Goal: Task Accomplishment & Management: Manage account settings

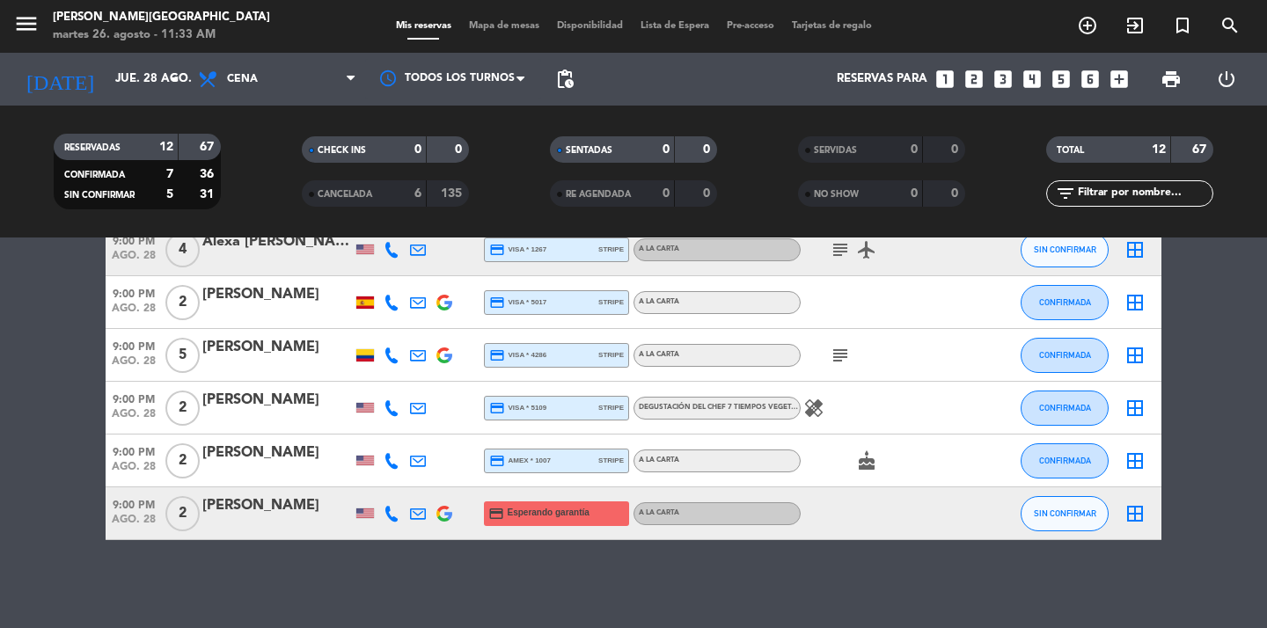
scroll to position [477, 0]
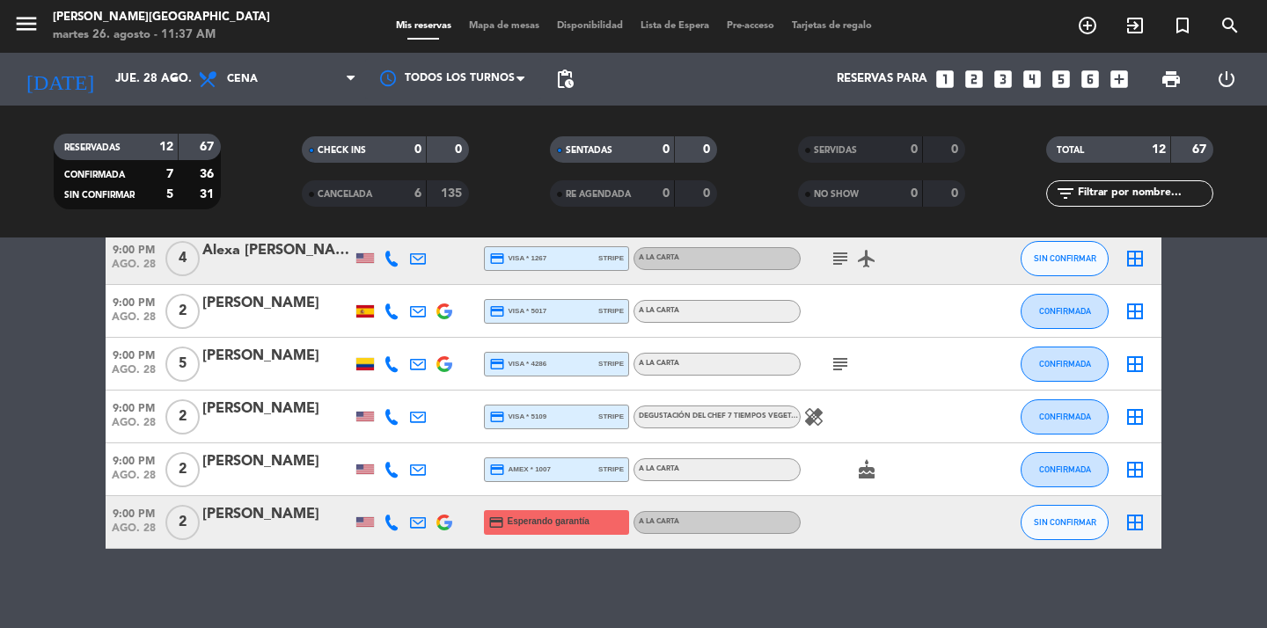
click at [43, 25] on span "menu" at bounding box center [33, 26] width 40 height 41
click at [29, 26] on icon "menu" at bounding box center [26, 24] width 26 height 26
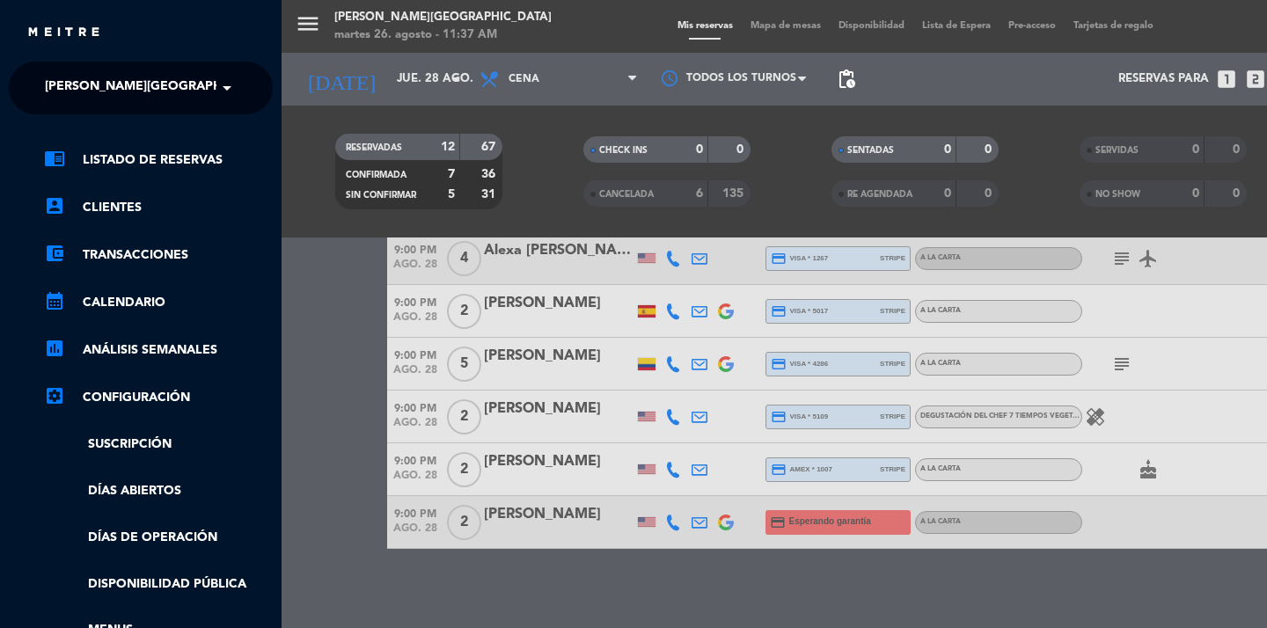
click at [190, 98] on input "text" at bounding box center [142, 89] width 215 height 39
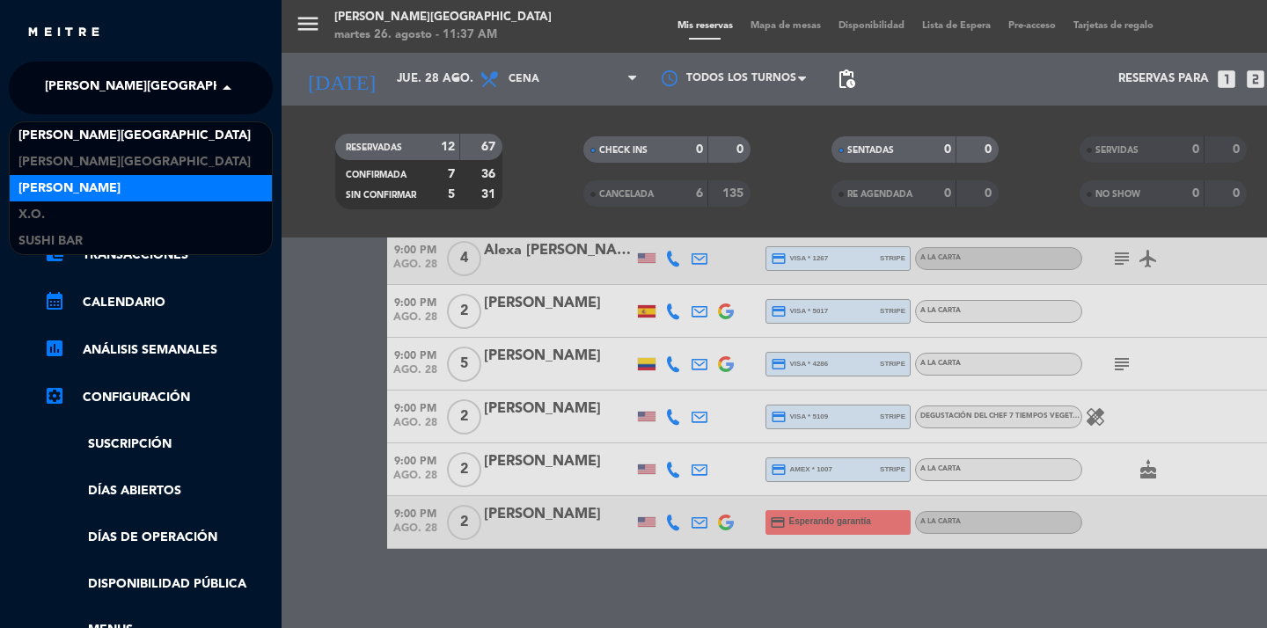
click at [102, 187] on div "[PERSON_NAME]" at bounding box center [141, 188] width 262 height 26
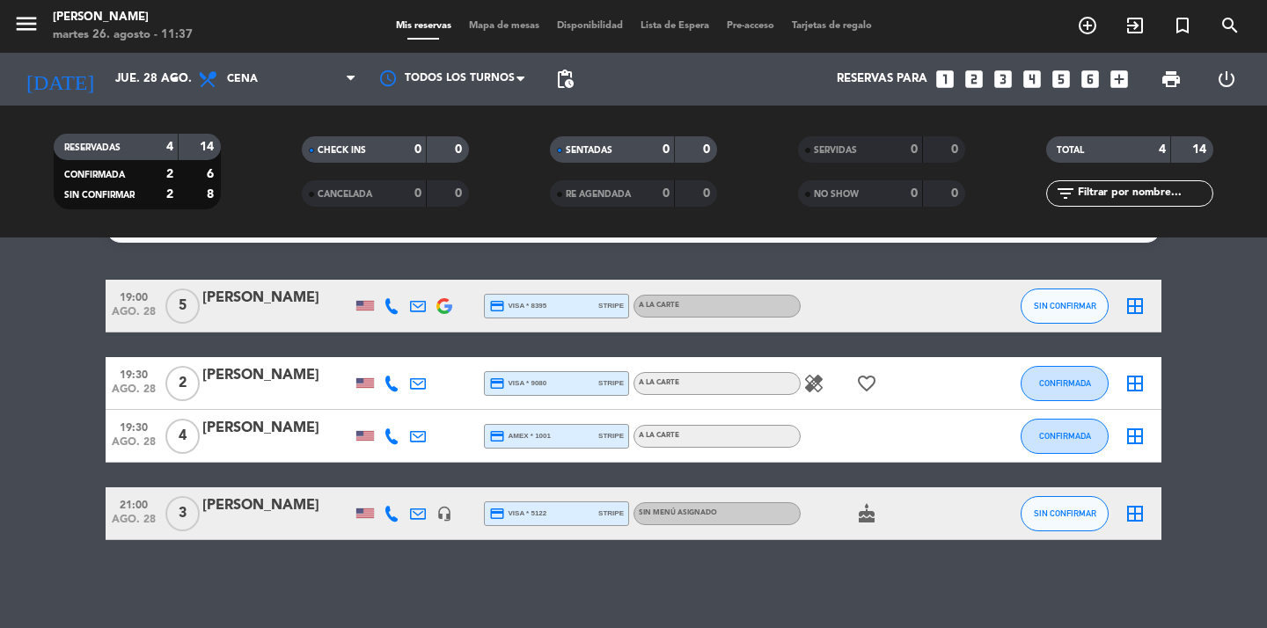
scroll to position [0, 0]
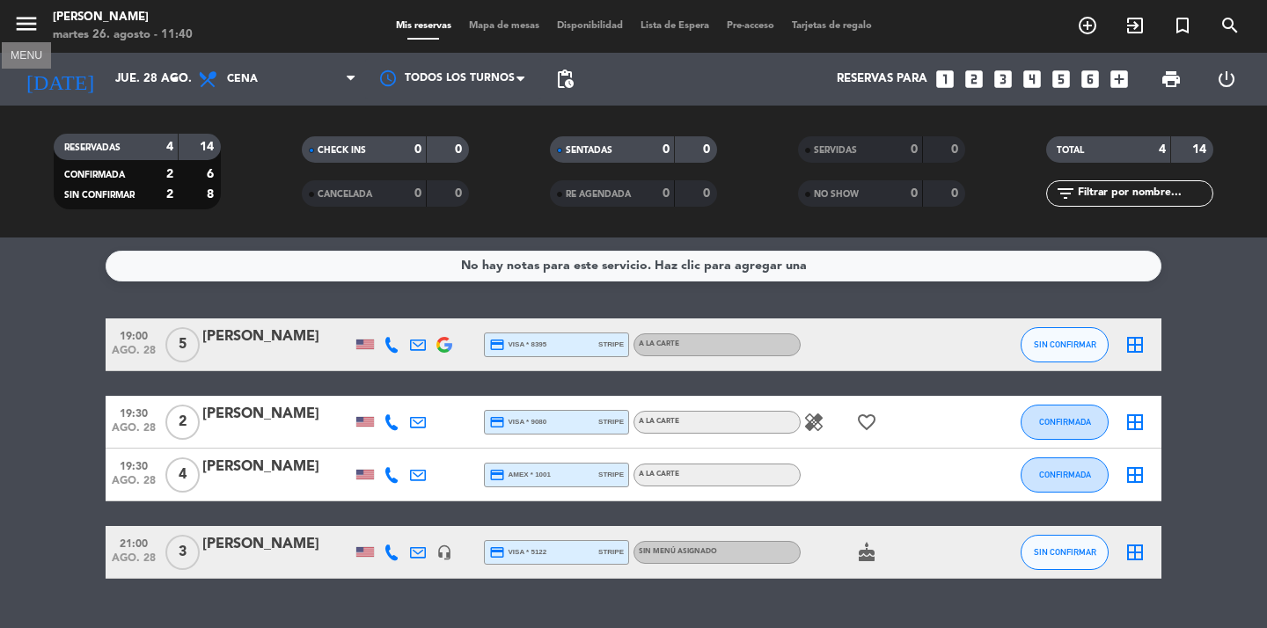
click at [27, 20] on icon "menu" at bounding box center [26, 24] width 26 height 26
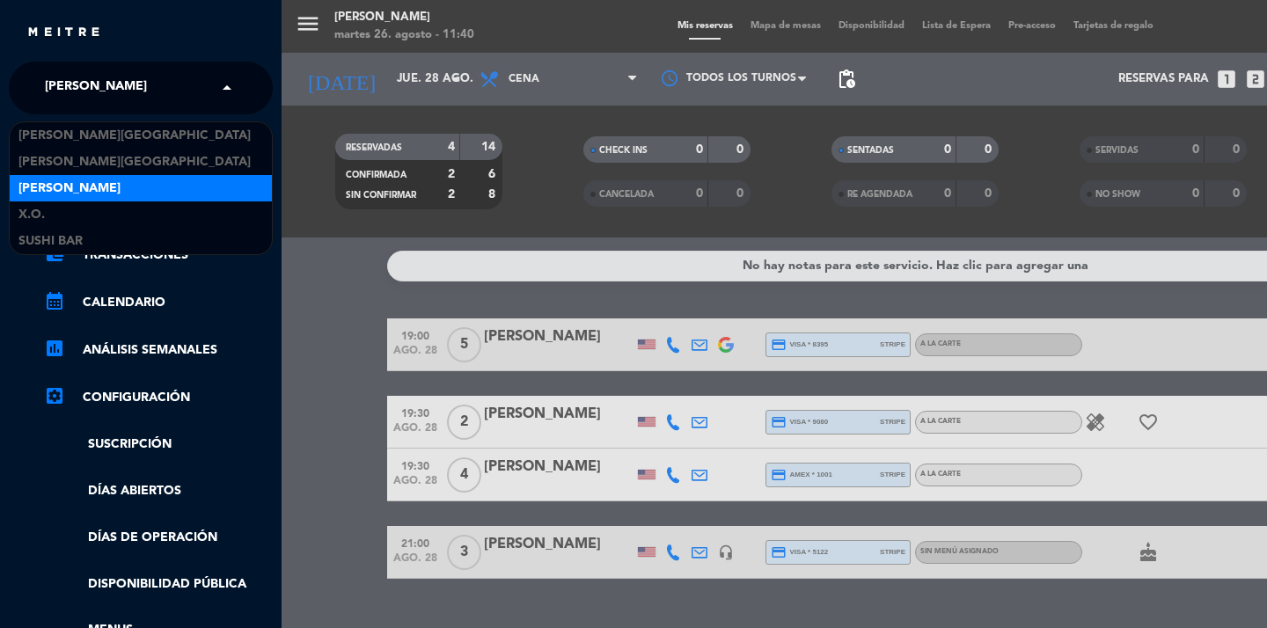
click at [143, 85] on div "× [PERSON_NAME]" at bounding box center [106, 88] width 136 height 37
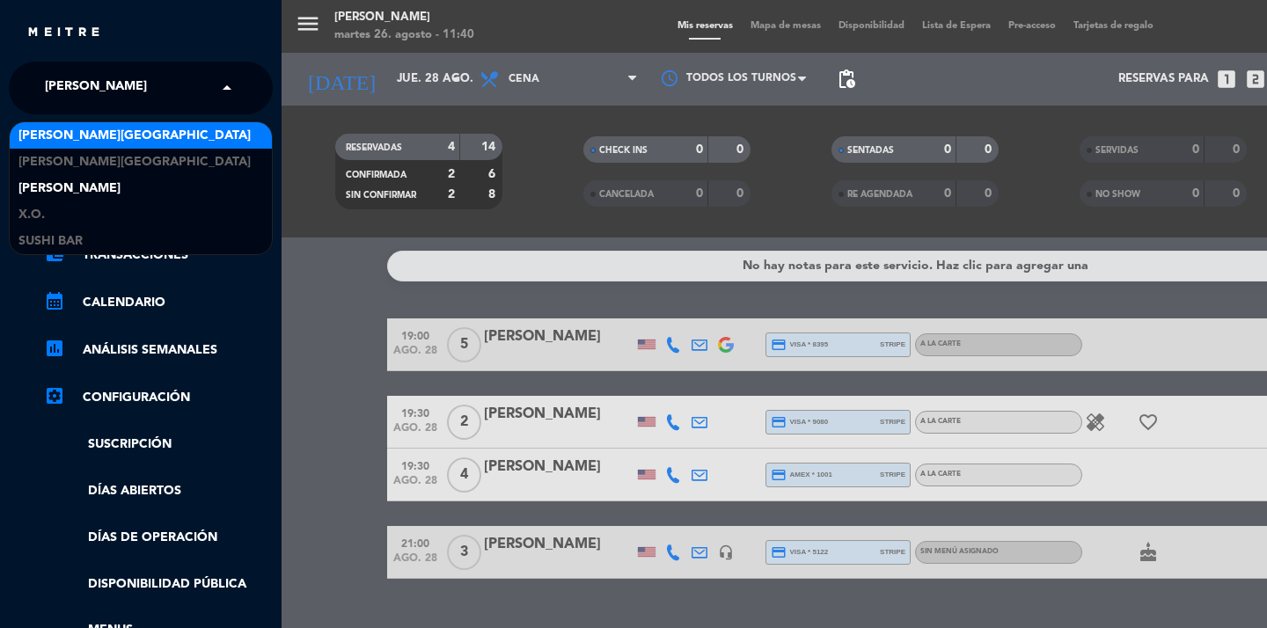
click at [125, 140] on span "[PERSON_NAME][GEOGRAPHIC_DATA]" at bounding box center [134, 136] width 232 height 20
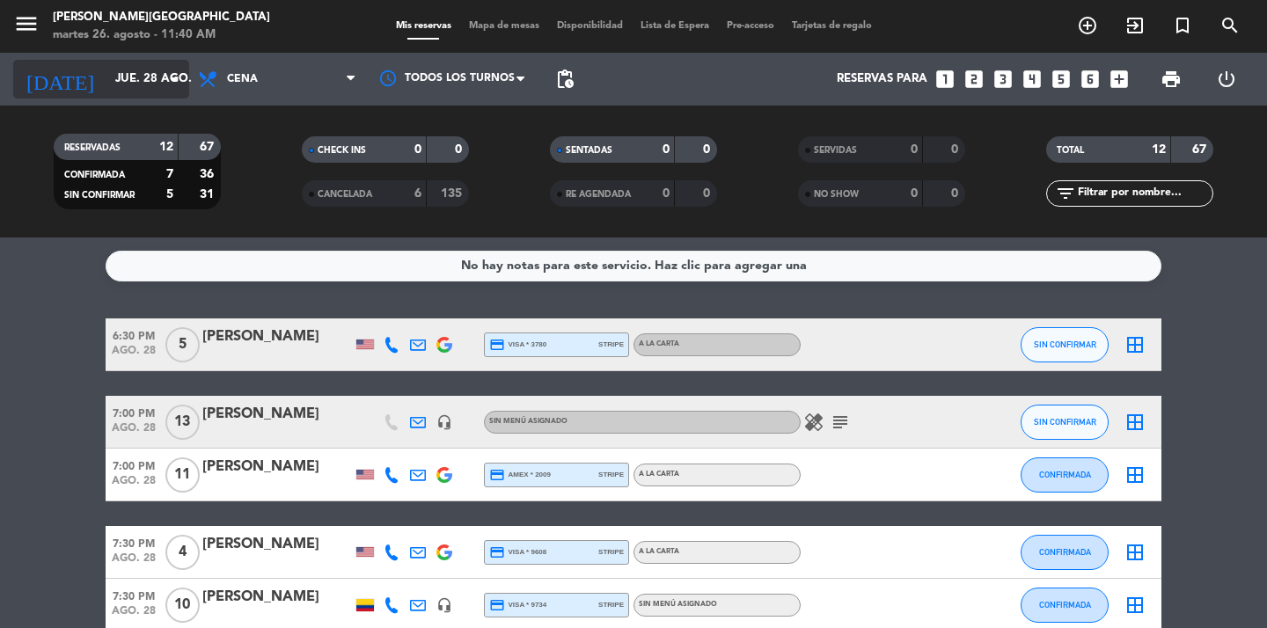
click at [181, 82] on icon "arrow_drop_down" at bounding box center [174, 79] width 21 height 21
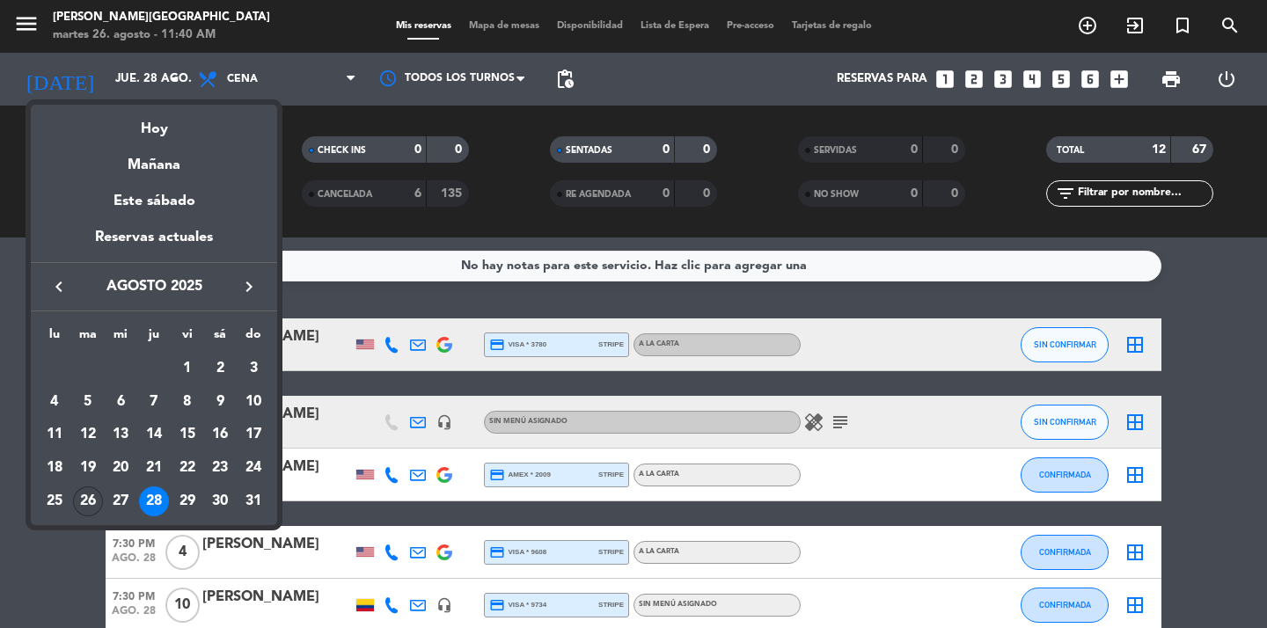
click at [90, 501] on div "26" at bounding box center [88, 502] width 30 height 30
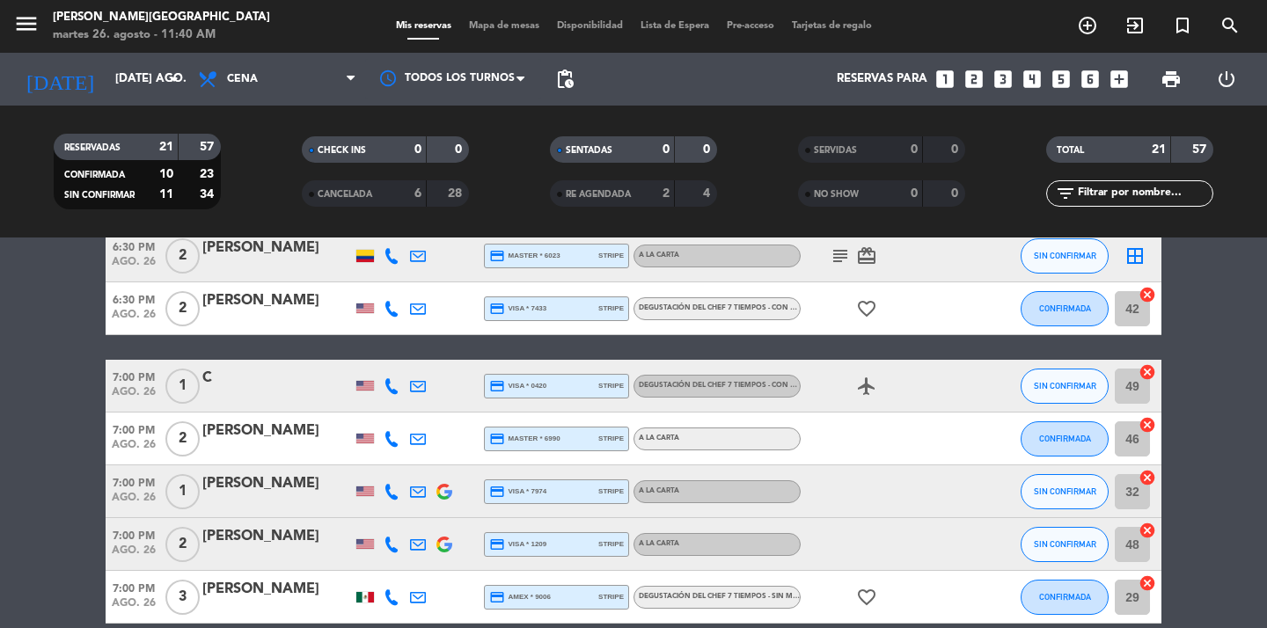
scroll to position [202, 0]
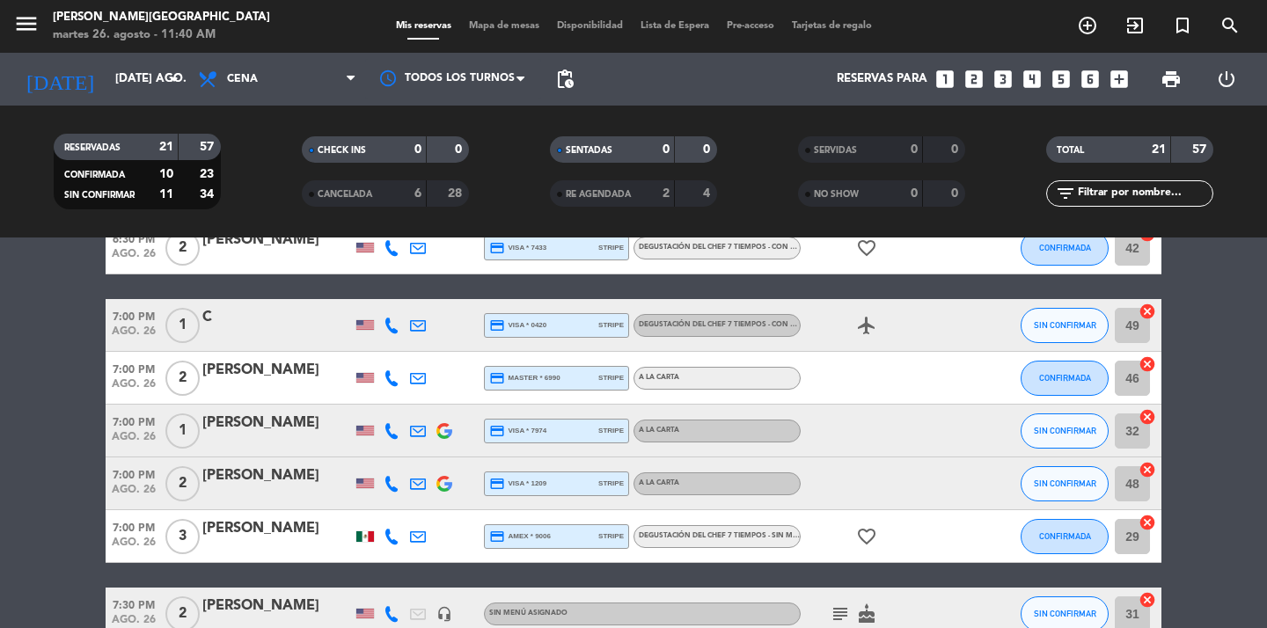
click at [137, 481] on span "7:00 PM" at bounding box center [134, 474] width 56 height 20
click at [239, 474] on div "[PERSON_NAME]" at bounding box center [277, 476] width 150 height 23
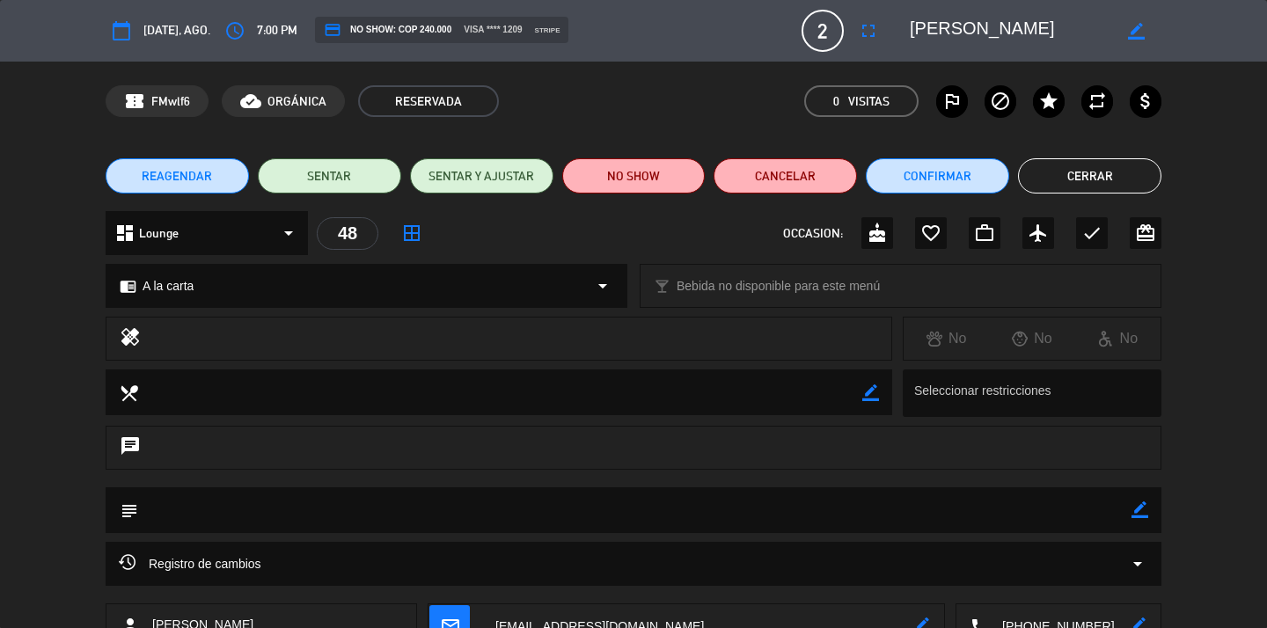
click at [272, 21] on span "7:00 PM" at bounding box center [277, 30] width 40 height 20
click at [251, 32] on button "access_time" at bounding box center [235, 31] width 32 height 32
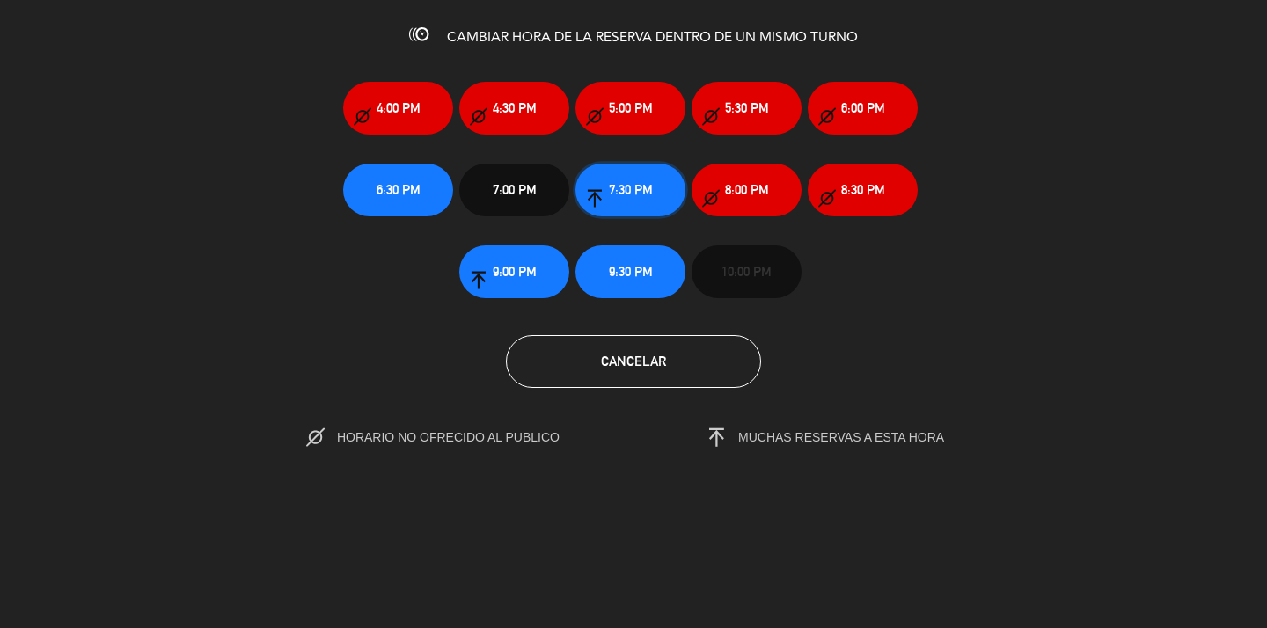
click at [617, 182] on span "7:30 PM" at bounding box center [631, 190] width 44 height 20
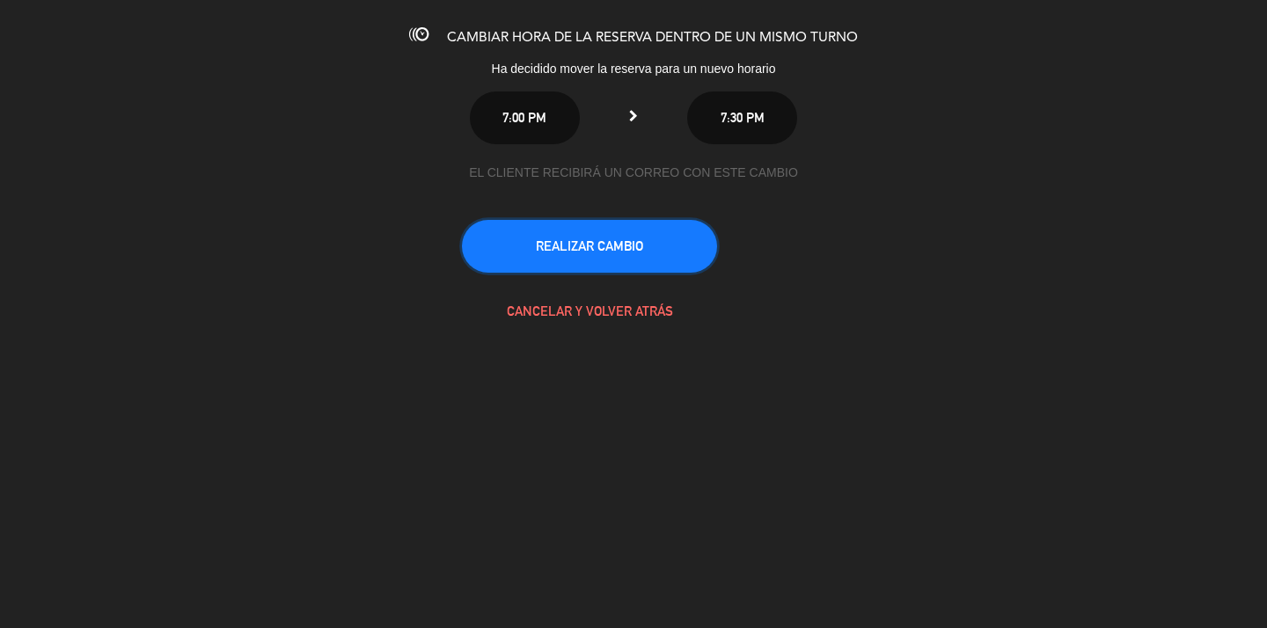
click at [614, 251] on button "REALIZAR CAMBIO" at bounding box center [589, 246] width 255 height 53
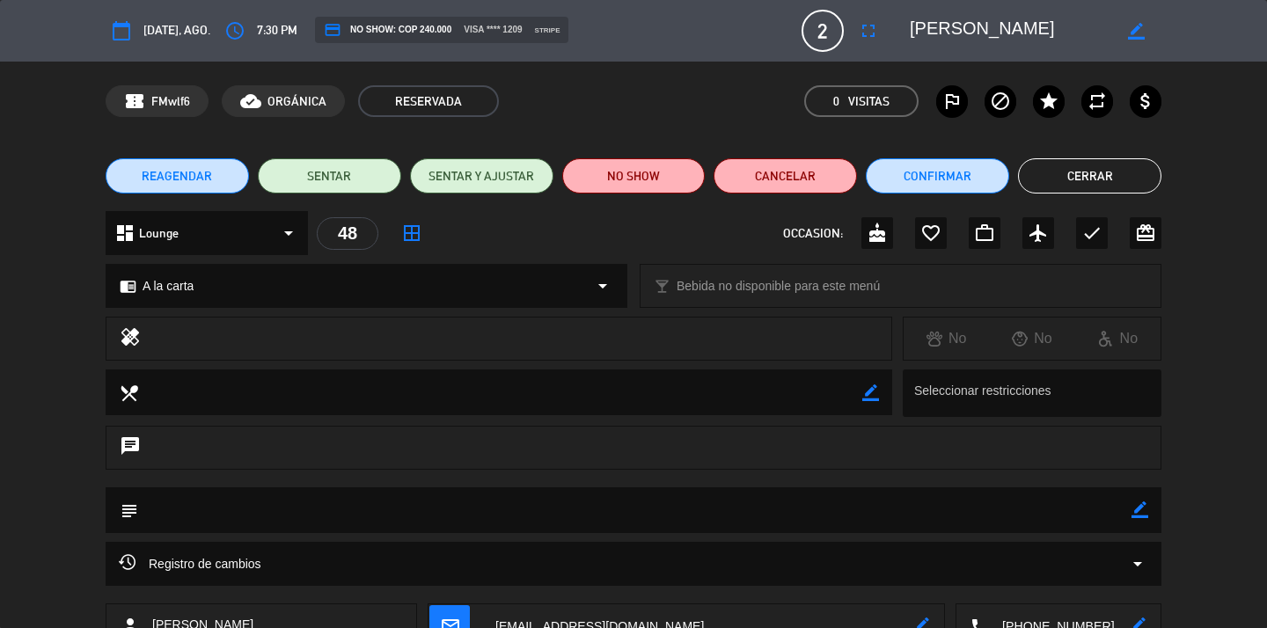
click at [1081, 180] on button "Cerrar" at bounding box center [1089, 175] width 143 height 35
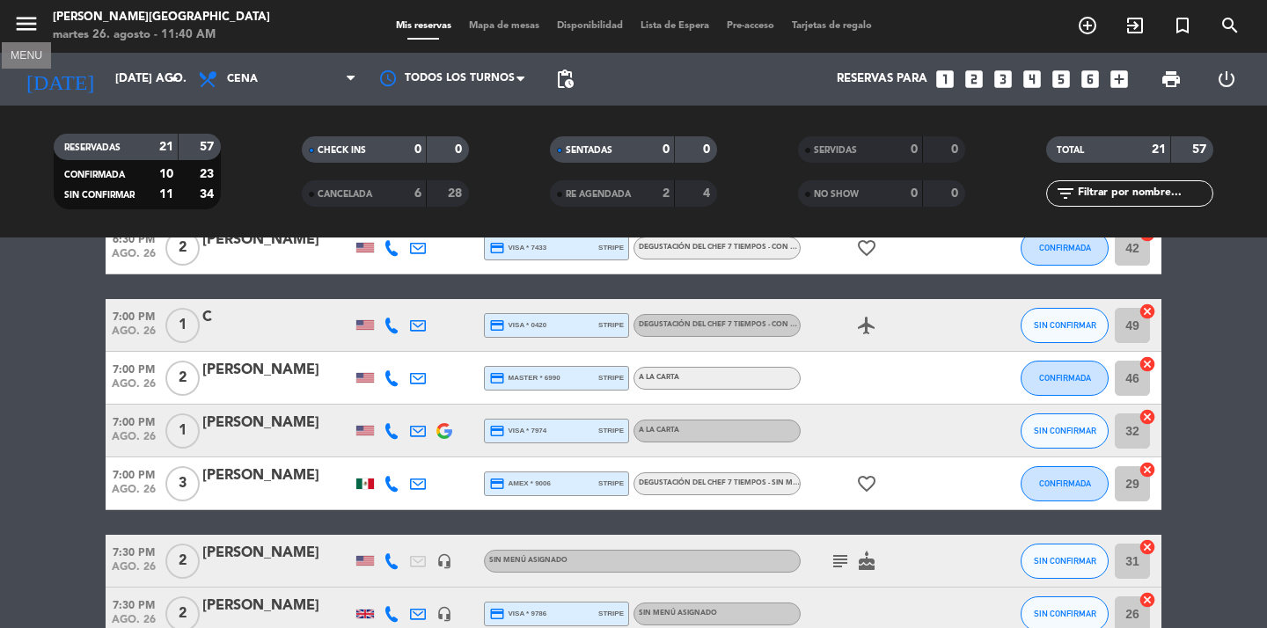
click at [37, 20] on icon "menu" at bounding box center [26, 24] width 26 height 26
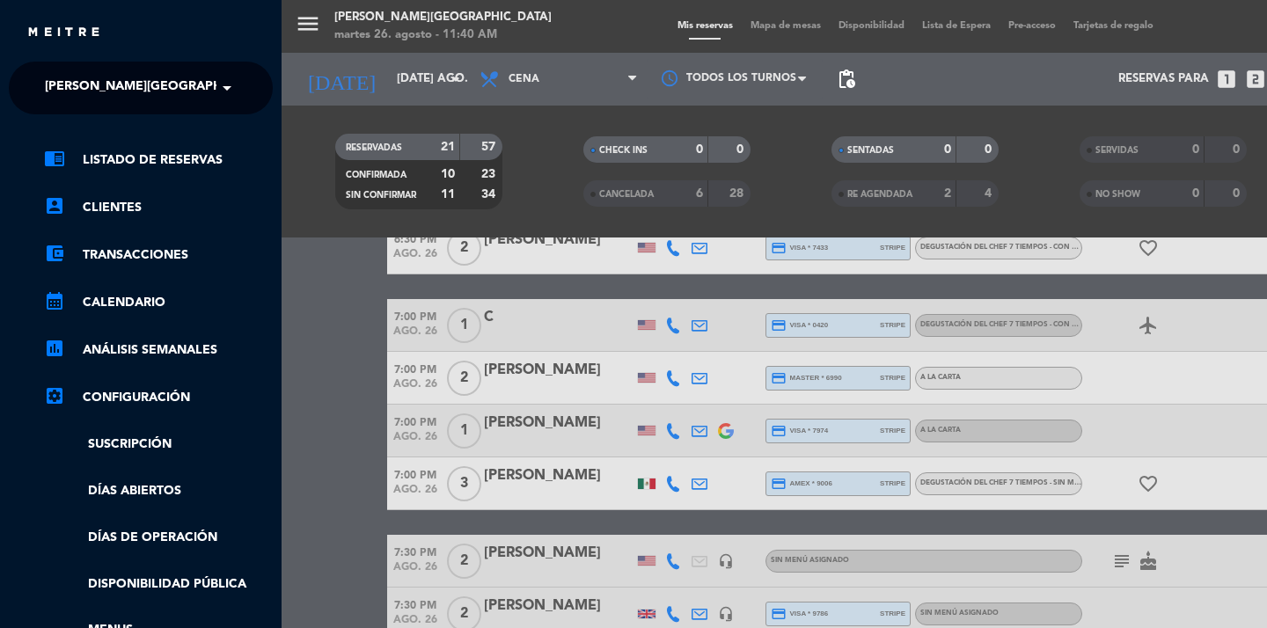
click at [229, 77] on span at bounding box center [231, 88] width 30 height 37
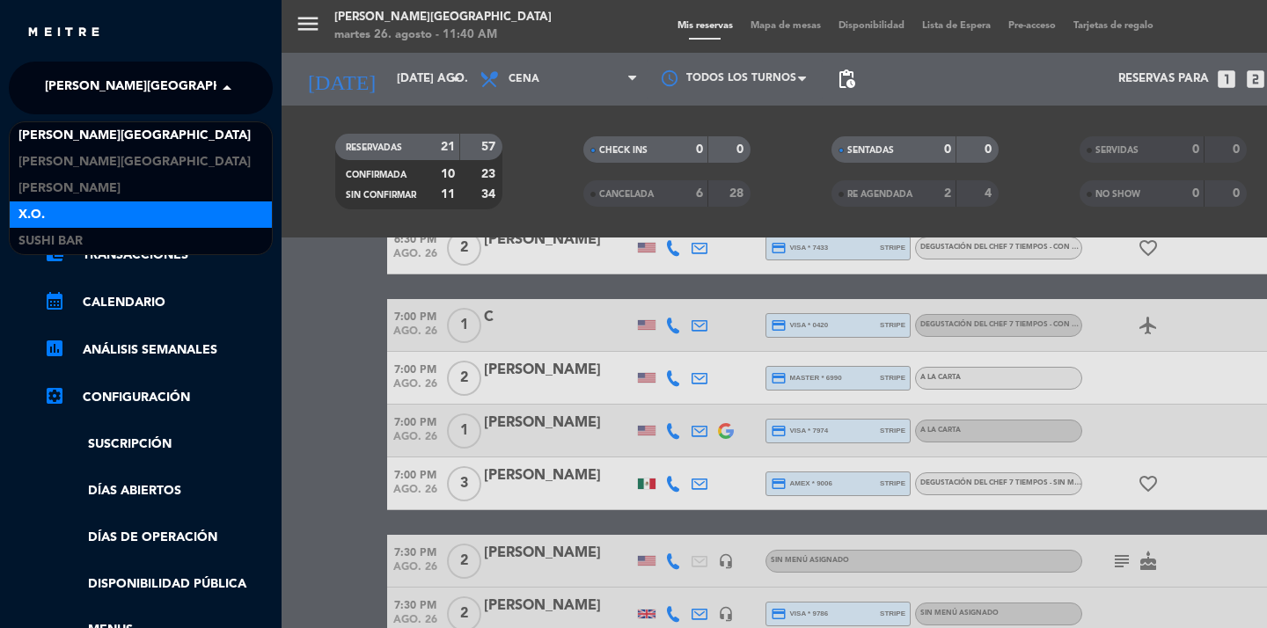
click at [96, 219] on div "X.O." at bounding box center [141, 215] width 262 height 26
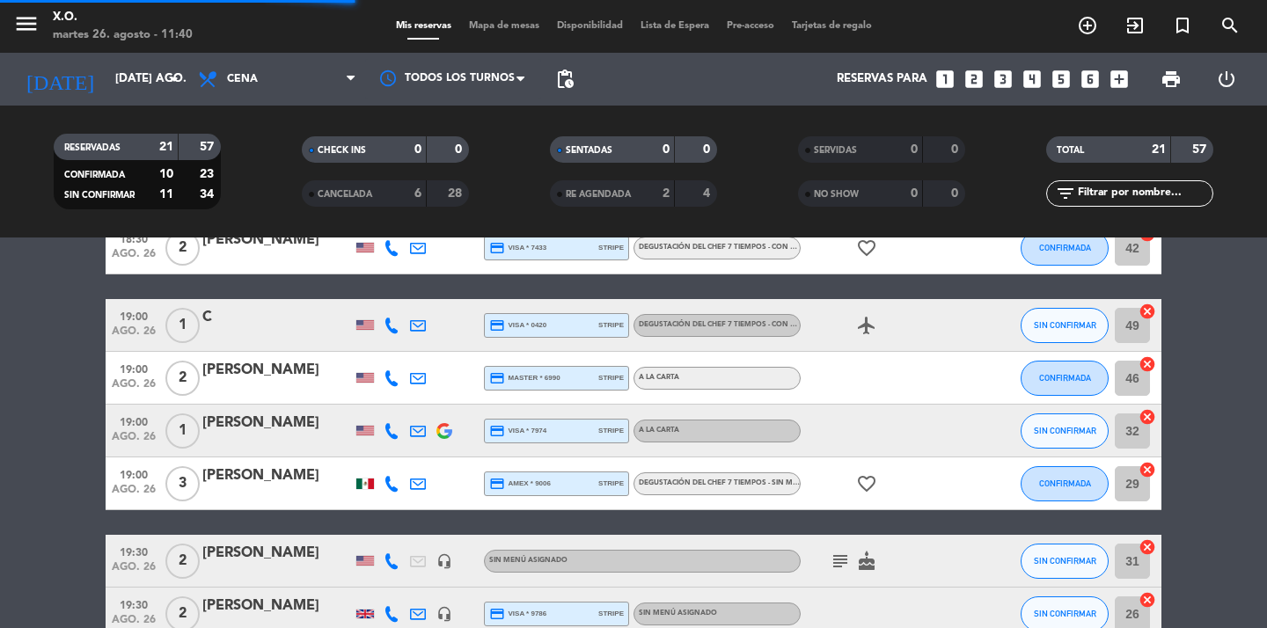
scroll to position [0, 0]
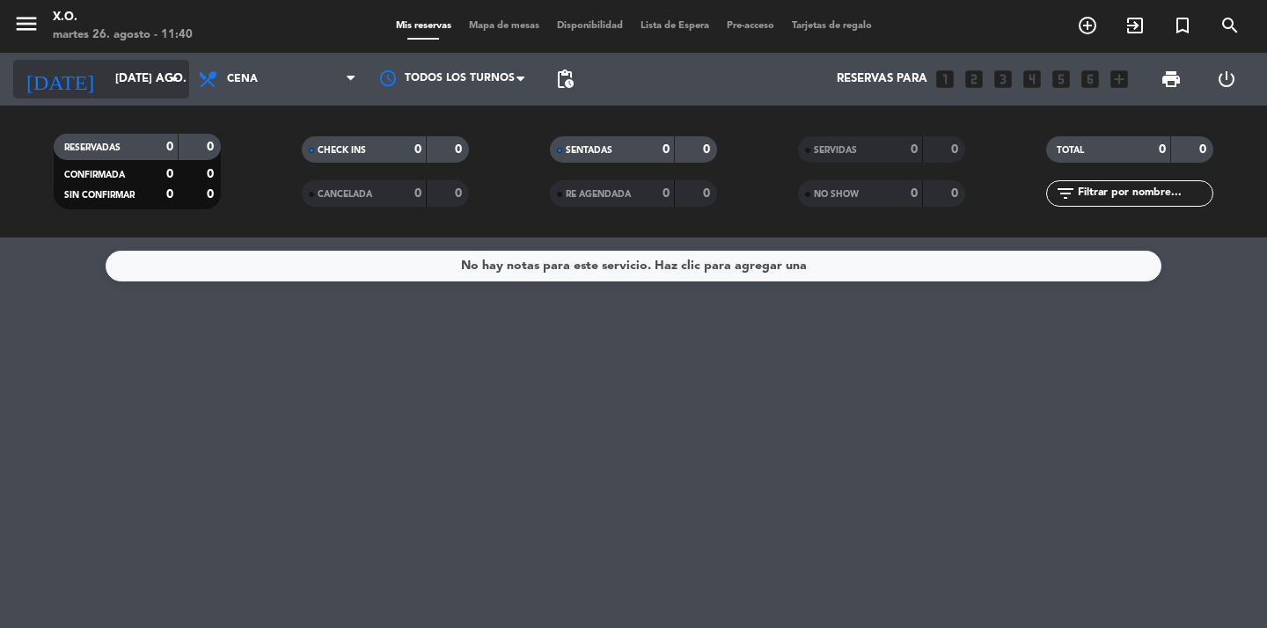
click at [175, 82] on icon "arrow_drop_down" at bounding box center [174, 79] width 21 height 21
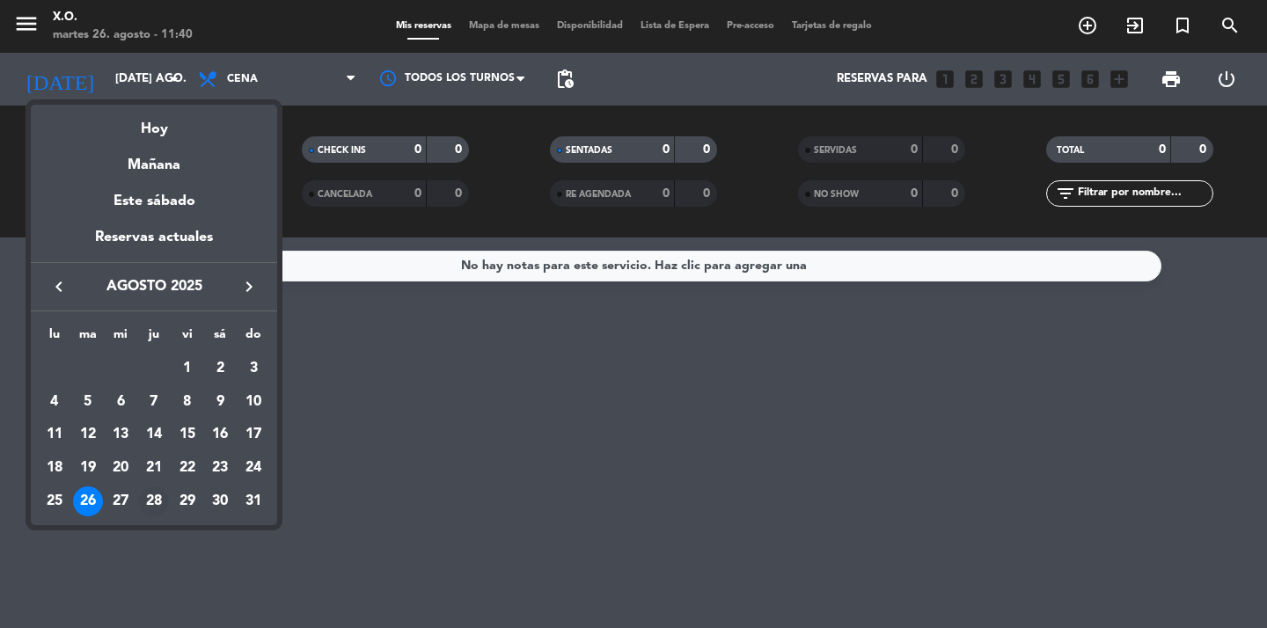
click at [157, 495] on div "28" at bounding box center [154, 502] width 30 height 30
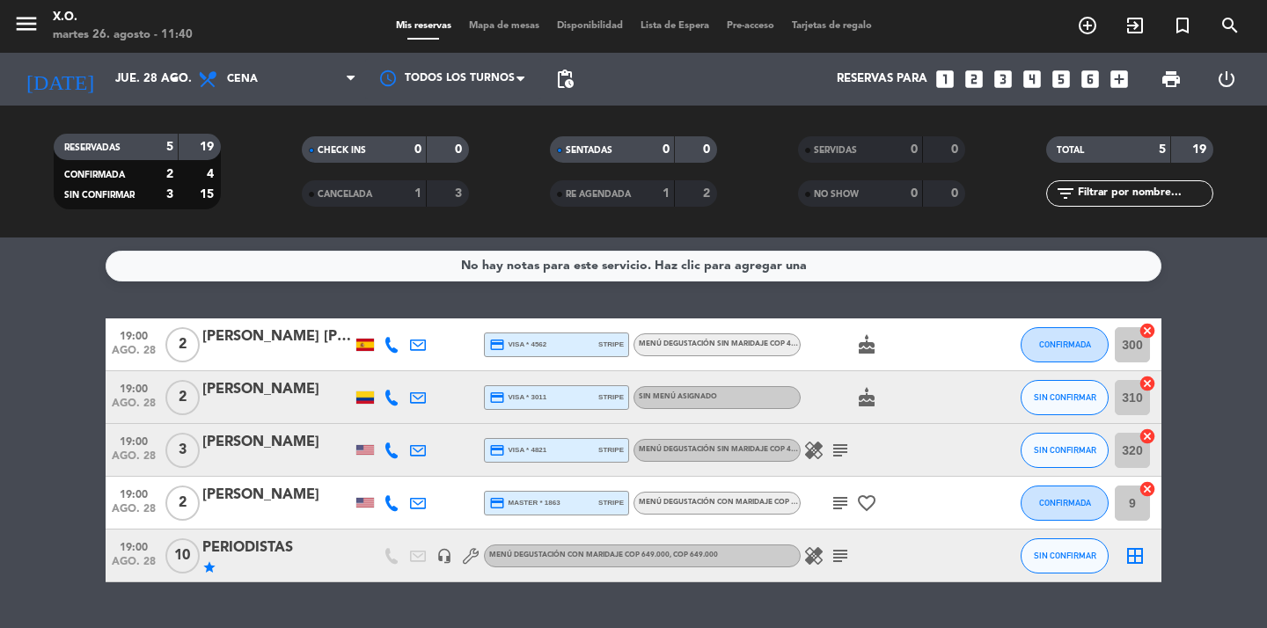
click at [23, 397] on bookings-row "19:00 ago. 28 2 [PERSON_NAME] [PERSON_NAME] credit_card visa * 4562 stripe Menú…" at bounding box center [633, 451] width 1267 height 264
click at [29, 26] on icon "menu" at bounding box center [26, 24] width 26 height 26
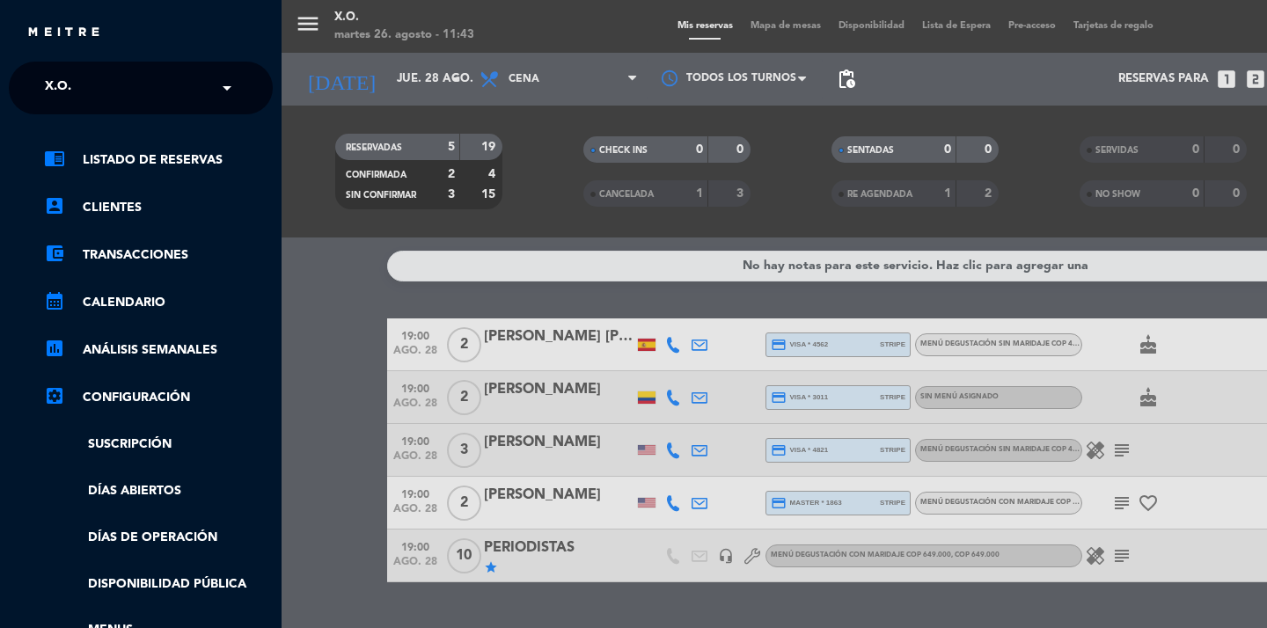
click at [202, 89] on input "text" at bounding box center [142, 89] width 215 height 39
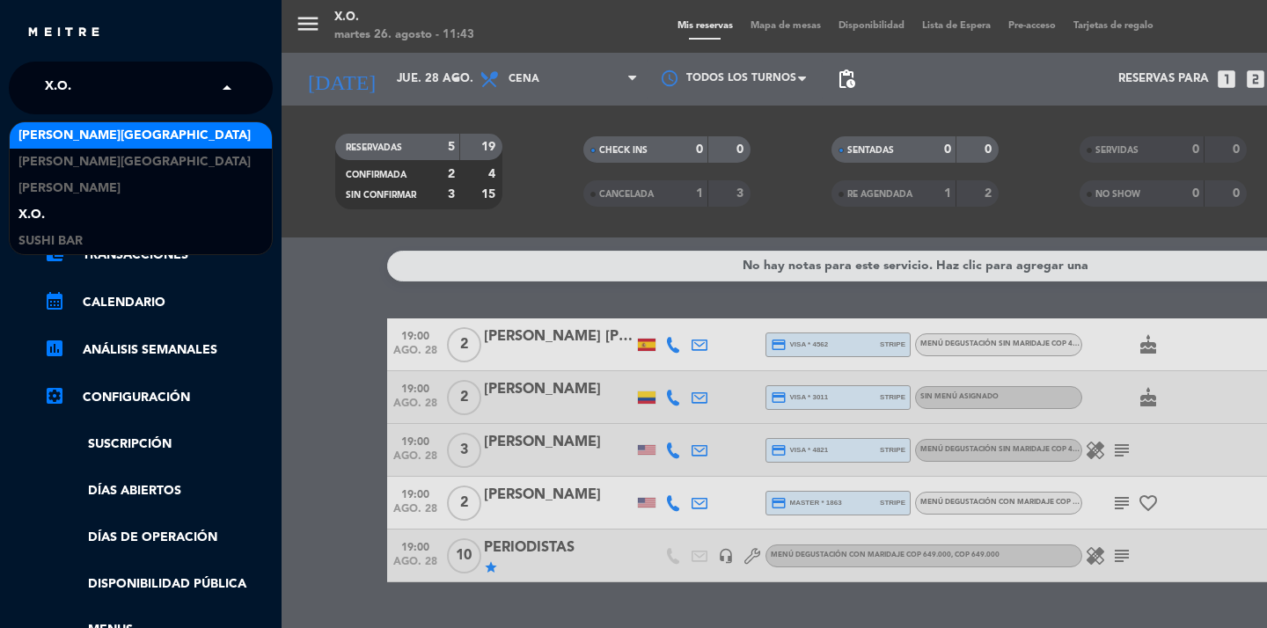
click at [128, 143] on span "[PERSON_NAME][GEOGRAPHIC_DATA]" at bounding box center [134, 136] width 232 height 20
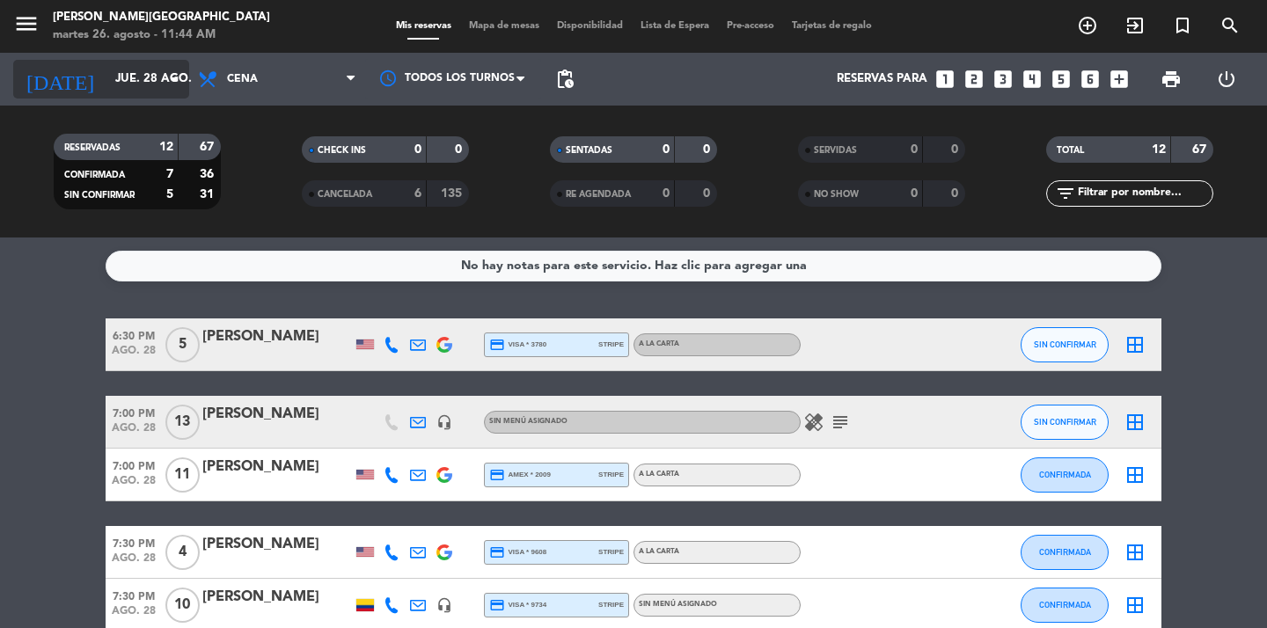
click at [172, 82] on icon "arrow_drop_down" at bounding box center [174, 79] width 21 height 21
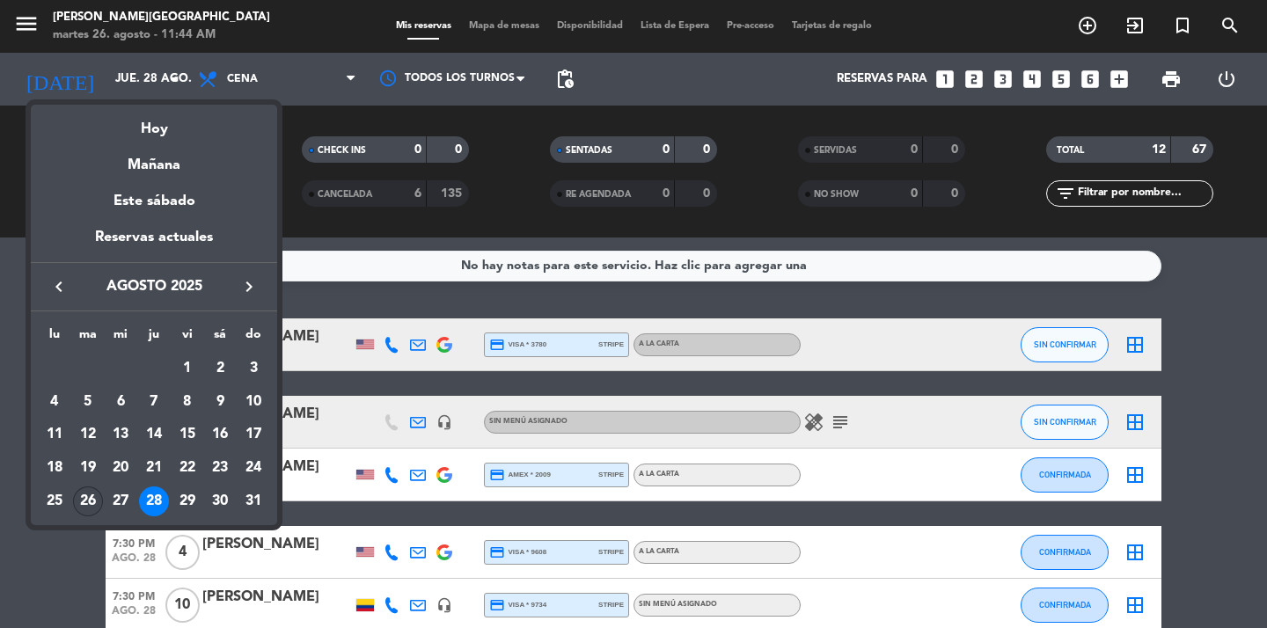
click at [83, 505] on div "26" at bounding box center [88, 502] width 30 height 30
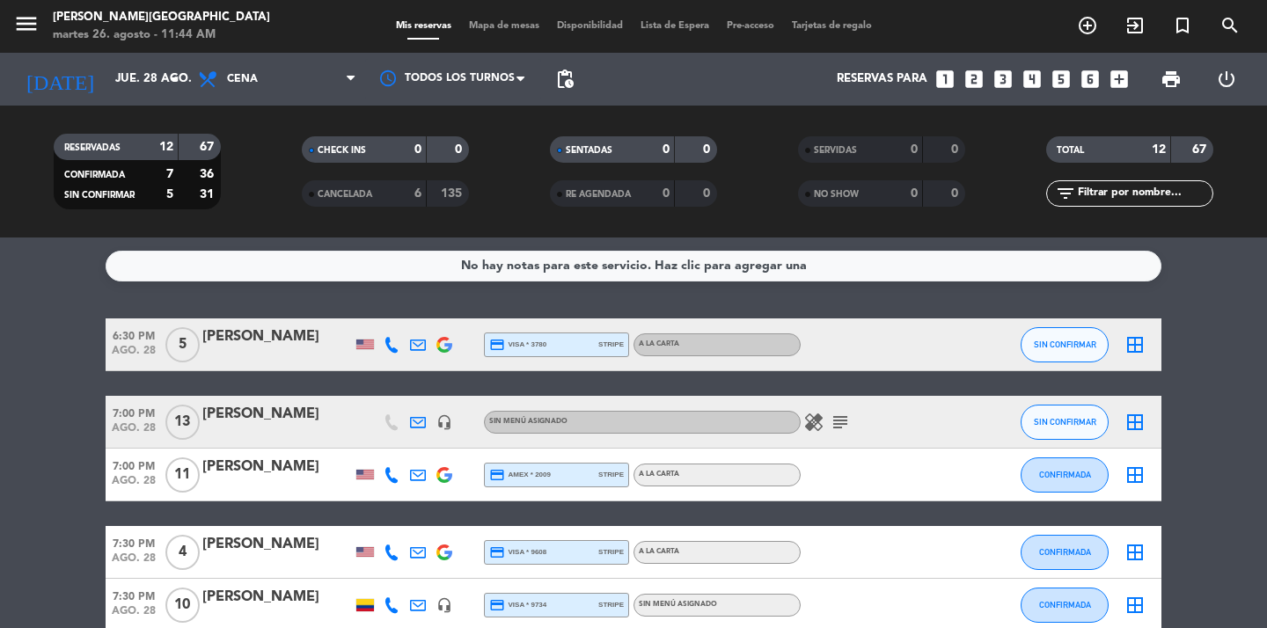
type input "[DATE] ago."
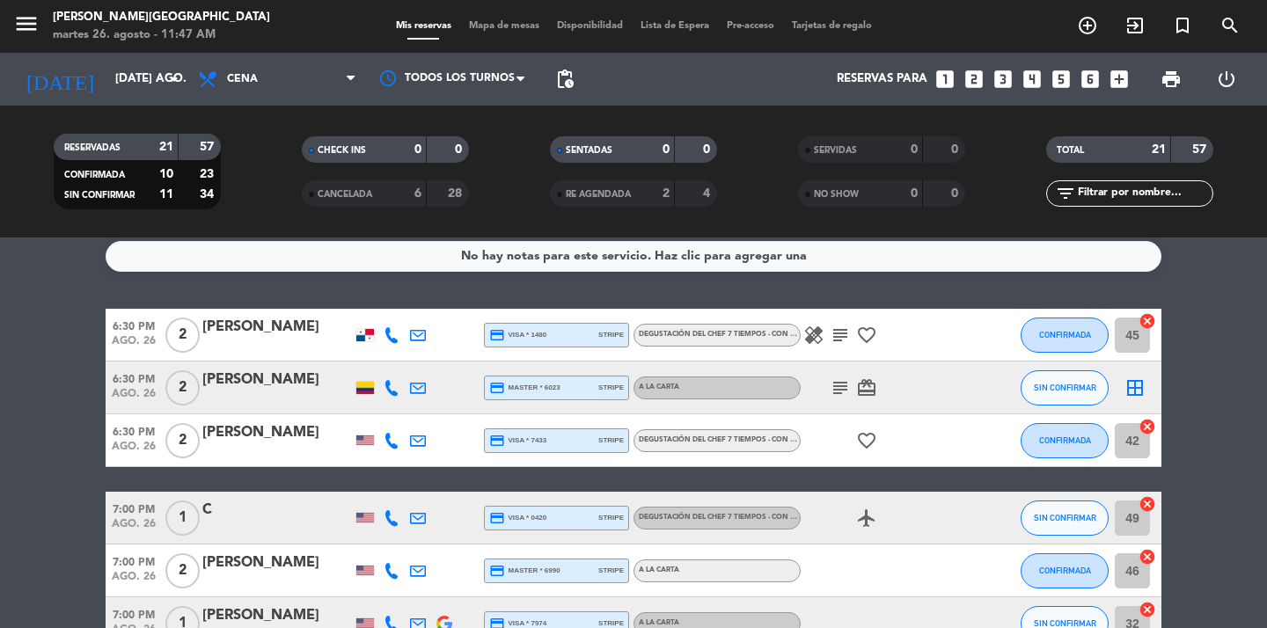
scroll to position [7, 0]
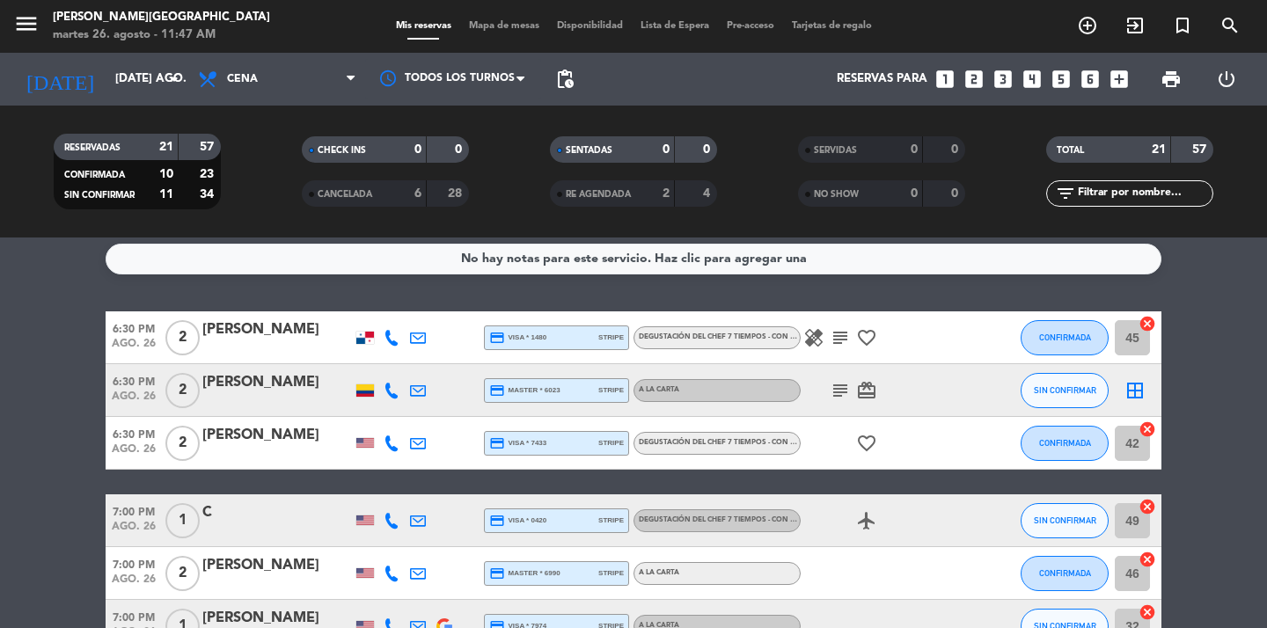
click at [1130, 389] on icon "border_all" at bounding box center [1135, 390] width 21 height 21
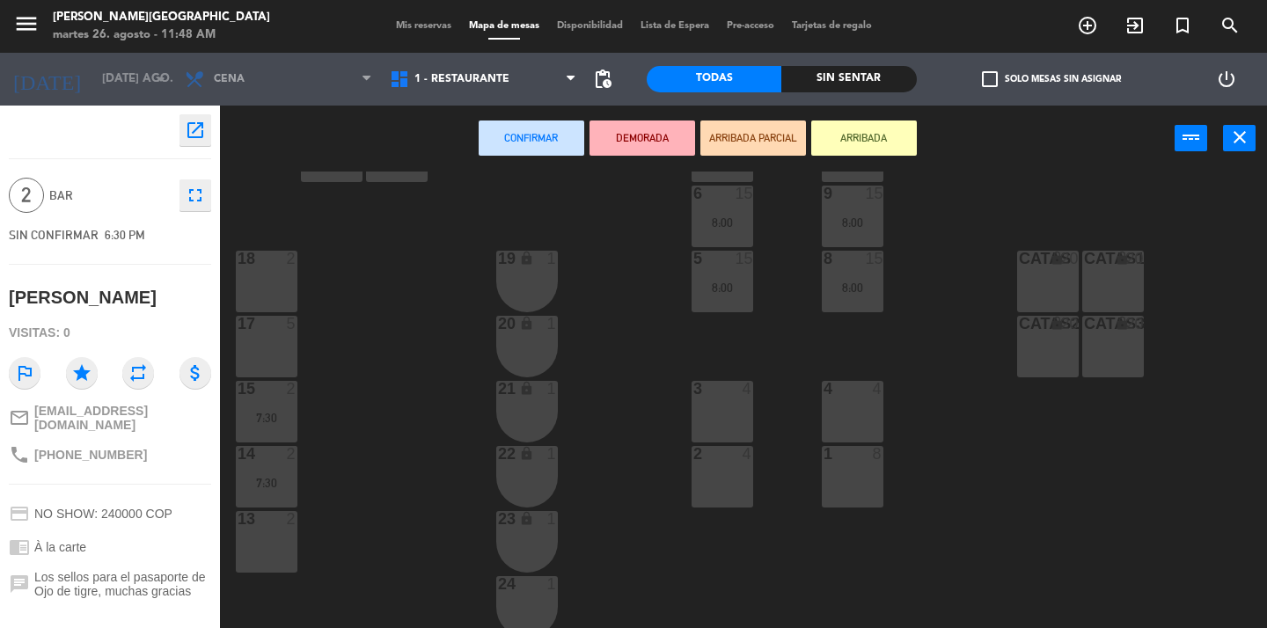
scroll to position [428, 0]
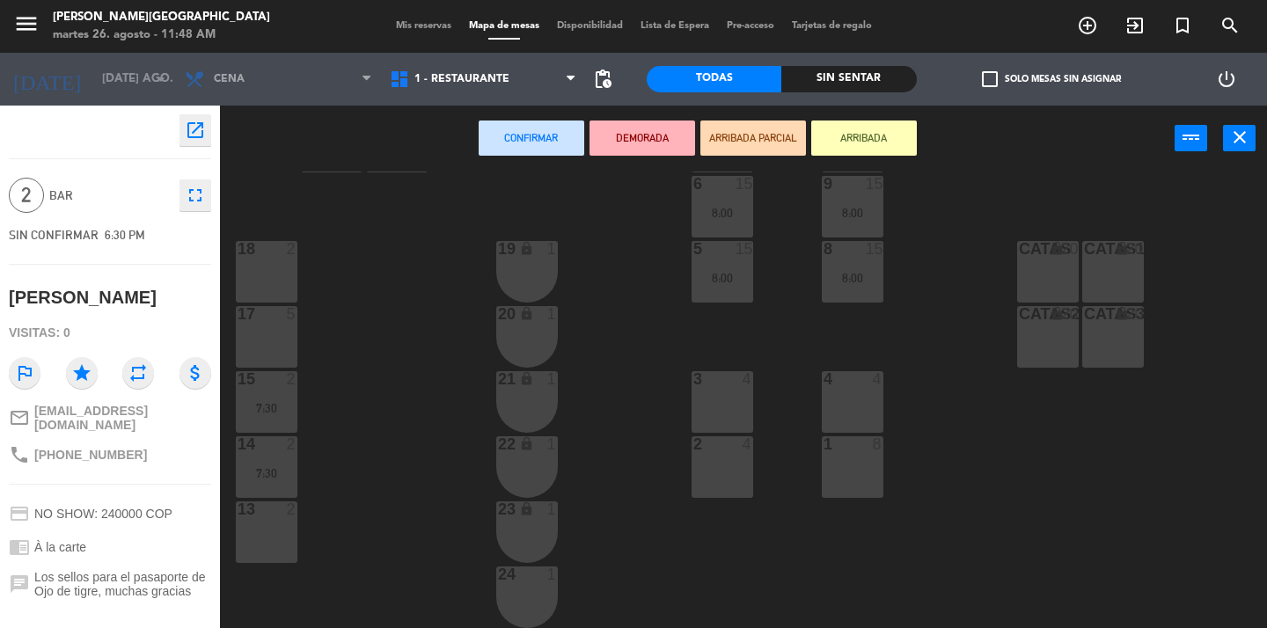
click at [266, 532] on div "13 2" at bounding box center [267, 533] width 62 height 62
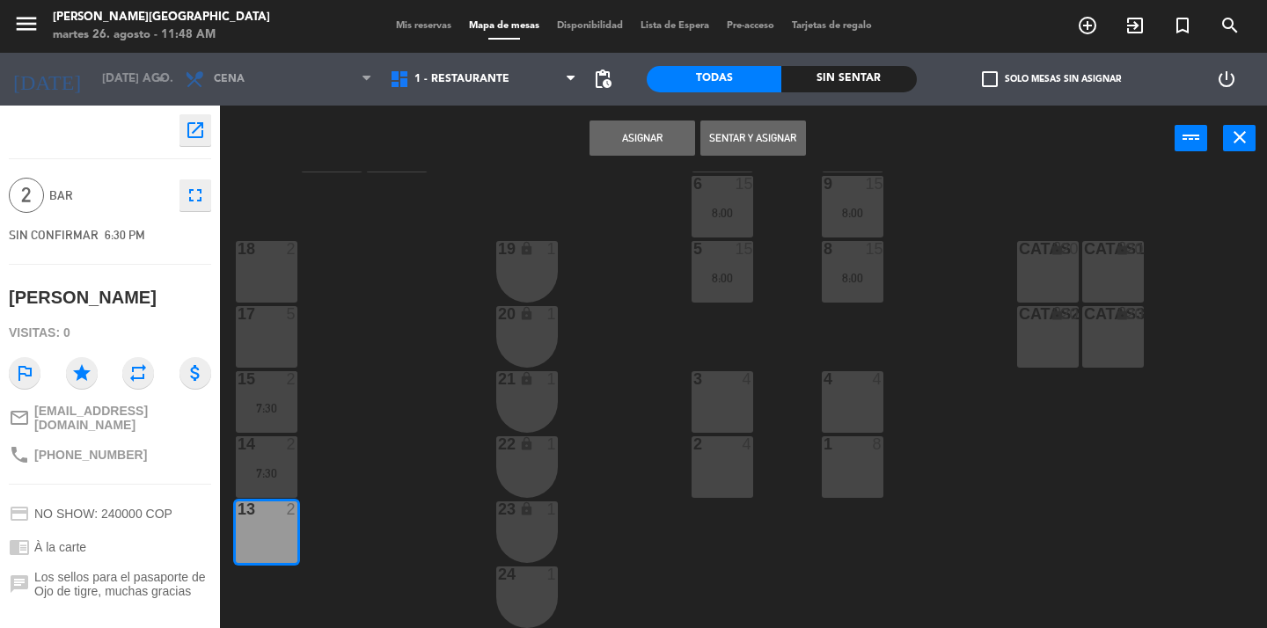
click at [615, 142] on button "Asignar" at bounding box center [643, 138] width 106 height 35
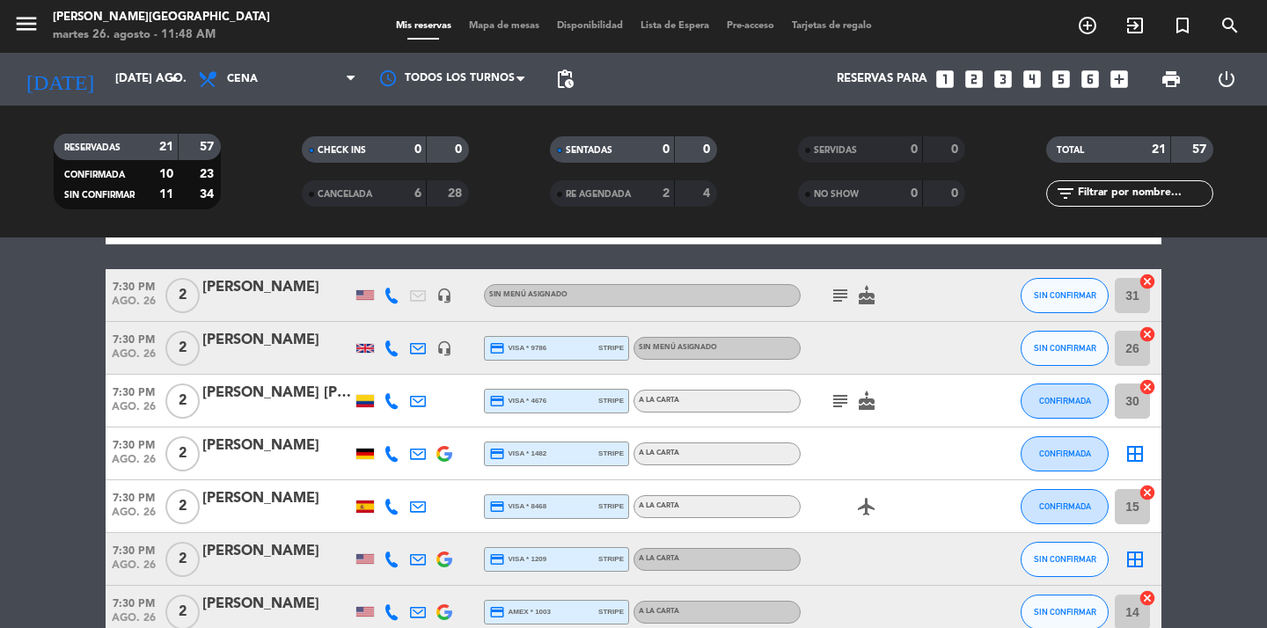
scroll to position [474, 0]
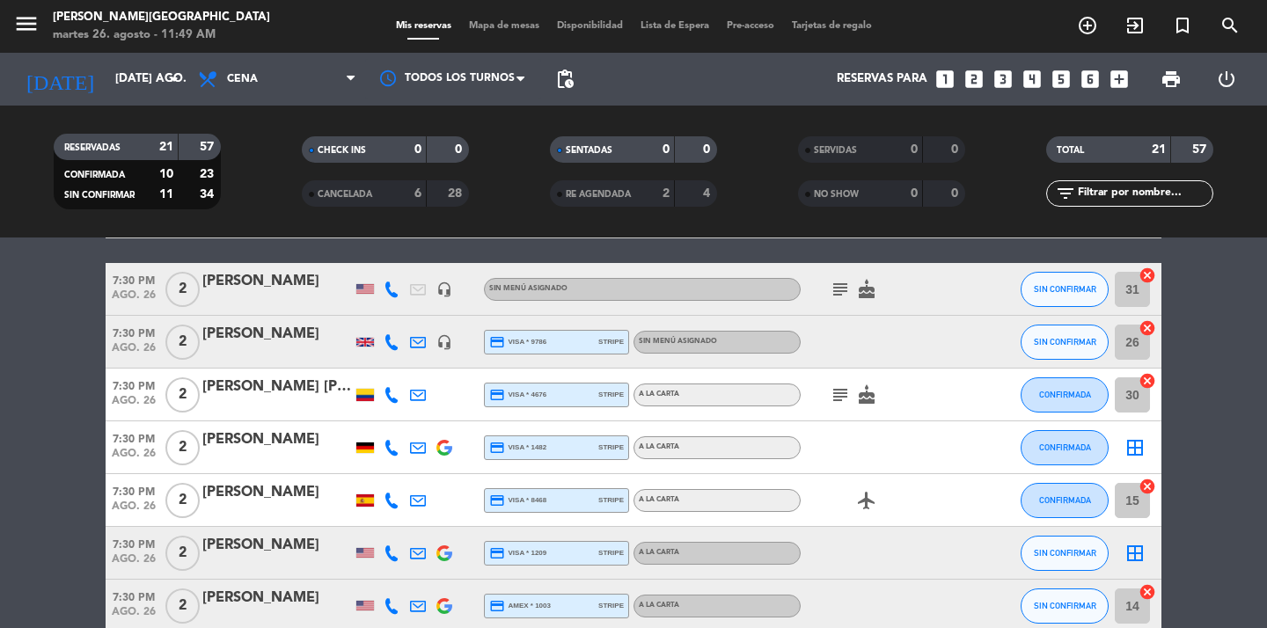
click at [1133, 447] on icon "border_all" at bounding box center [1135, 447] width 21 height 21
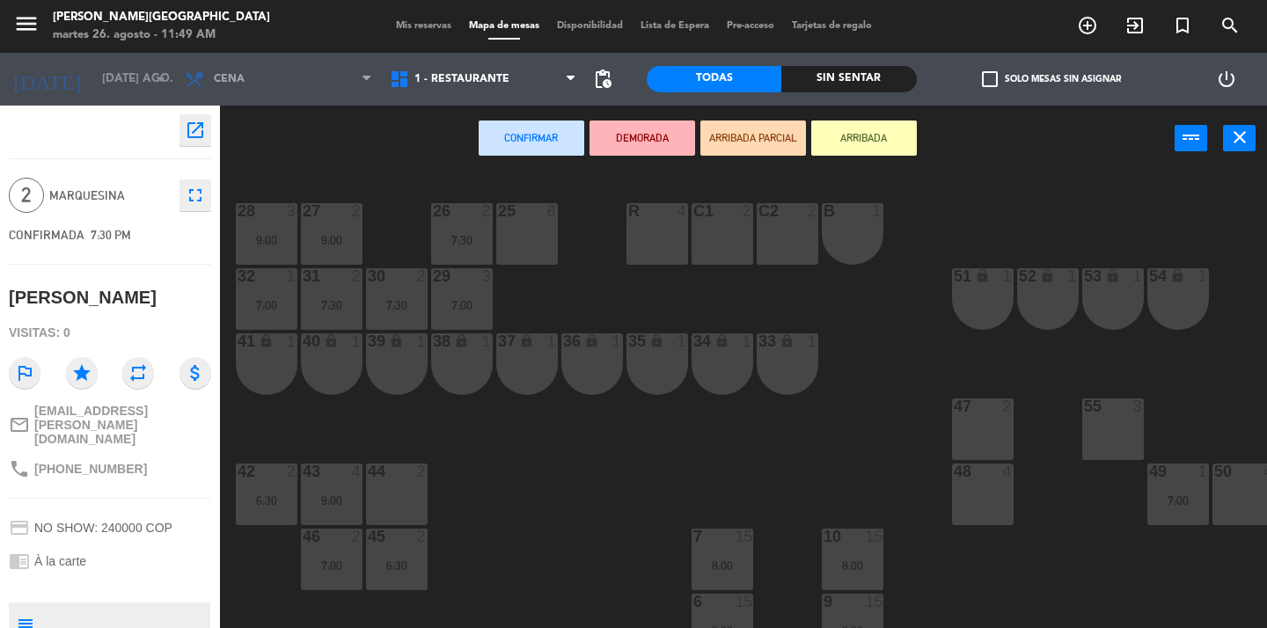
click at [1229, 487] on div "50 4" at bounding box center [1244, 495] width 62 height 62
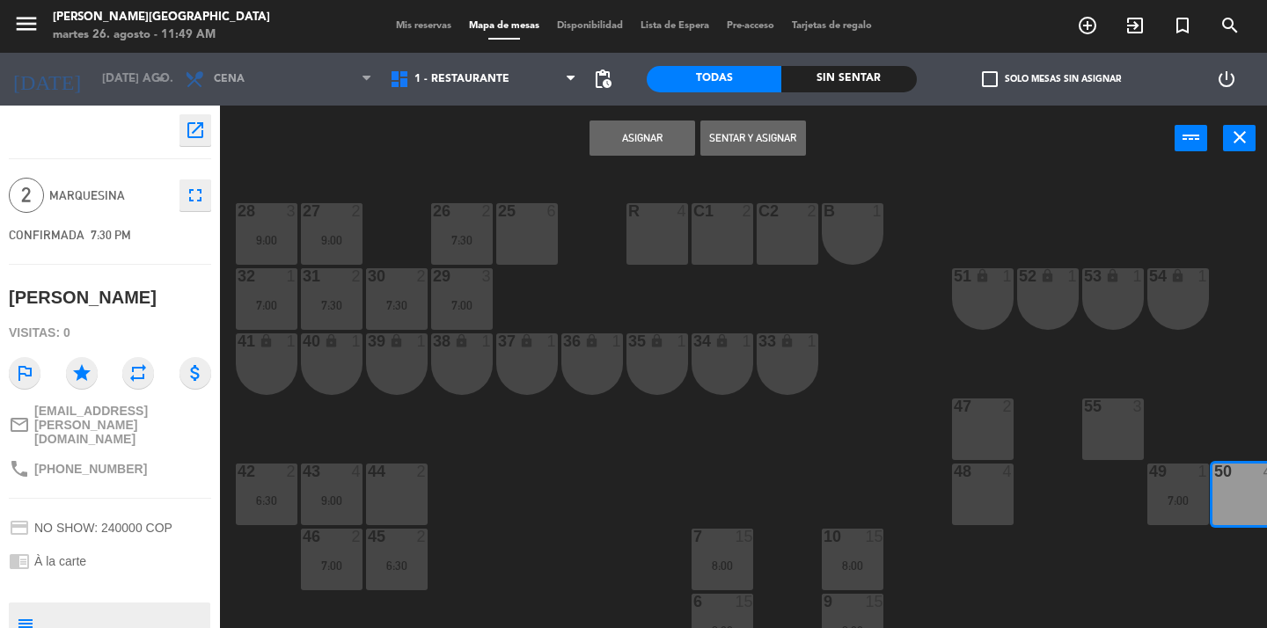
click at [638, 134] on button "Asignar" at bounding box center [643, 138] width 106 height 35
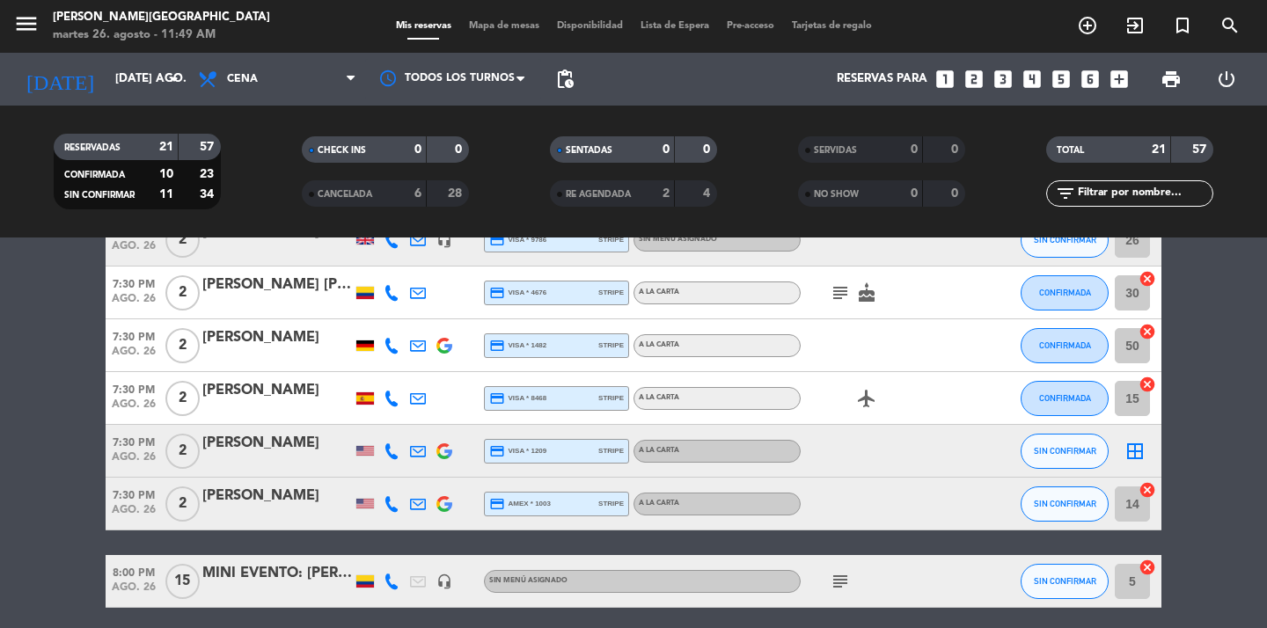
scroll to position [577, 0]
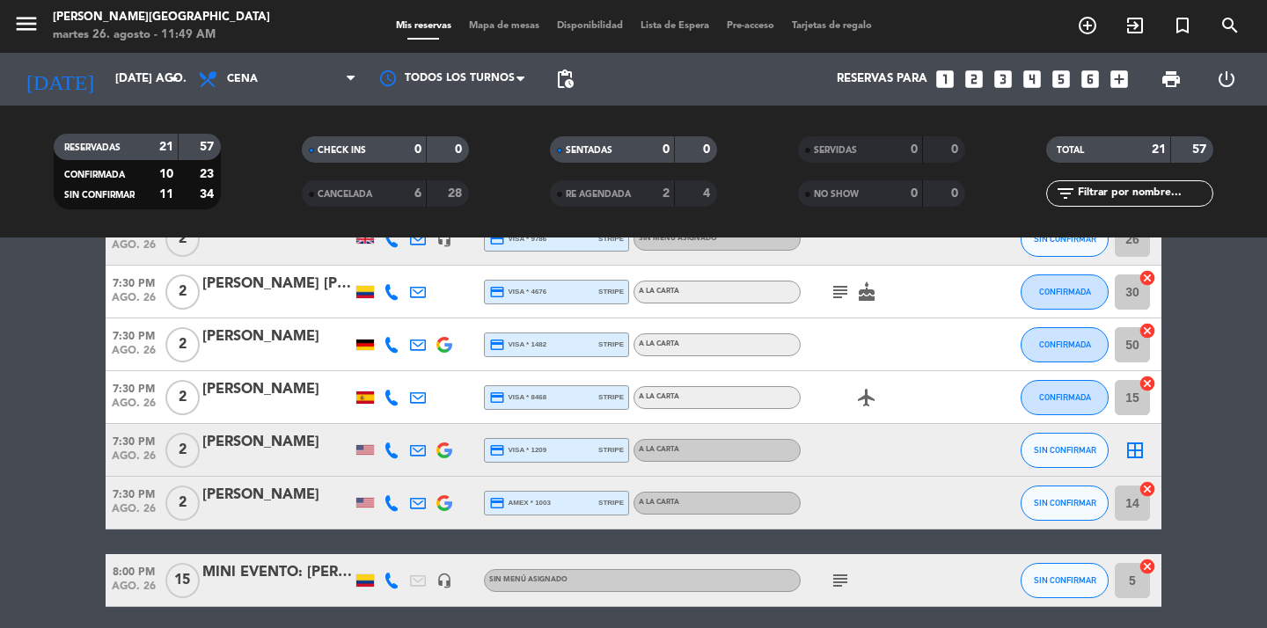
click at [1131, 446] on icon "border_all" at bounding box center [1135, 450] width 21 height 21
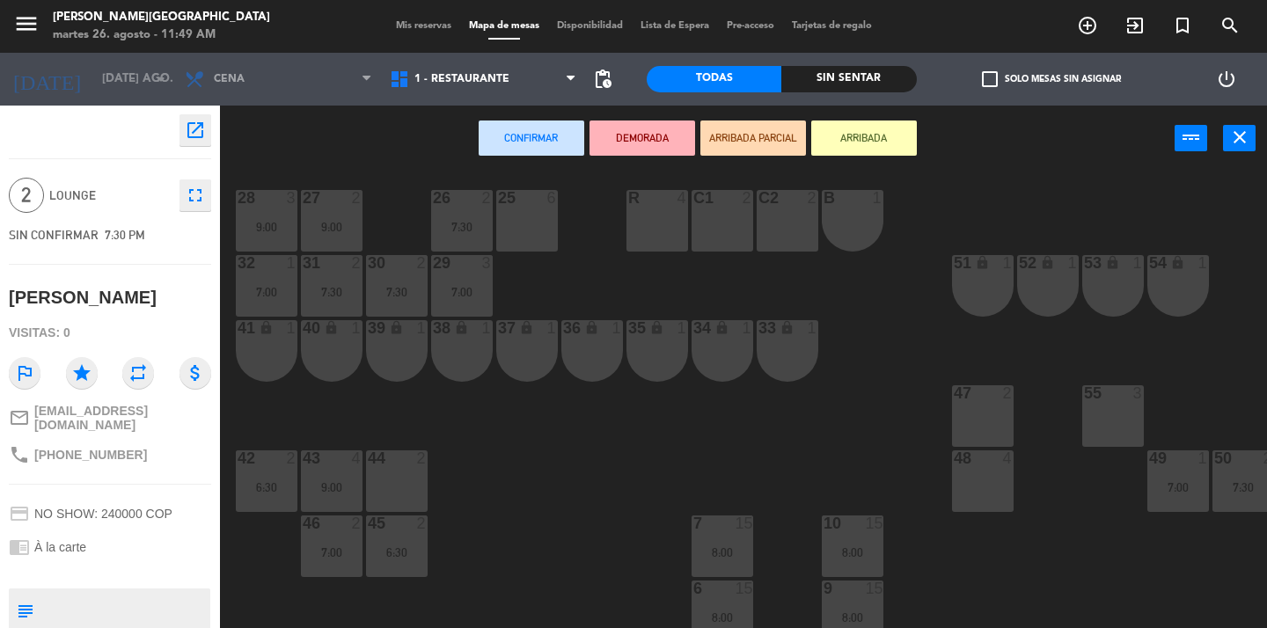
scroll to position [15, 0]
click at [989, 474] on div "48 4" at bounding box center [983, 480] width 62 height 62
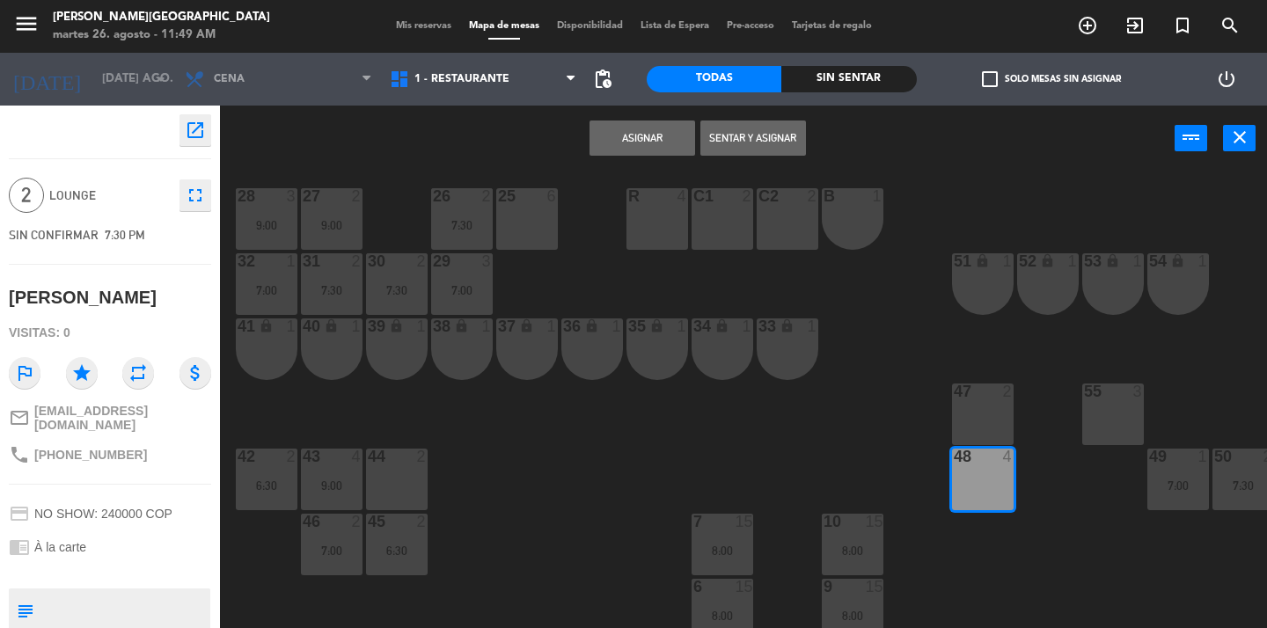
click at [663, 133] on button "Asignar" at bounding box center [643, 138] width 106 height 35
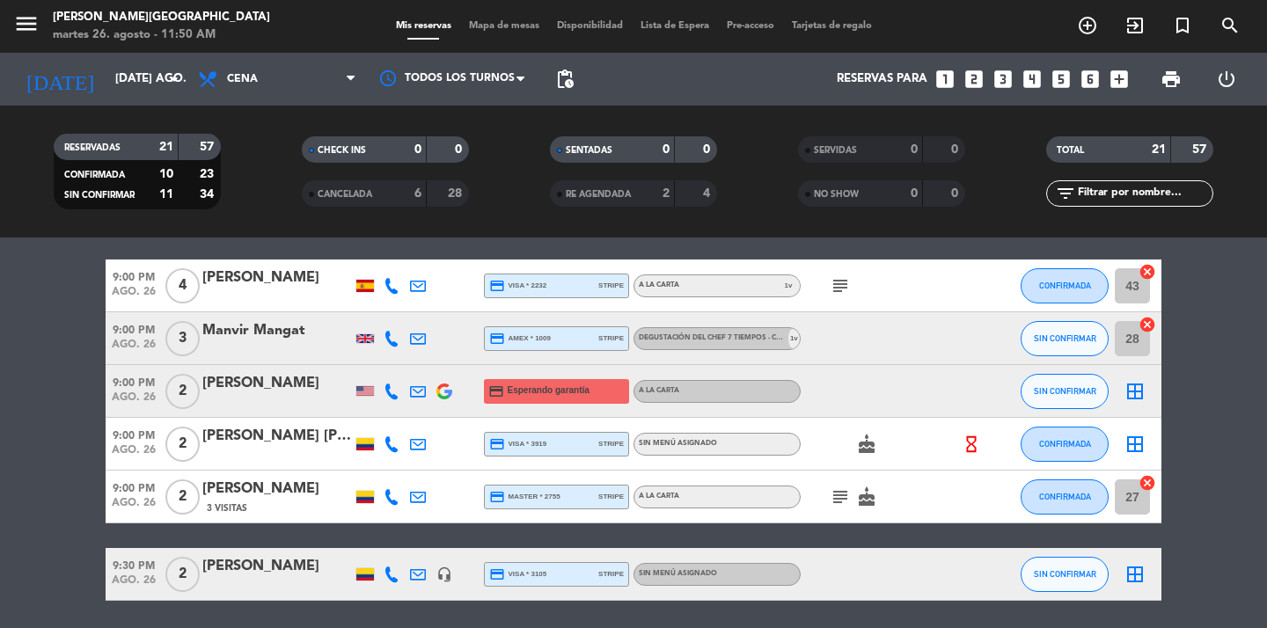
scroll to position [961, 0]
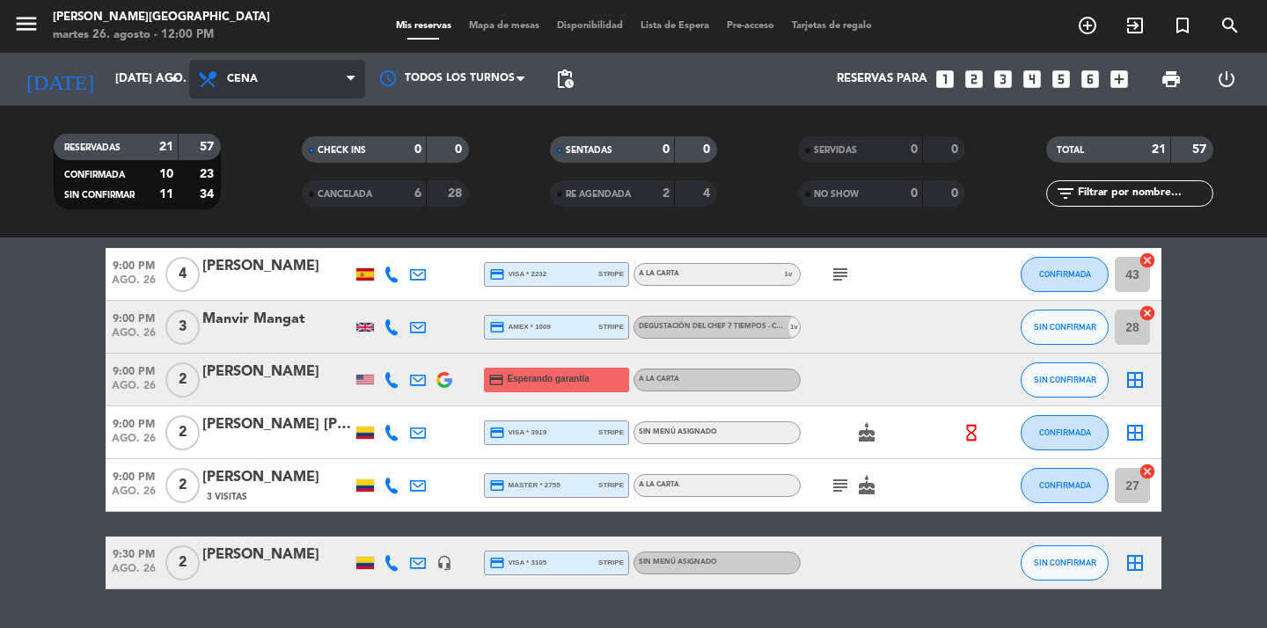
click at [356, 78] on span at bounding box center [356, 79] width 18 height 17
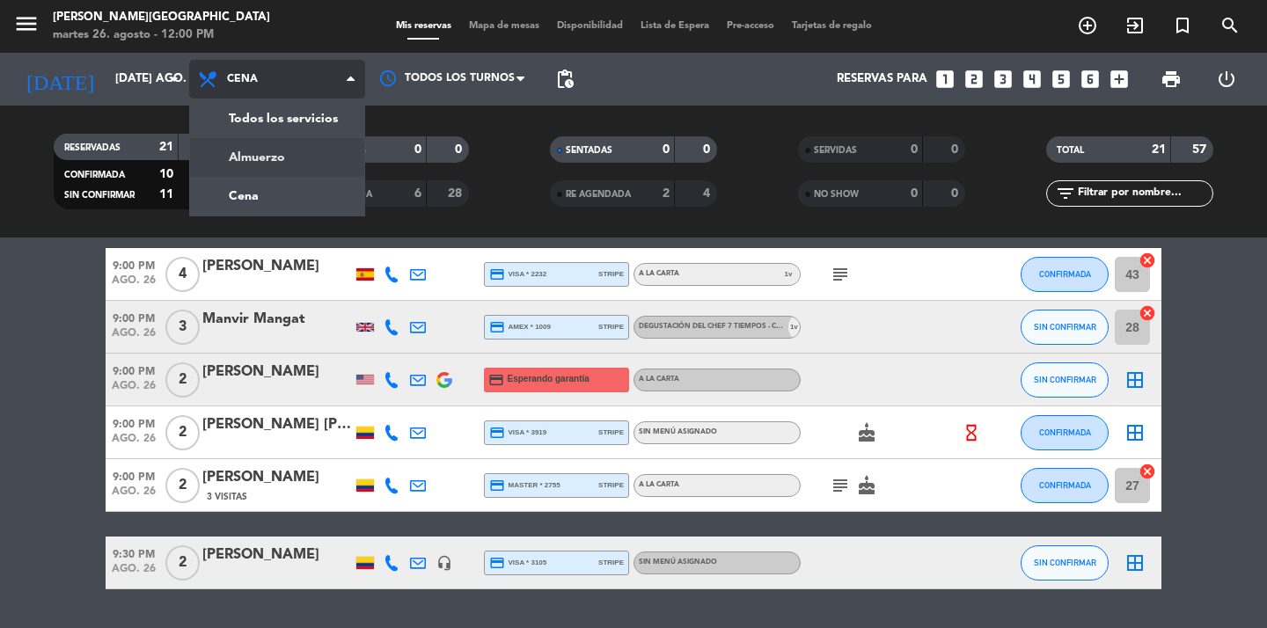
click at [285, 143] on div "menu [PERSON_NAME][GEOGRAPHIC_DATA] martes 26. agosto - 12:00 PM Mis reservas M…" at bounding box center [633, 119] width 1267 height 238
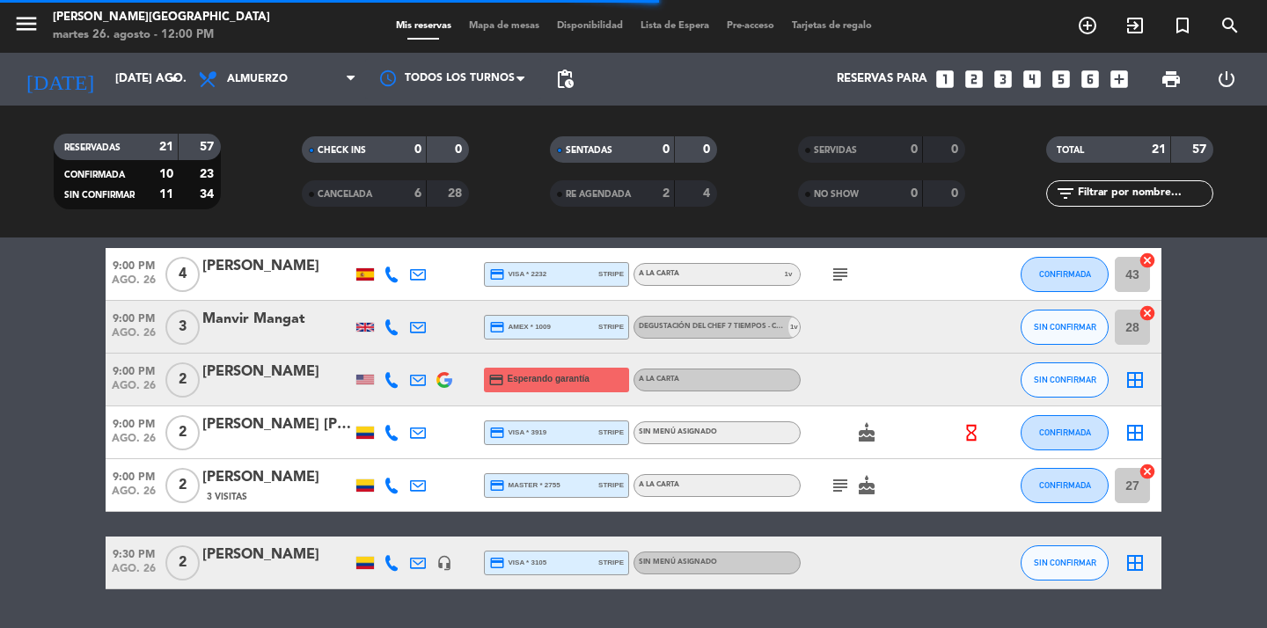
scroll to position [0, 0]
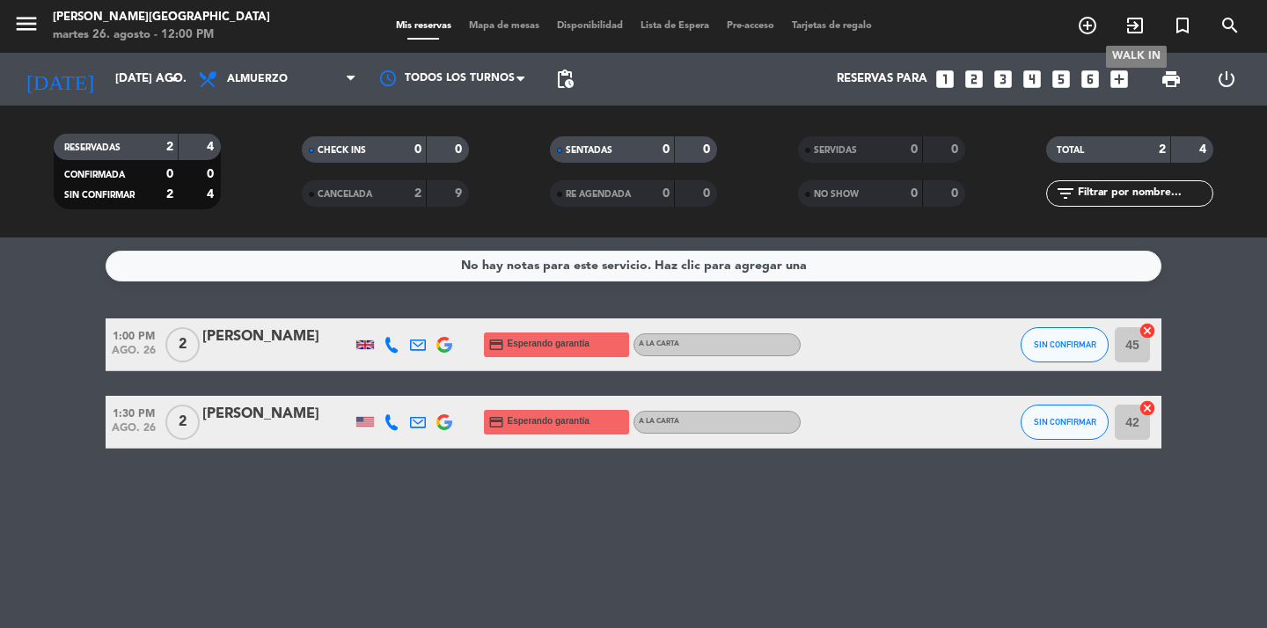
click at [1135, 26] on icon "exit_to_app" at bounding box center [1135, 25] width 21 height 21
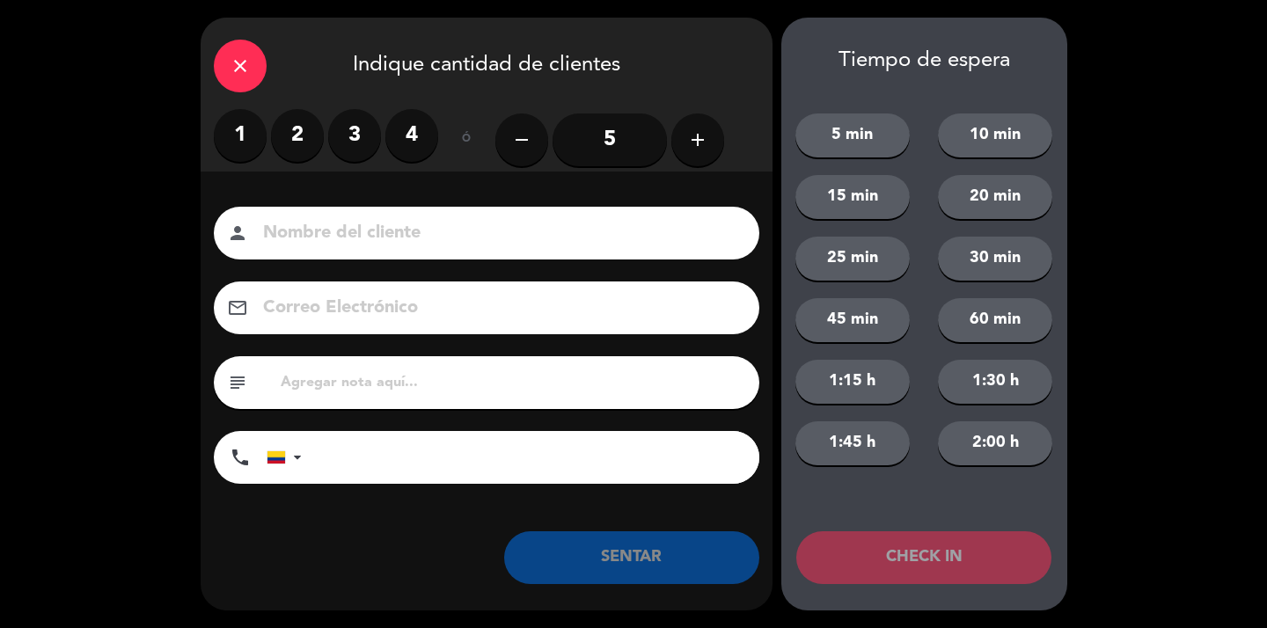
click at [354, 132] on label "3" at bounding box center [354, 135] width 53 height 53
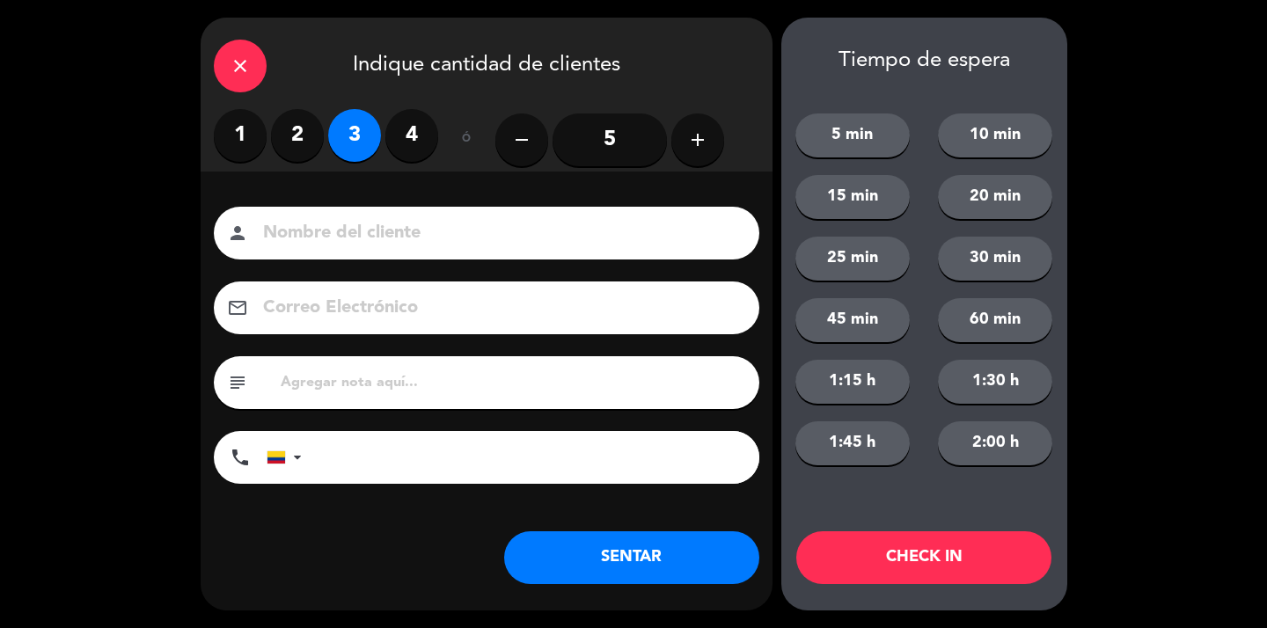
click at [327, 223] on input at bounding box center [498, 233] width 475 height 31
type input "SR EXT"
click at [581, 553] on button "SENTAR" at bounding box center [631, 557] width 255 height 53
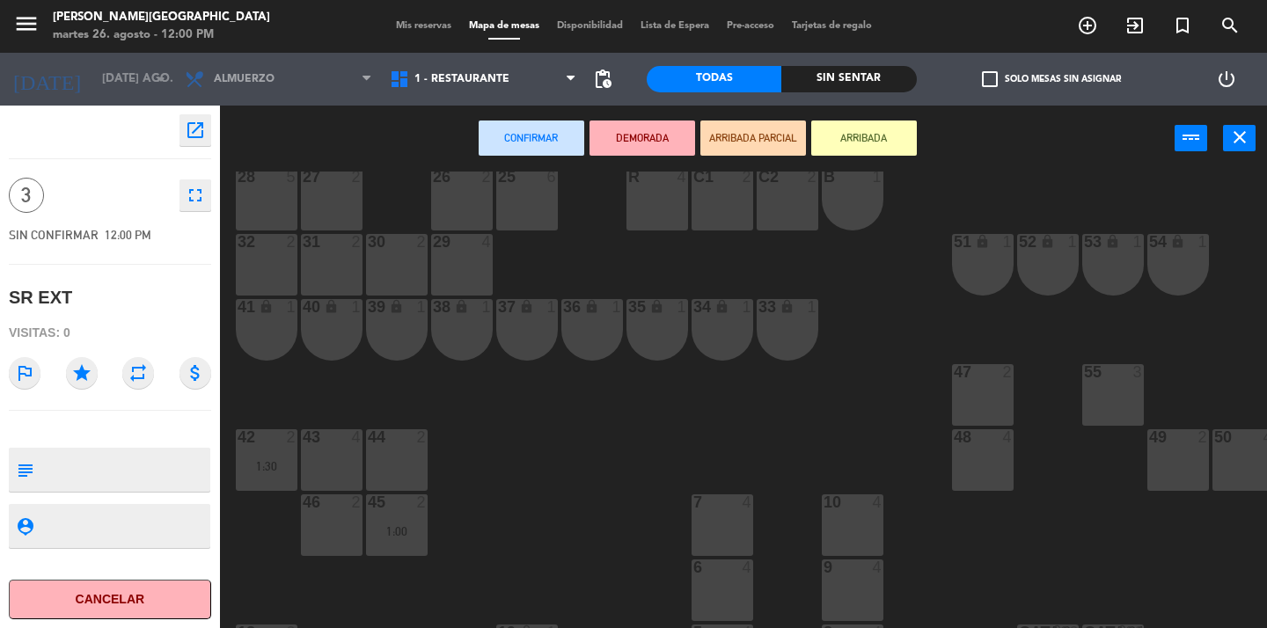
scroll to position [35, 0]
click at [457, 253] on div "29 4" at bounding box center [462, 264] width 62 height 62
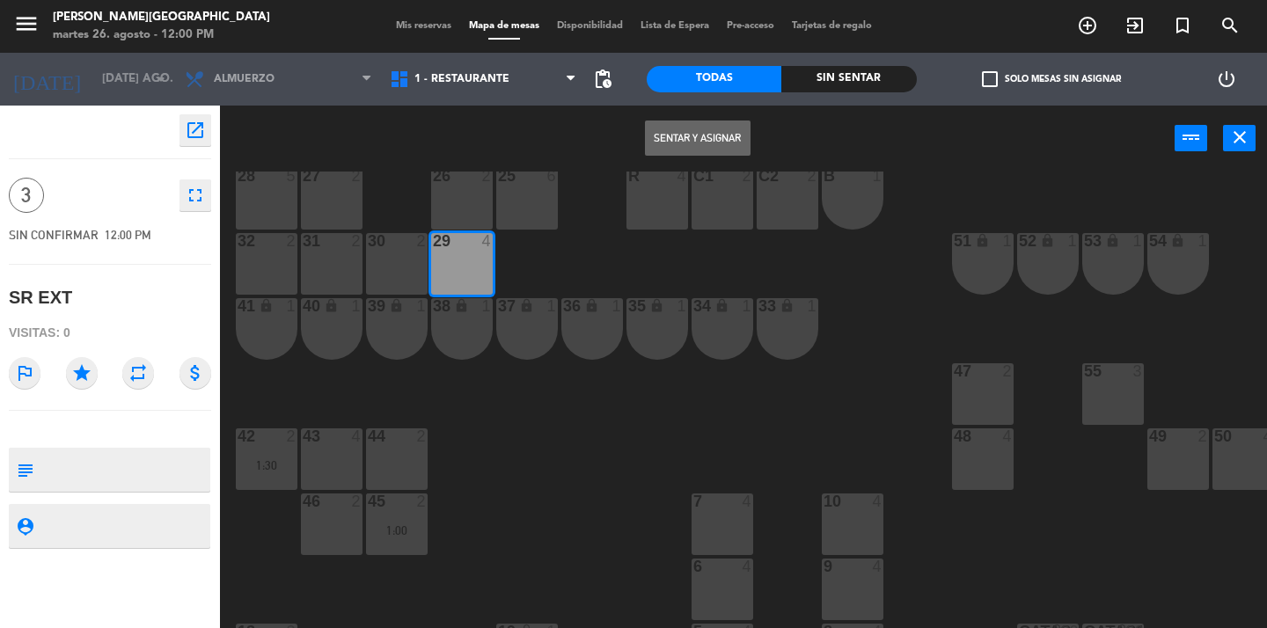
click at [678, 142] on button "Sentar y Asignar" at bounding box center [698, 138] width 106 height 35
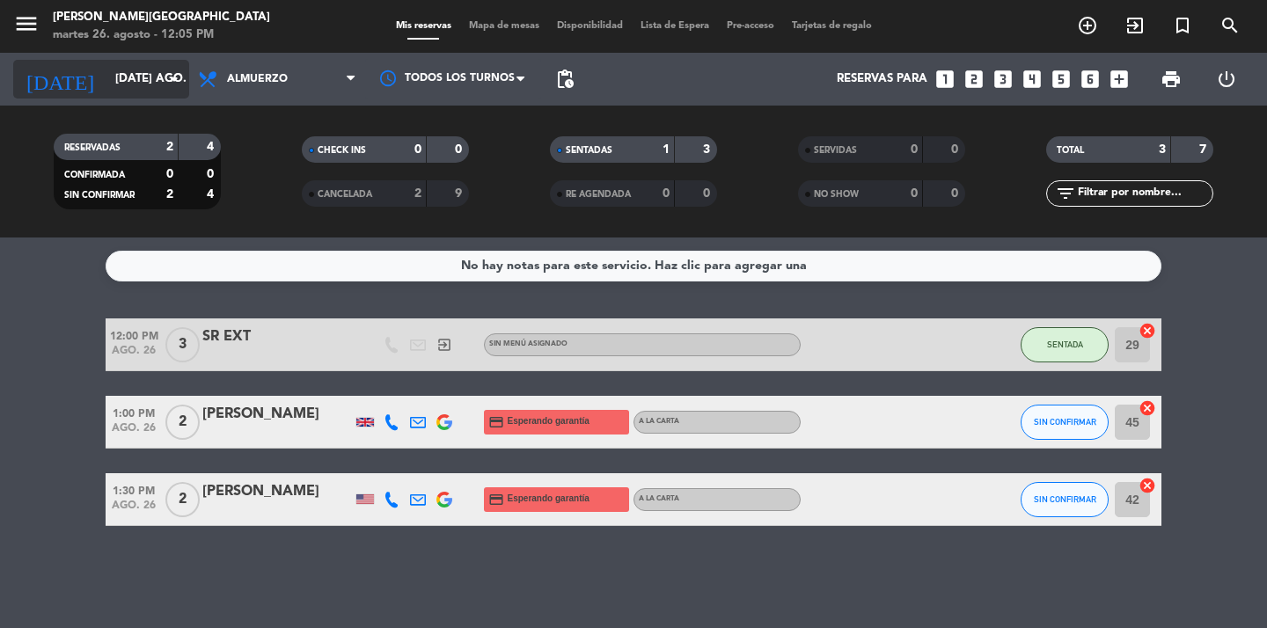
click at [172, 86] on icon "arrow_drop_down" at bounding box center [174, 79] width 21 height 21
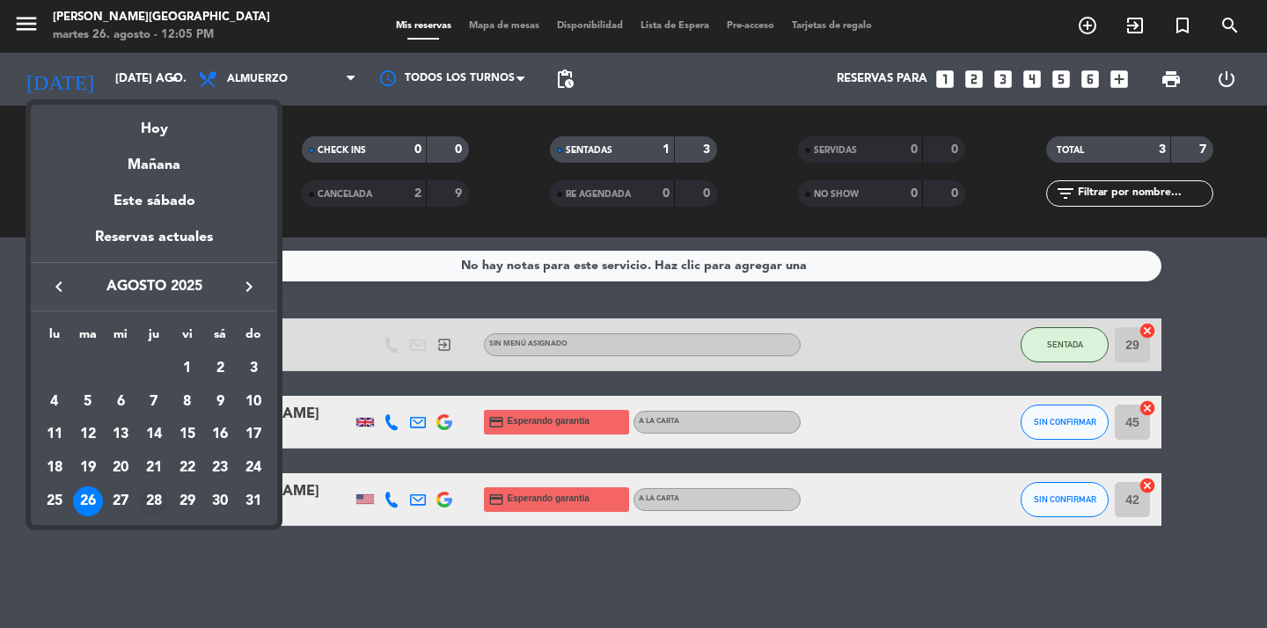
click at [154, 502] on div "28" at bounding box center [154, 502] width 30 height 30
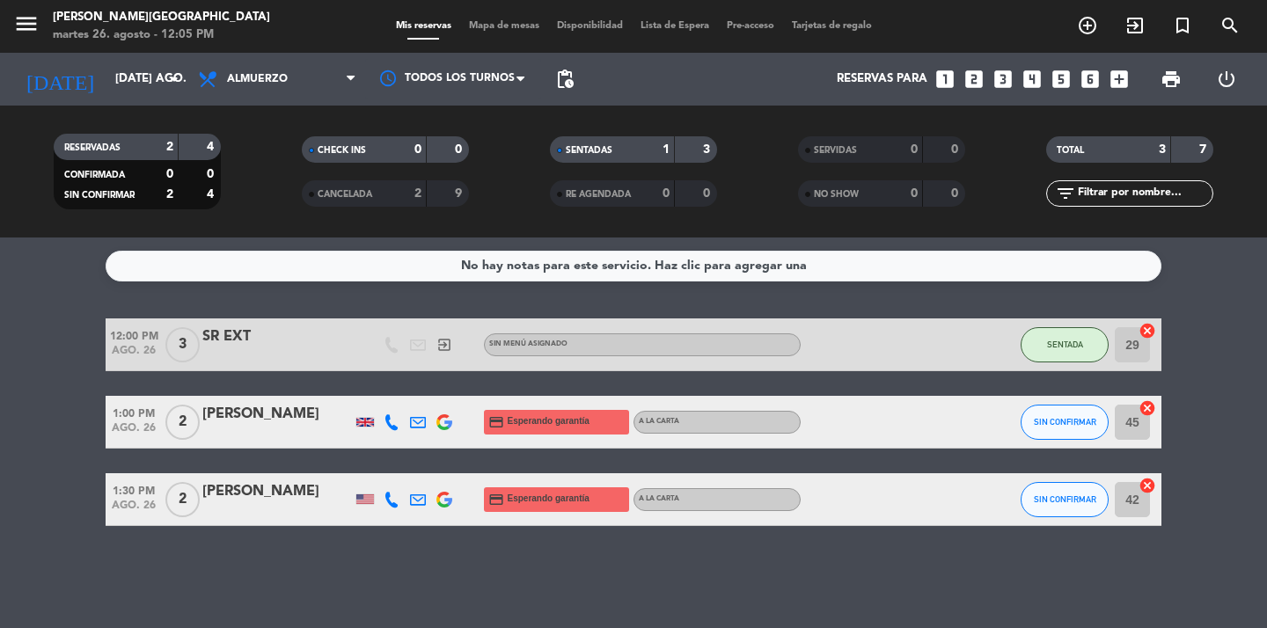
type input "jue. 28 ago."
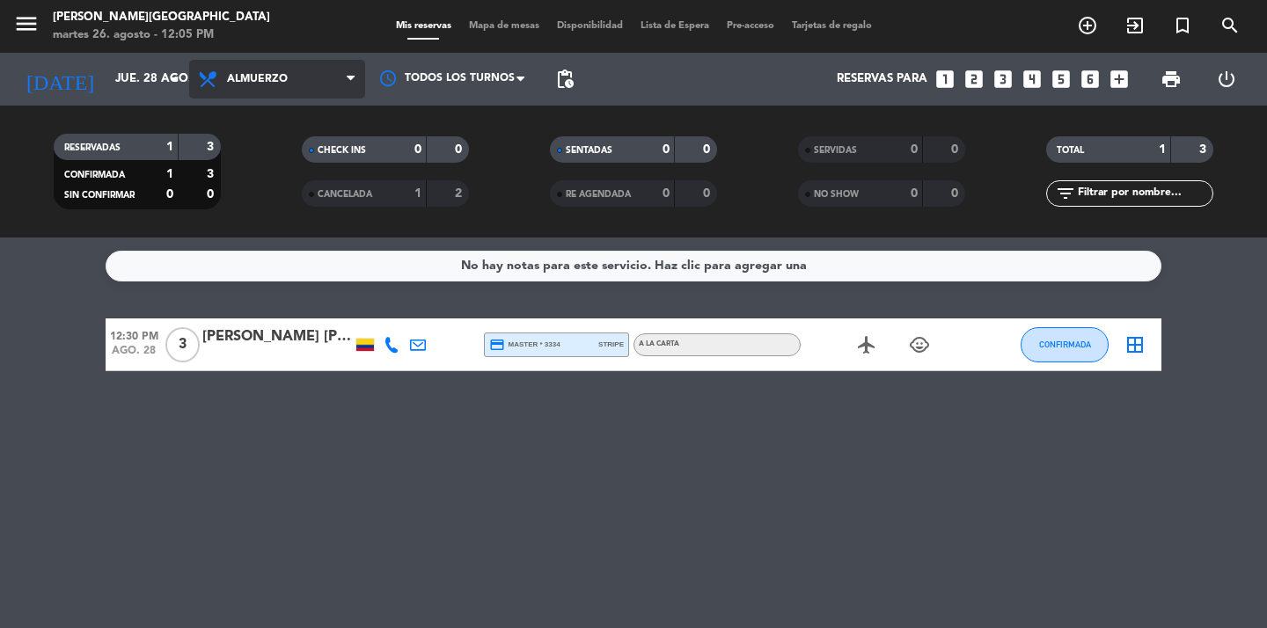
click at [347, 85] on icon at bounding box center [351, 79] width 8 height 14
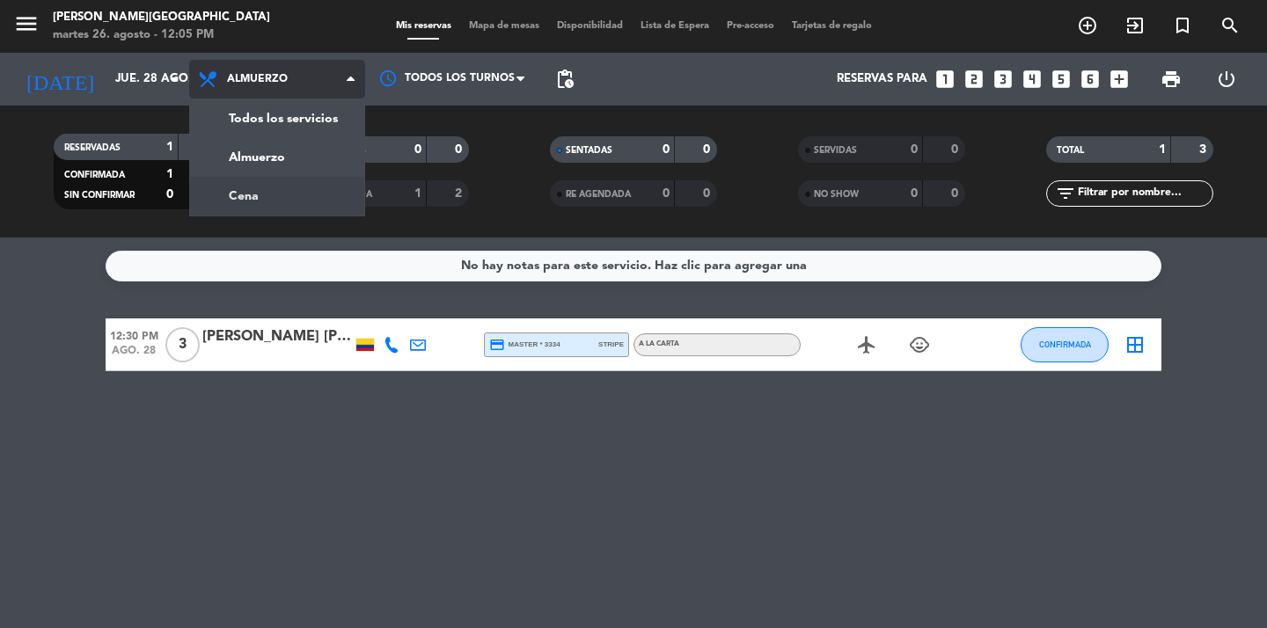
click at [291, 190] on div "menu [PERSON_NAME][GEOGRAPHIC_DATA] martes 26. agosto - 12:05 PM Mis reservas M…" at bounding box center [633, 119] width 1267 height 238
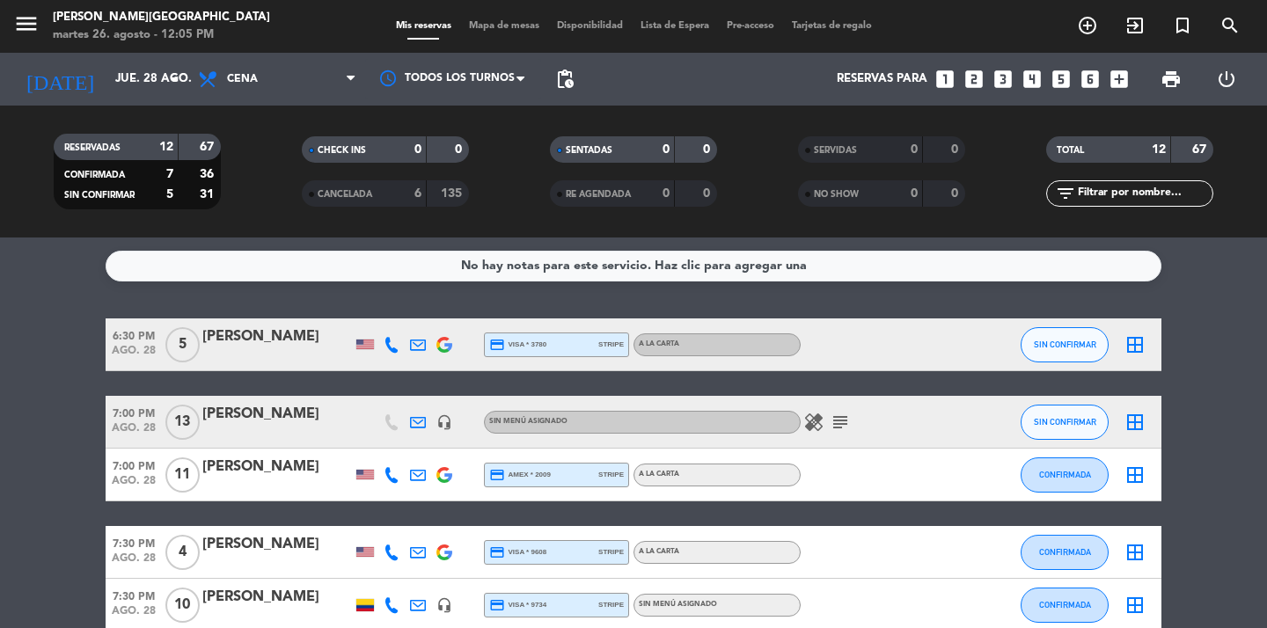
click at [1139, 421] on icon "border_all" at bounding box center [1135, 422] width 21 height 21
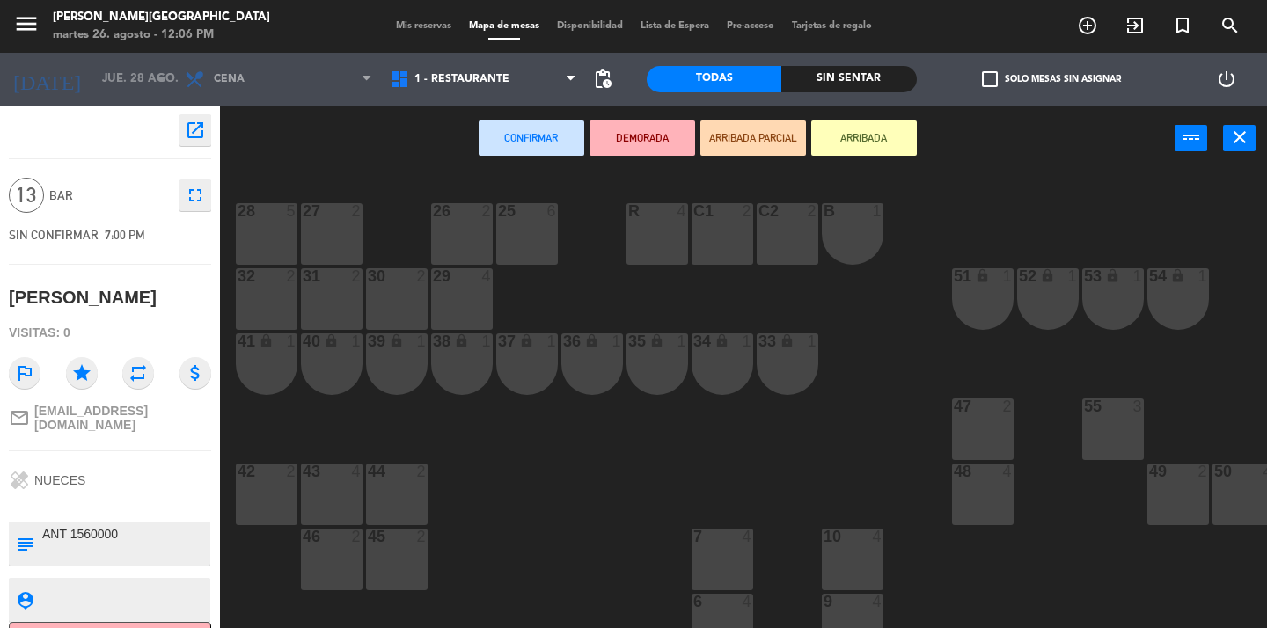
click at [454, 293] on div "29 4" at bounding box center [462, 299] width 62 height 62
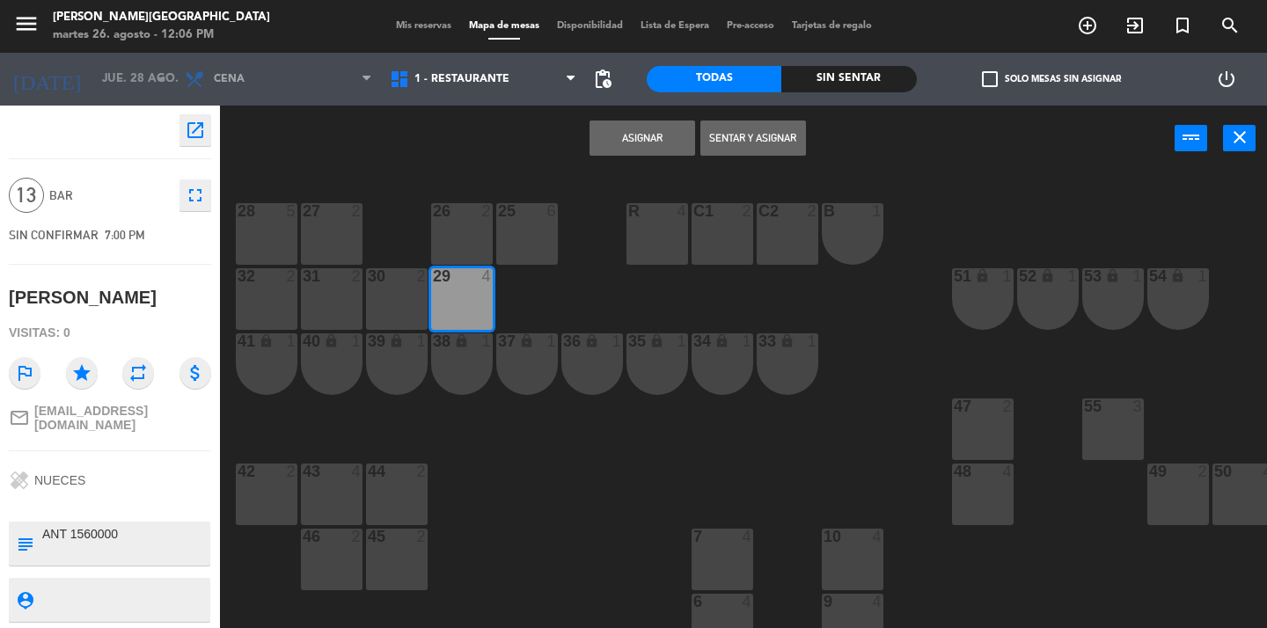
click at [253, 298] on div "32 2" at bounding box center [267, 299] width 62 height 62
click at [353, 296] on div "31 2" at bounding box center [332, 299] width 62 height 62
click at [397, 306] on div "30 2" at bounding box center [397, 299] width 62 height 62
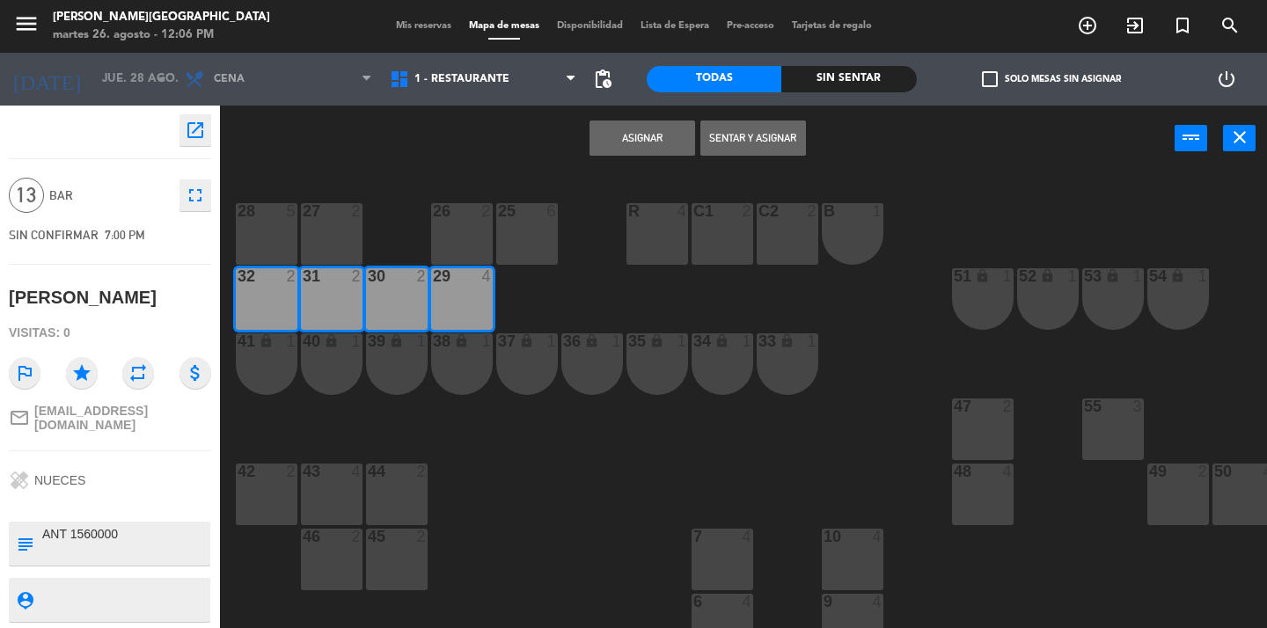
click at [652, 126] on button "Asignar" at bounding box center [643, 138] width 106 height 35
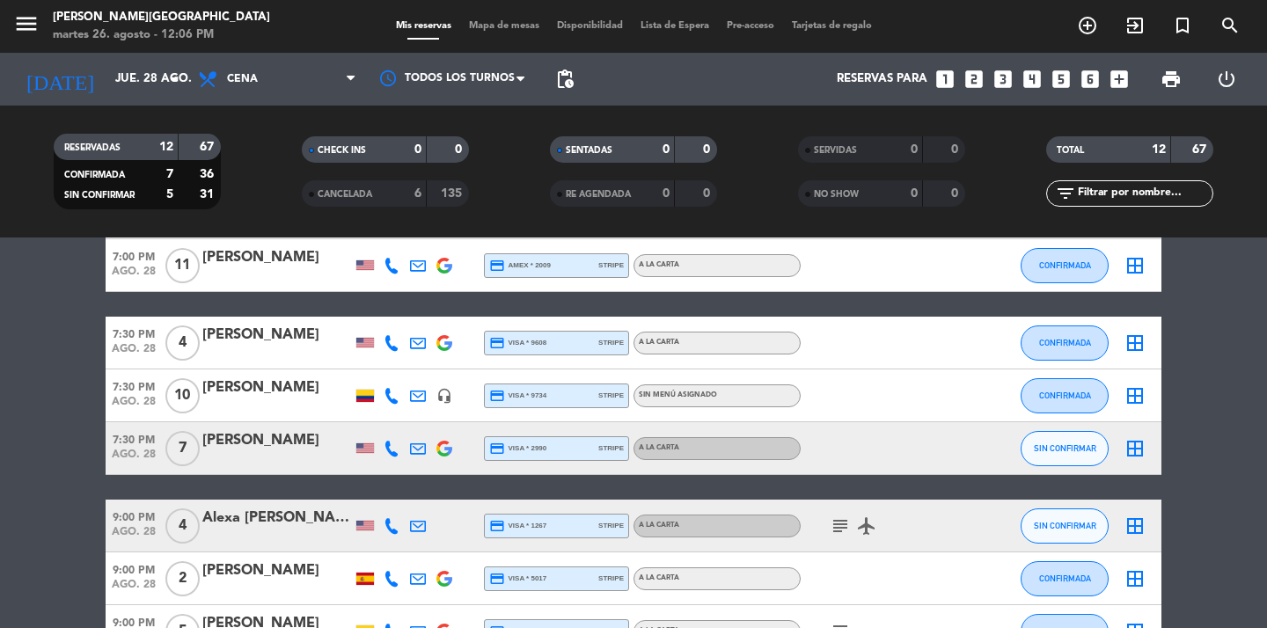
scroll to position [218, 0]
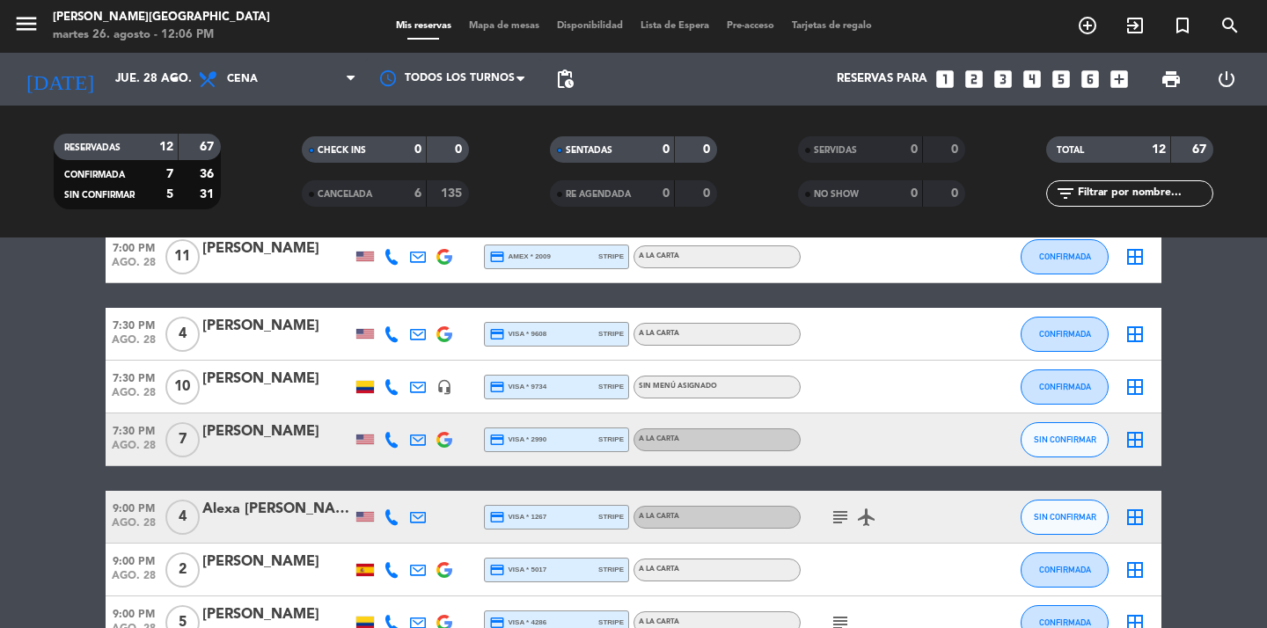
click at [1132, 384] on icon "border_all" at bounding box center [1135, 387] width 21 height 21
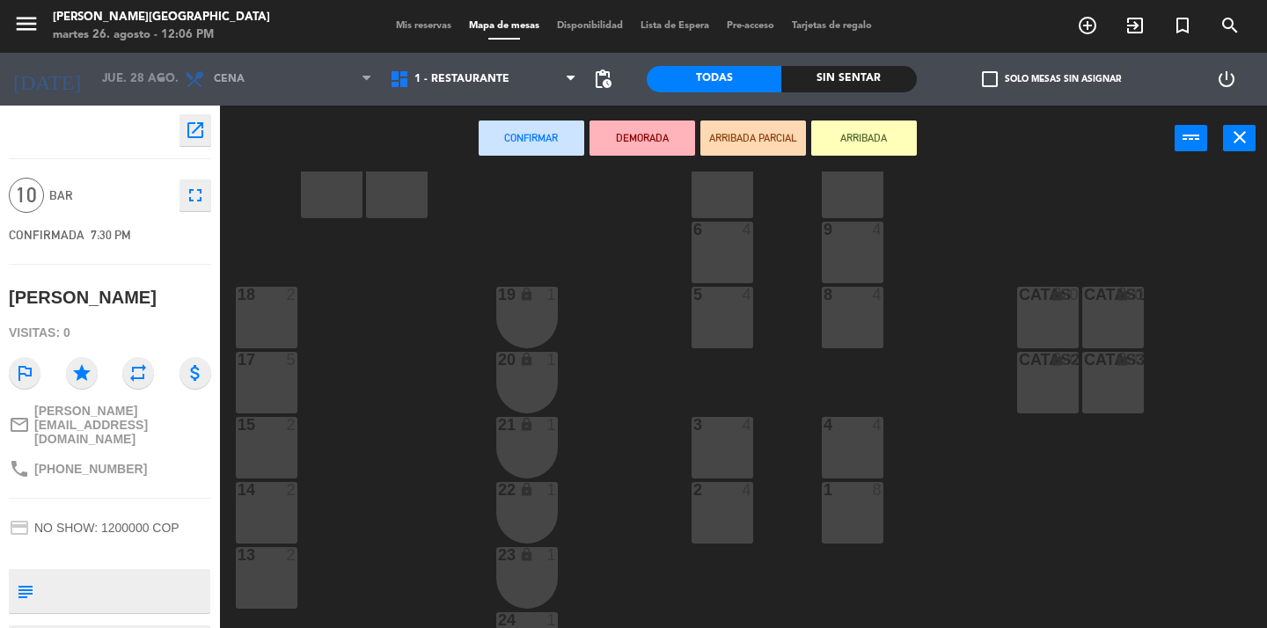
scroll to position [428, 0]
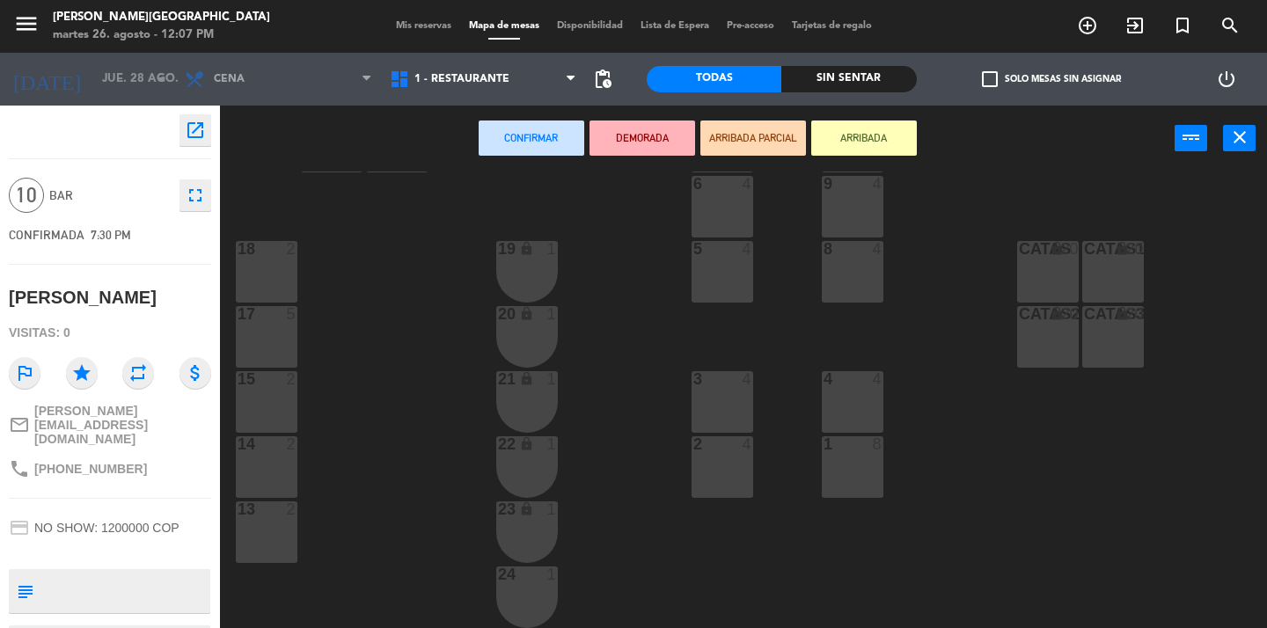
click at [280, 269] on div "18 2" at bounding box center [267, 272] width 62 height 62
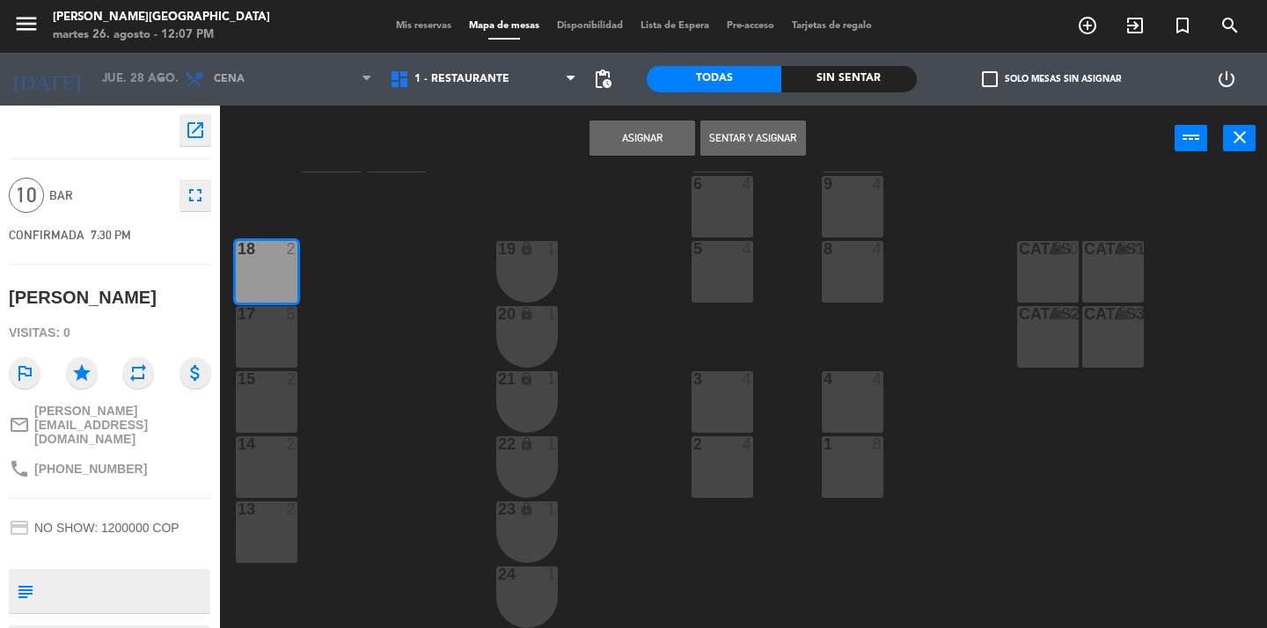
click at [268, 331] on div "17 5" at bounding box center [267, 337] width 62 height 62
click at [631, 140] on button "Asignar" at bounding box center [643, 138] width 106 height 35
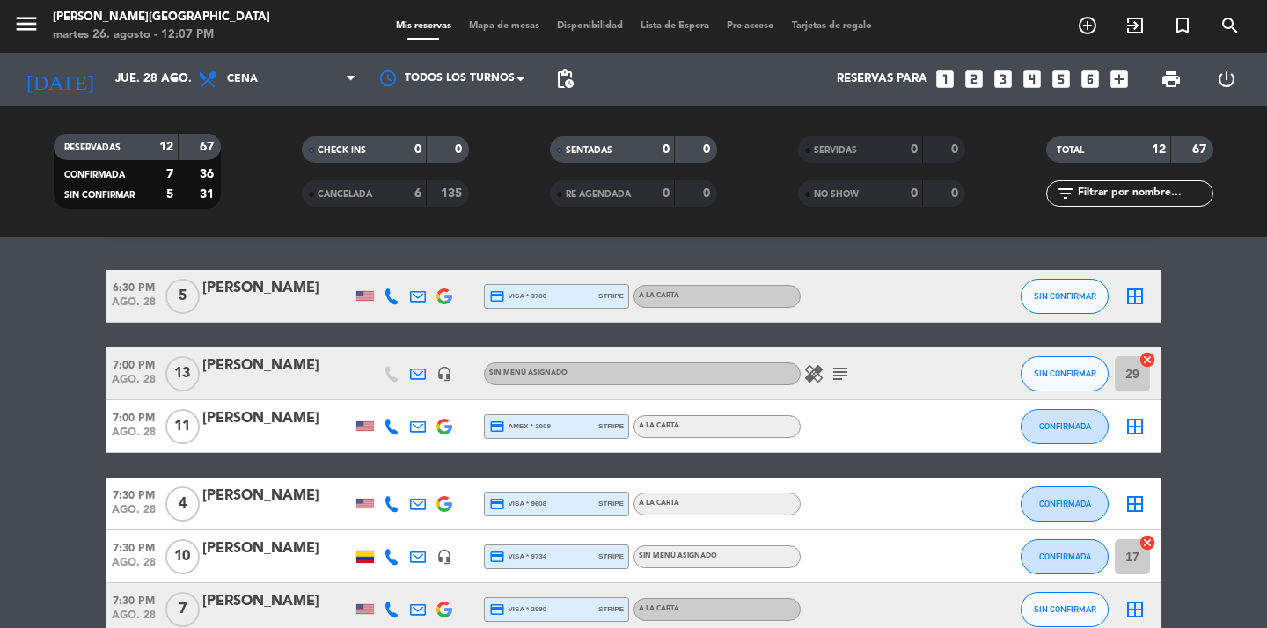
scroll to position [50, 0]
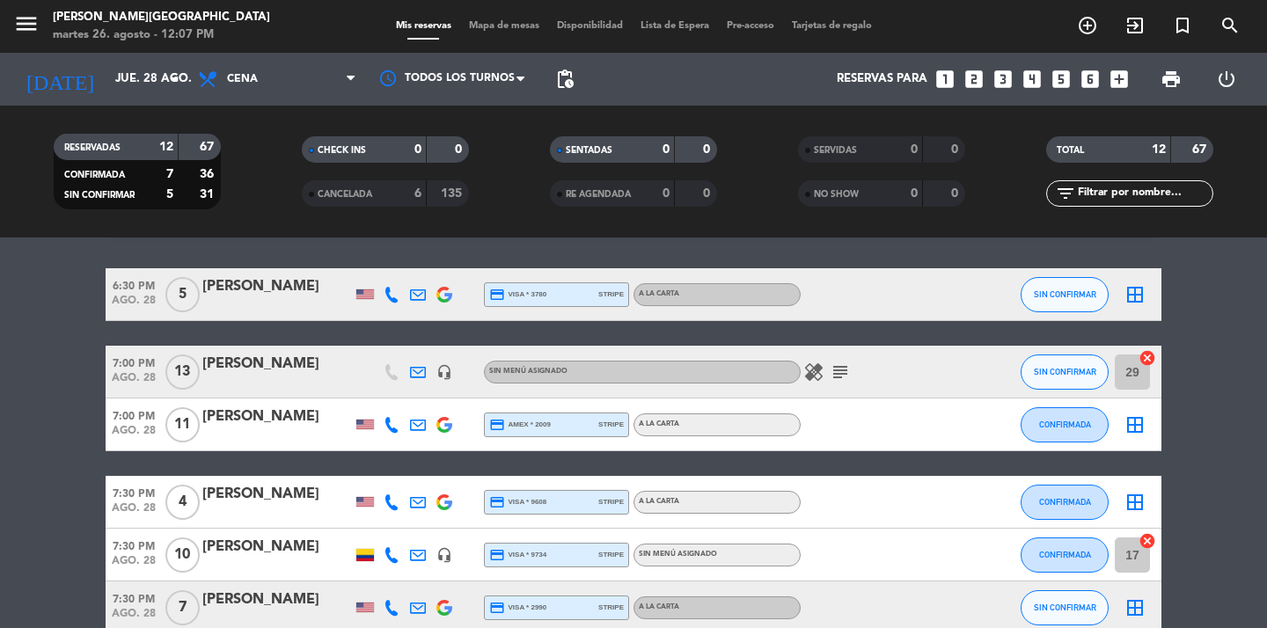
click at [1136, 429] on icon "border_all" at bounding box center [1135, 424] width 21 height 21
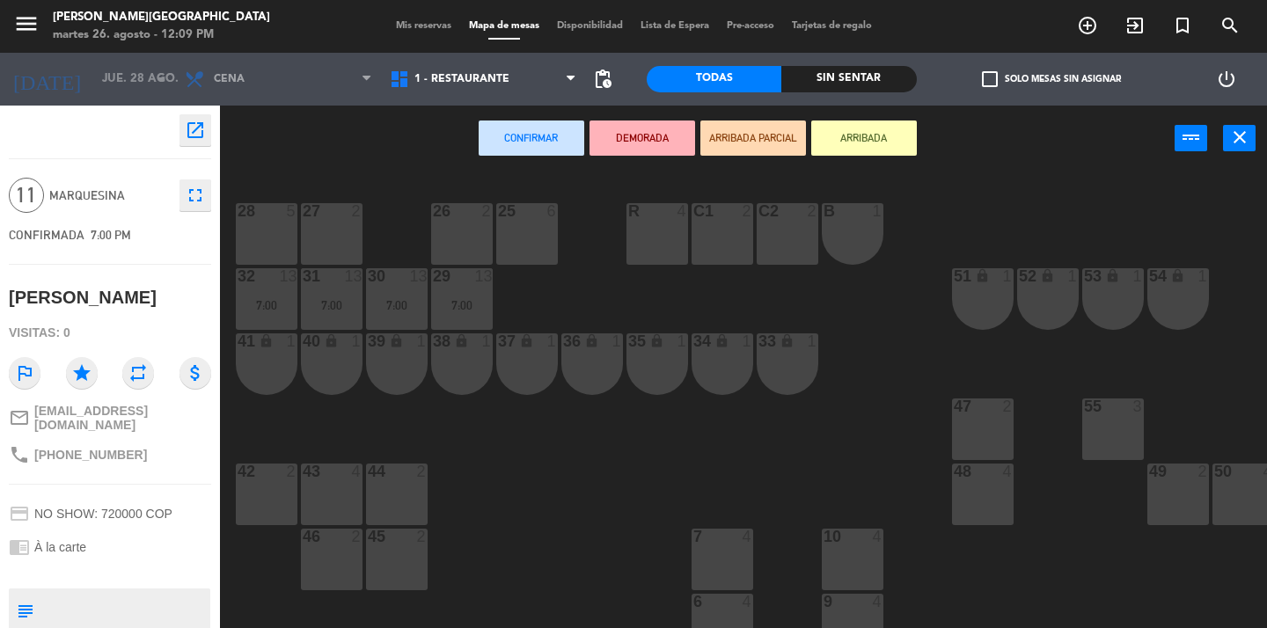
click at [259, 245] on div "28 5" at bounding box center [267, 234] width 62 height 62
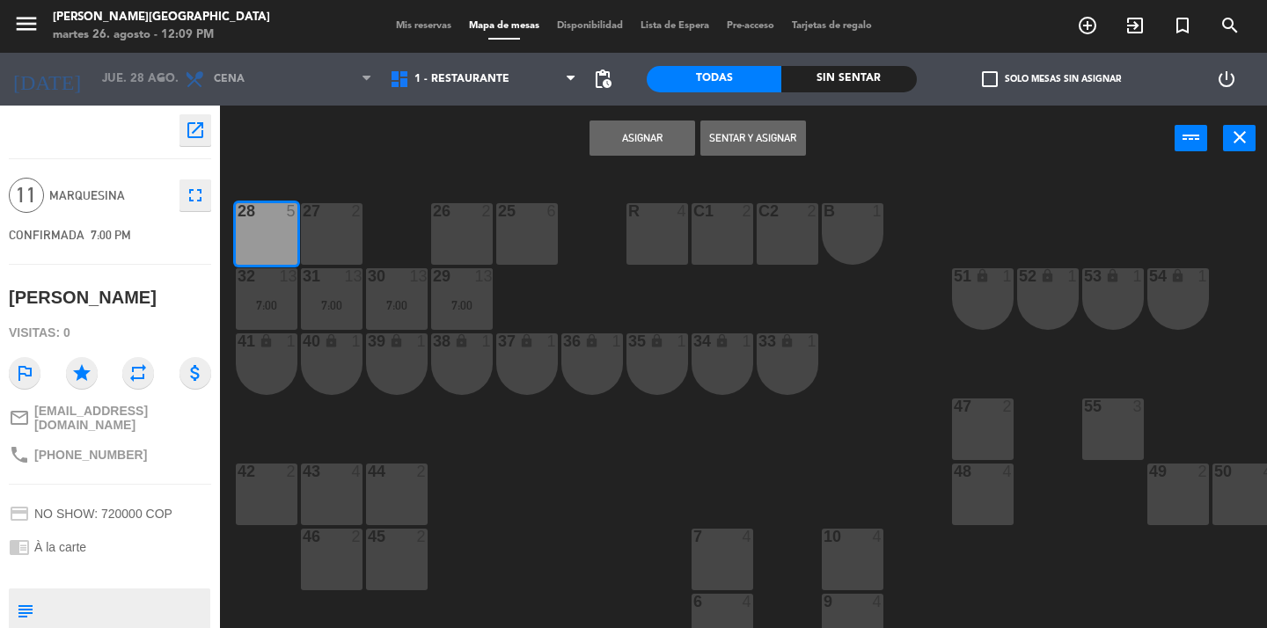
click at [336, 235] on div "27 2" at bounding box center [332, 234] width 62 height 62
click at [445, 225] on div "26 2" at bounding box center [462, 234] width 62 height 62
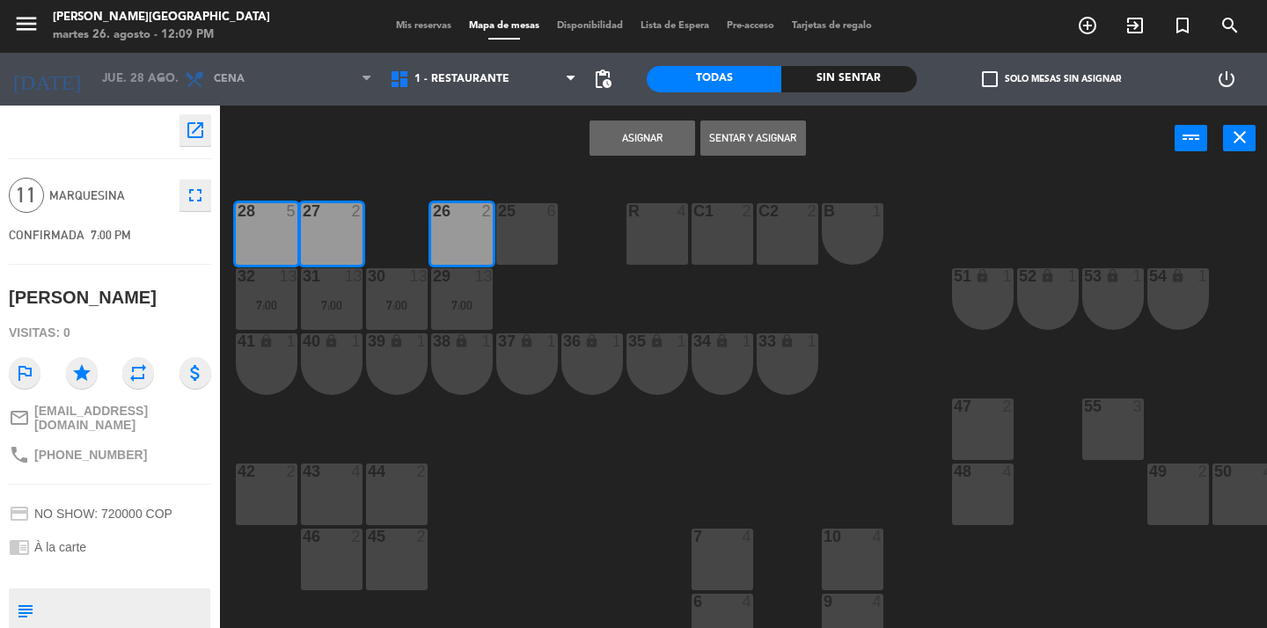
click at [649, 137] on button "Asignar" at bounding box center [643, 138] width 106 height 35
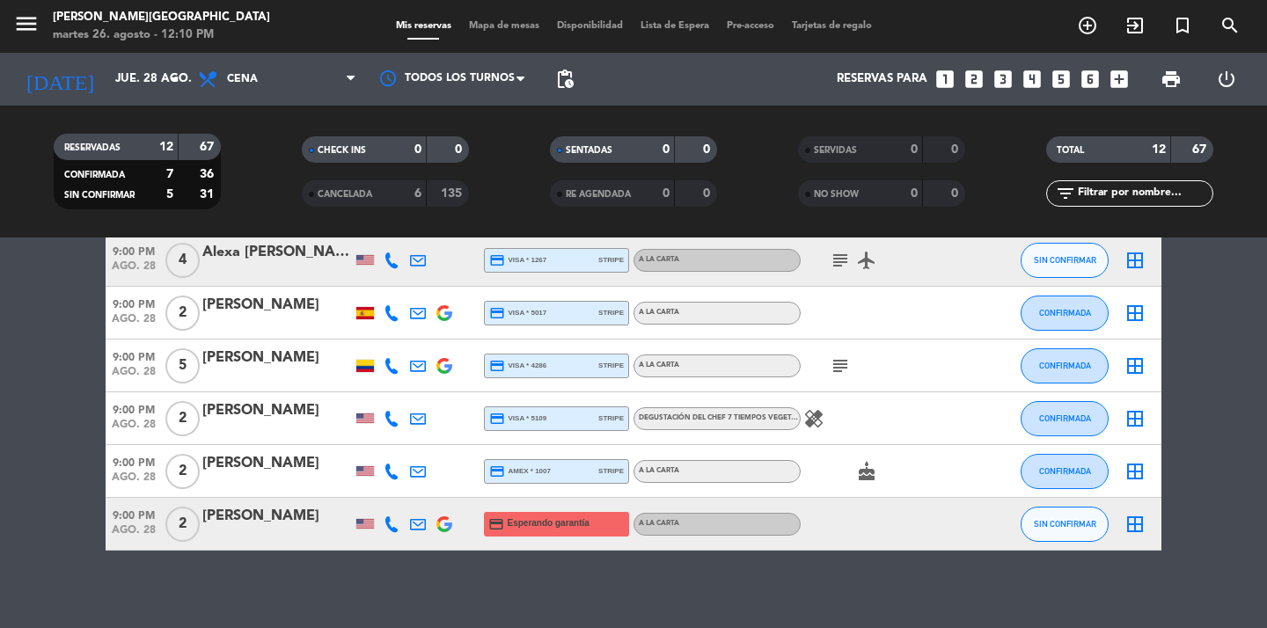
scroll to position [486, 0]
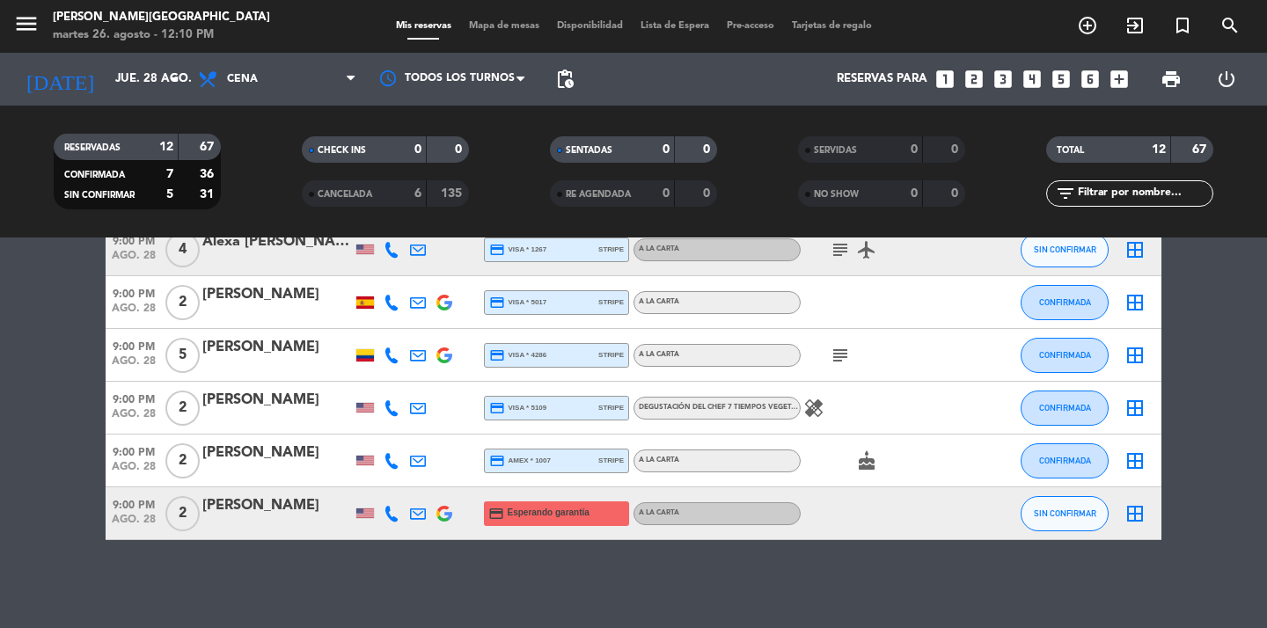
click at [1135, 354] on icon "border_all" at bounding box center [1135, 355] width 21 height 21
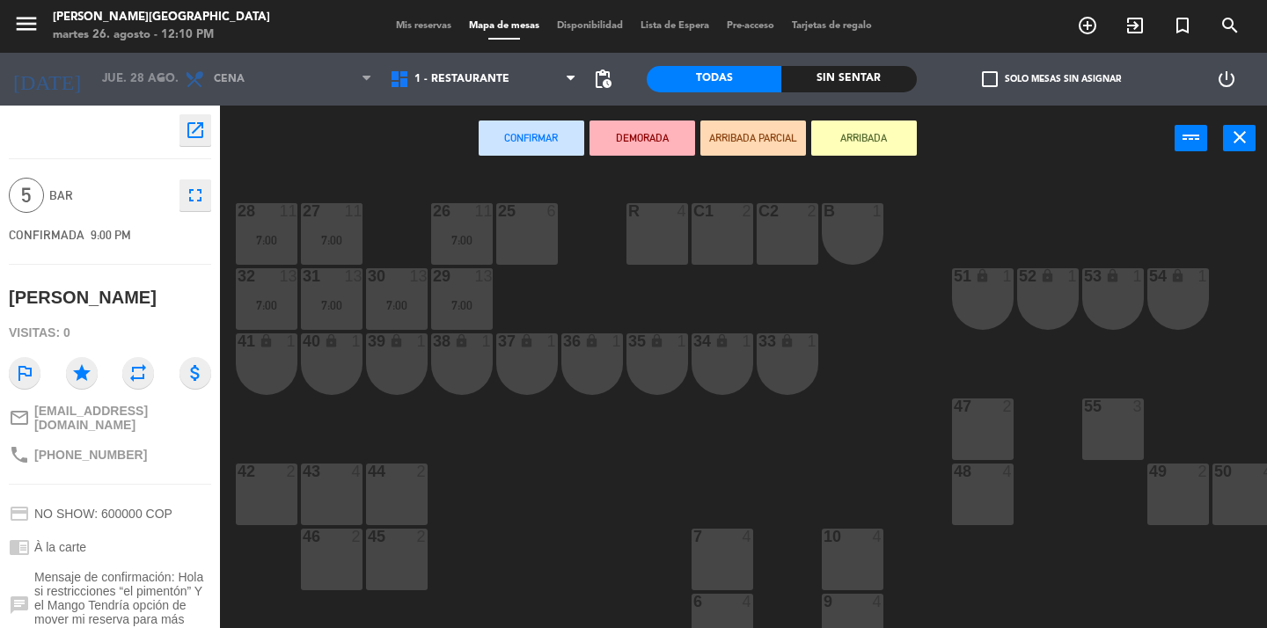
click at [534, 231] on div "25 6" at bounding box center [527, 234] width 62 height 62
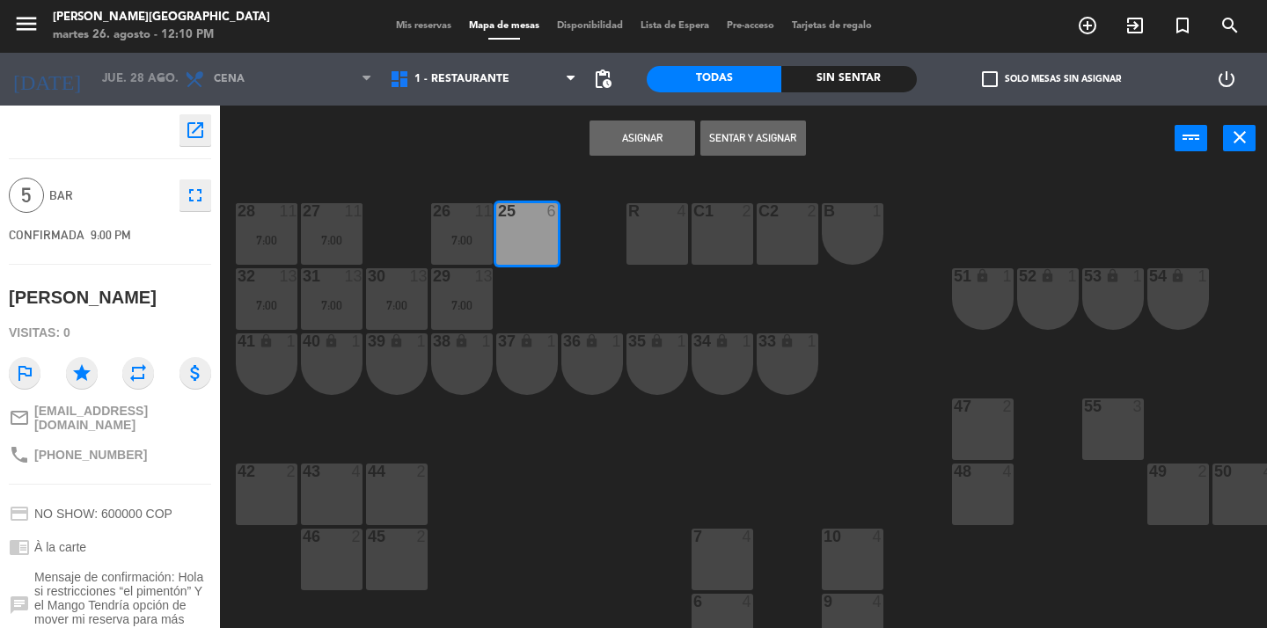
click at [619, 138] on button "Asignar" at bounding box center [643, 138] width 106 height 35
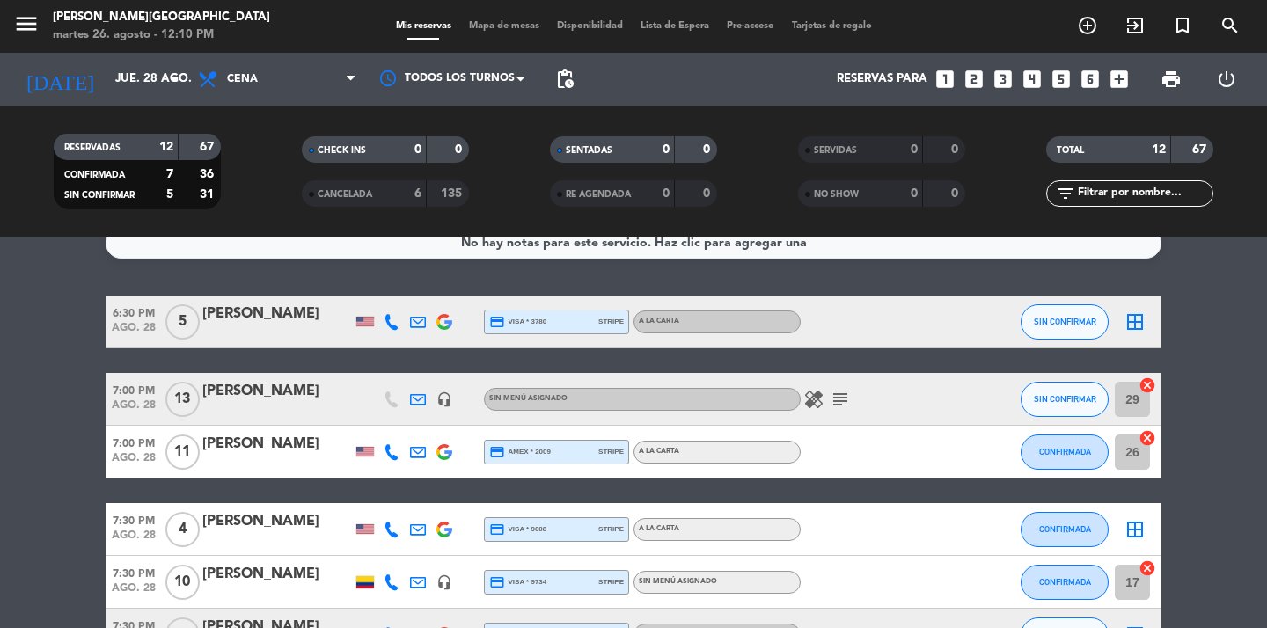
scroll to position [18, 0]
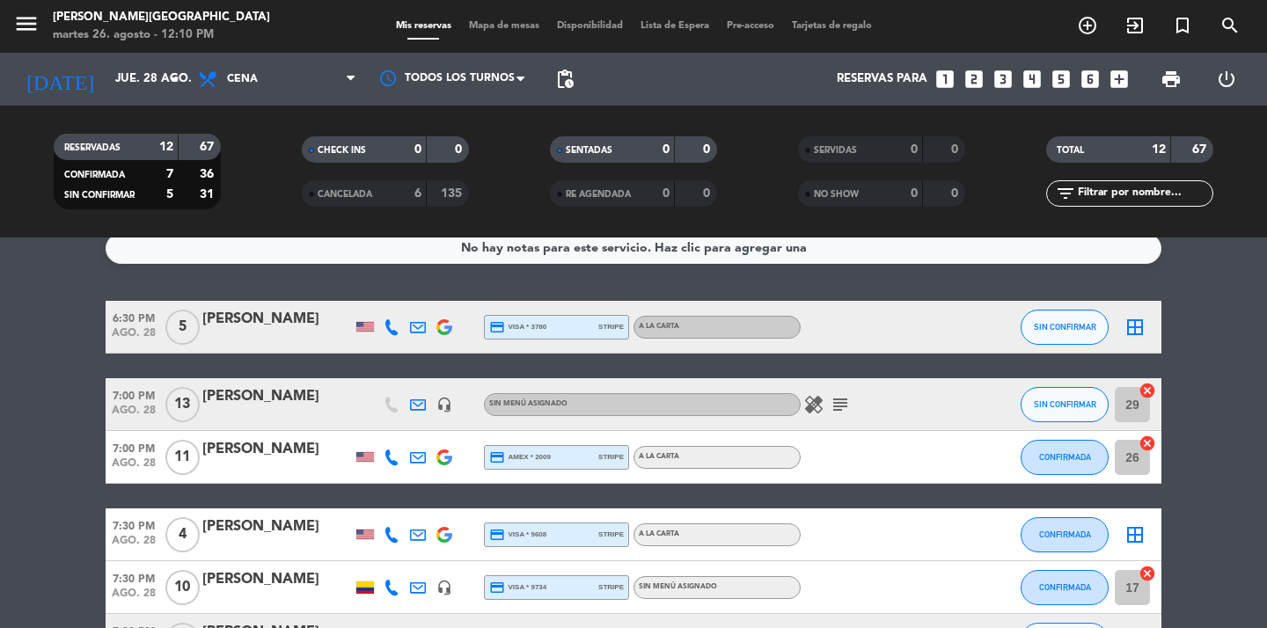
click at [1140, 324] on icon "border_all" at bounding box center [1135, 327] width 21 height 21
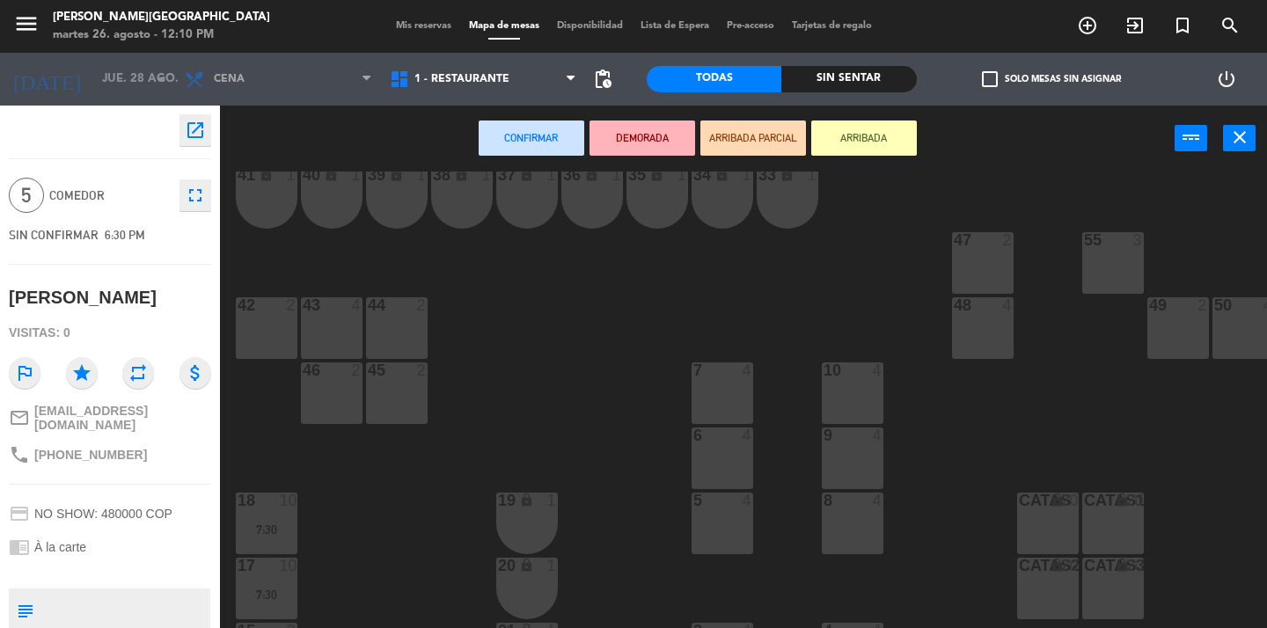
scroll to position [182, 0]
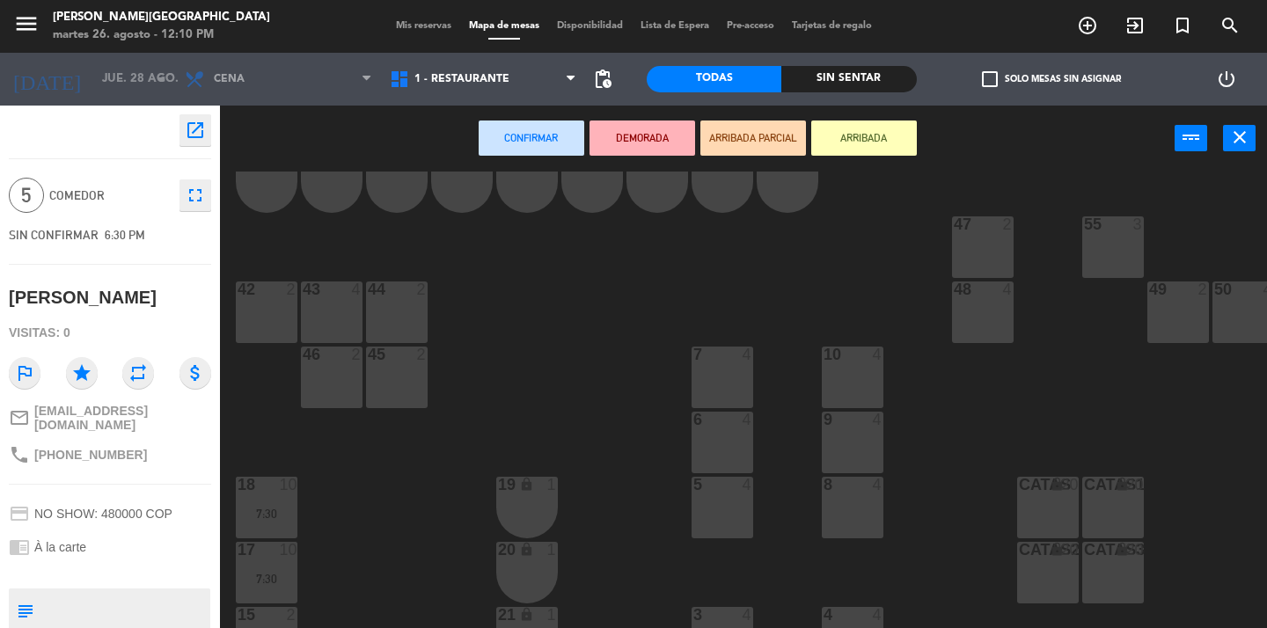
click at [710, 440] on div "6 4" at bounding box center [723, 443] width 62 height 62
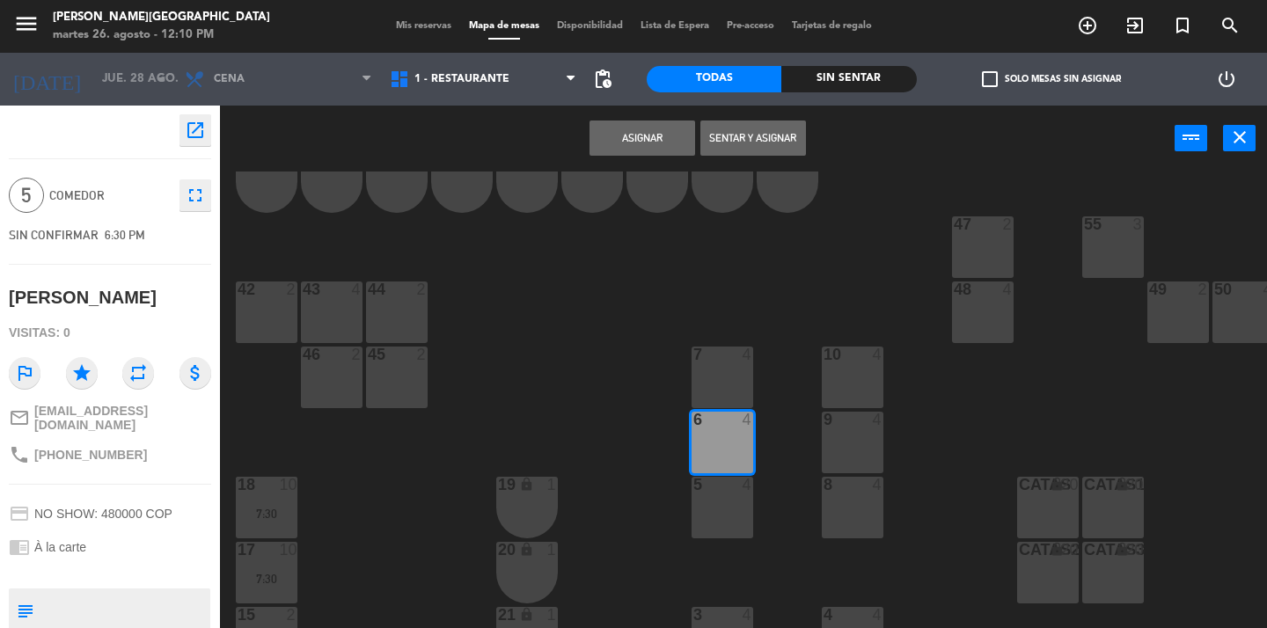
click at [711, 366] on div "7 4" at bounding box center [723, 378] width 62 height 62
click at [621, 135] on button "Asignar" at bounding box center [643, 138] width 106 height 35
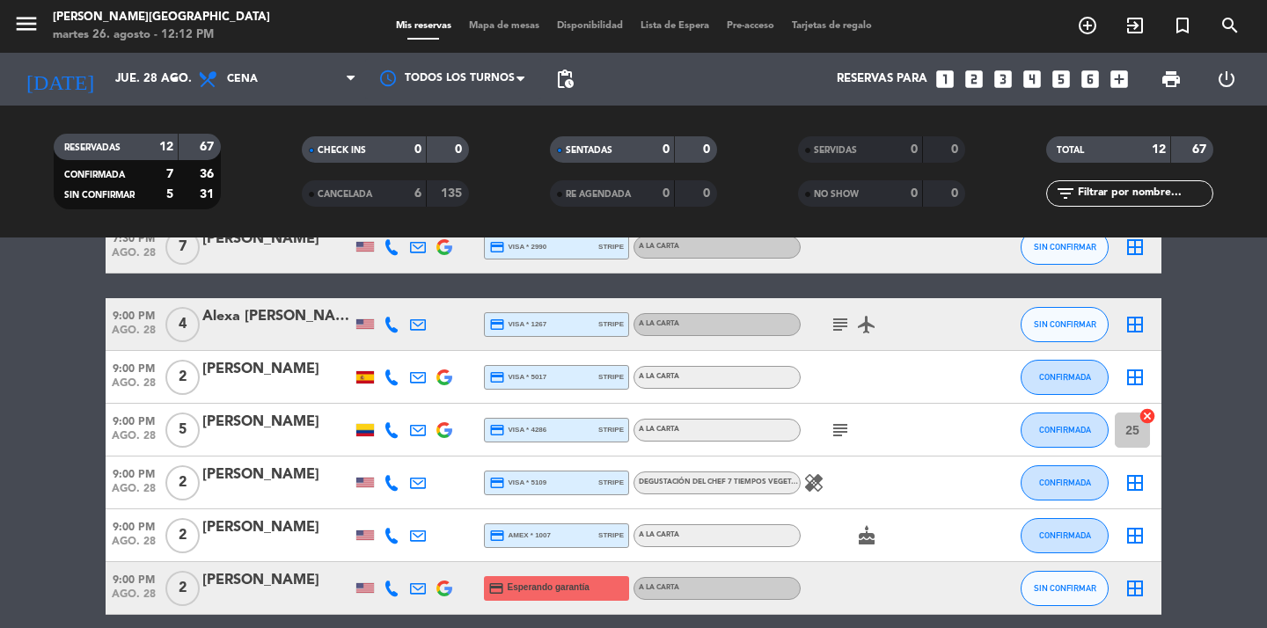
scroll to position [412, 0]
click at [140, 88] on input "jue. 28 ago." at bounding box center [183, 79] width 155 height 32
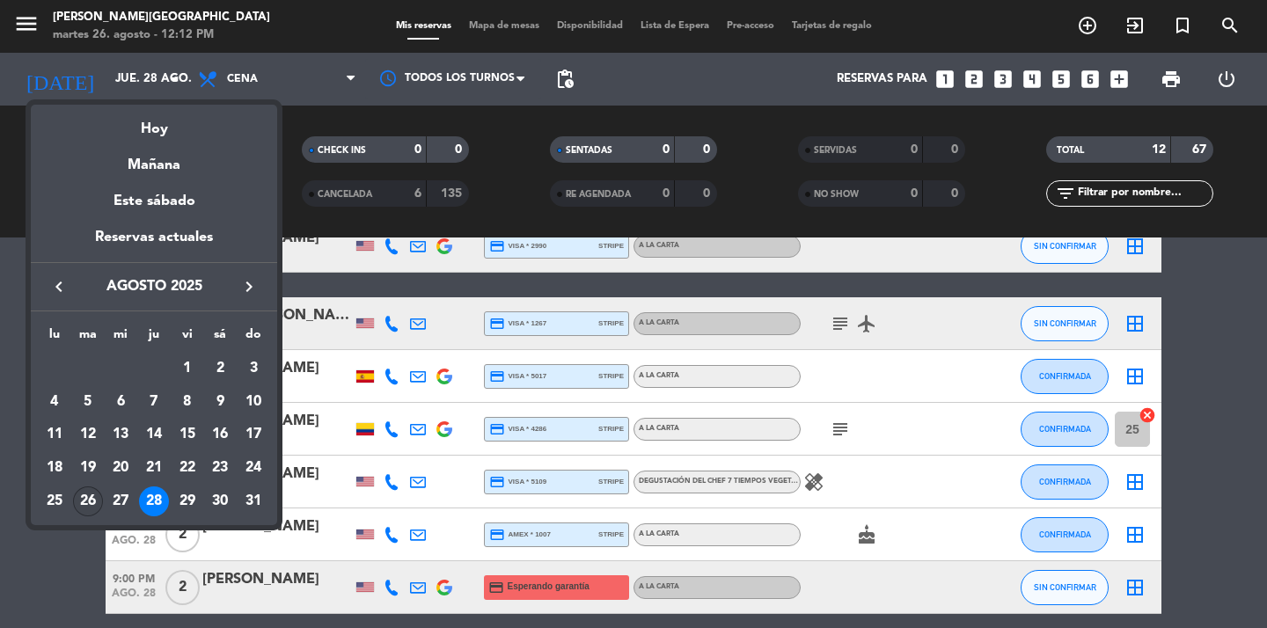
click at [85, 510] on div "26" at bounding box center [88, 502] width 30 height 30
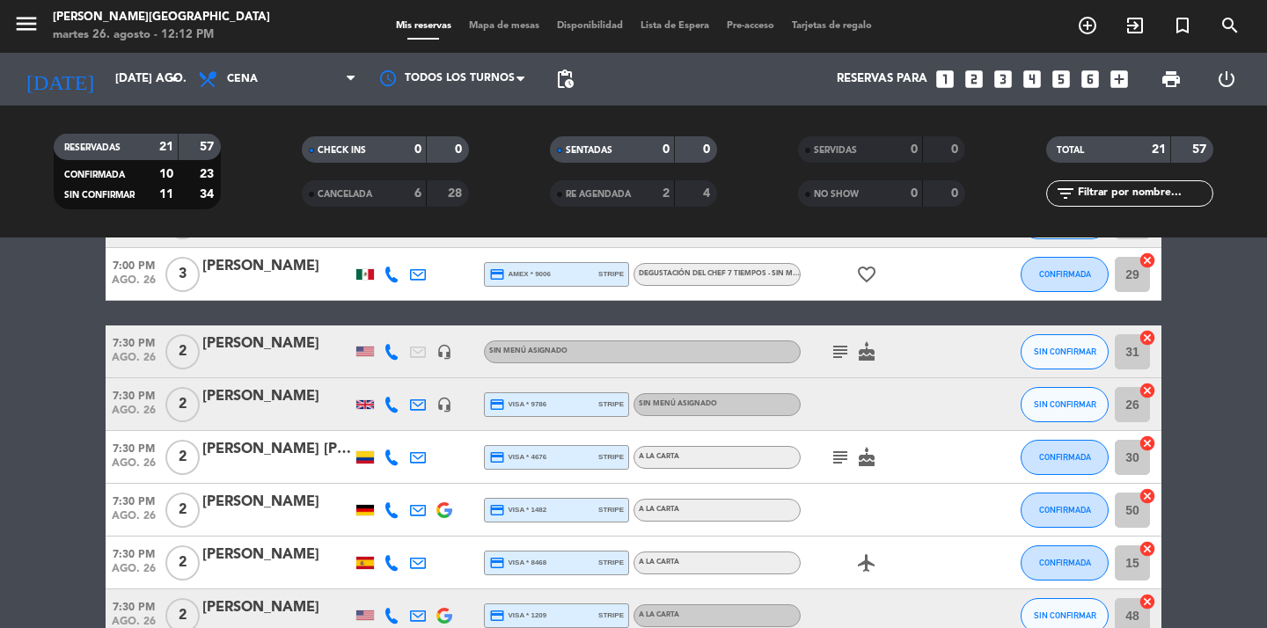
click at [305, 81] on span "Cena" at bounding box center [277, 79] width 176 height 39
click at [276, 151] on div "menu [PERSON_NAME][GEOGRAPHIC_DATA] martes 26. agosto - 12:12 PM Mis reservas M…" at bounding box center [633, 119] width 1267 height 238
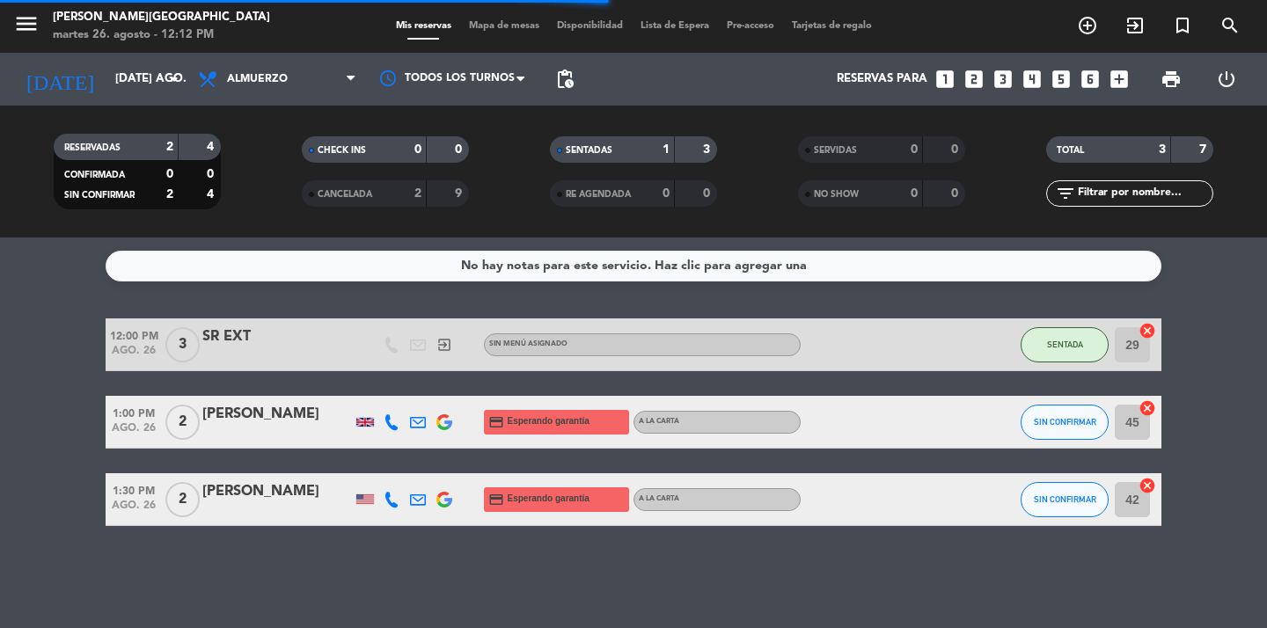
scroll to position [0, 0]
click at [54, 415] on bookings-row "12:00 PM ago. 26 3 SR EXT exit_to_app Sin menú asignado SENTADA 29 cancel 1:00 …" at bounding box center [633, 423] width 1267 height 208
click at [88, 453] on bookings-row "12:00 PM ago. 26 3 SR EXT exit_to_app Sin menú asignado SENTADA 29 cancel 1:00 …" at bounding box center [633, 423] width 1267 height 208
click at [90, 407] on bookings-row "12:00 PM ago. 26 3 SR EXT exit_to_app Sin menú asignado SENTADA 29 cancel 1:00 …" at bounding box center [633, 423] width 1267 height 208
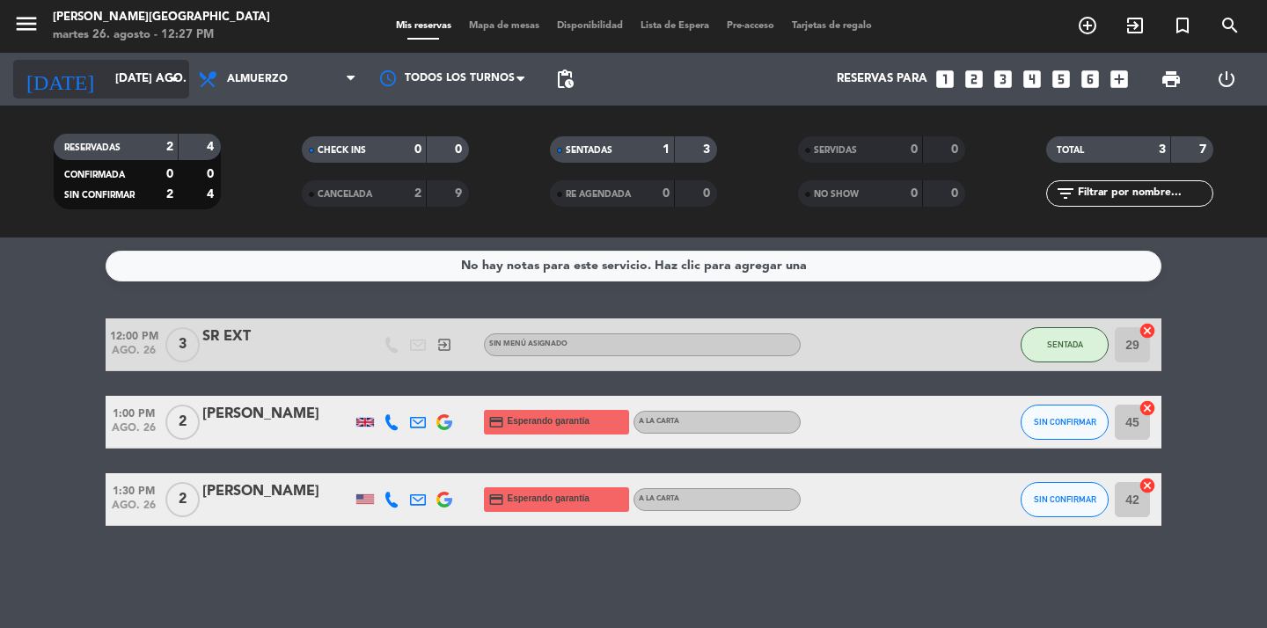
click at [173, 83] on icon "arrow_drop_down" at bounding box center [174, 79] width 21 height 21
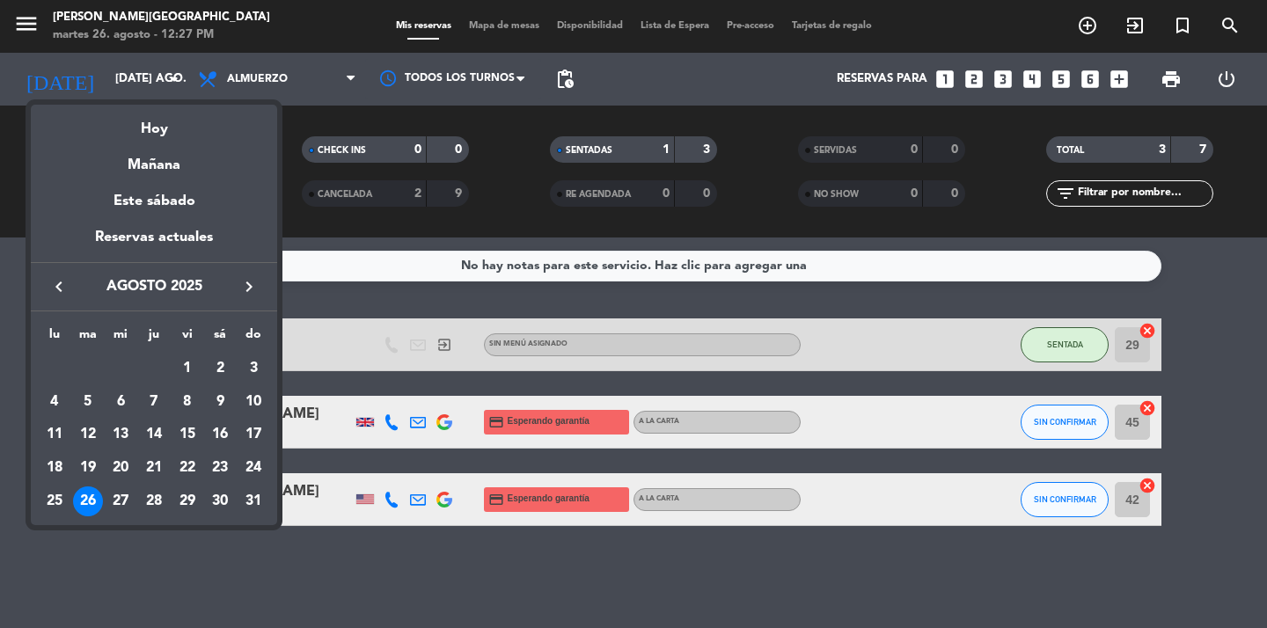
click at [248, 293] on icon "keyboard_arrow_right" at bounding box center [248, 286] width 21 height 21
click at [121, 432] on div "10" at bounding box center [121, 435] width 30 height 30
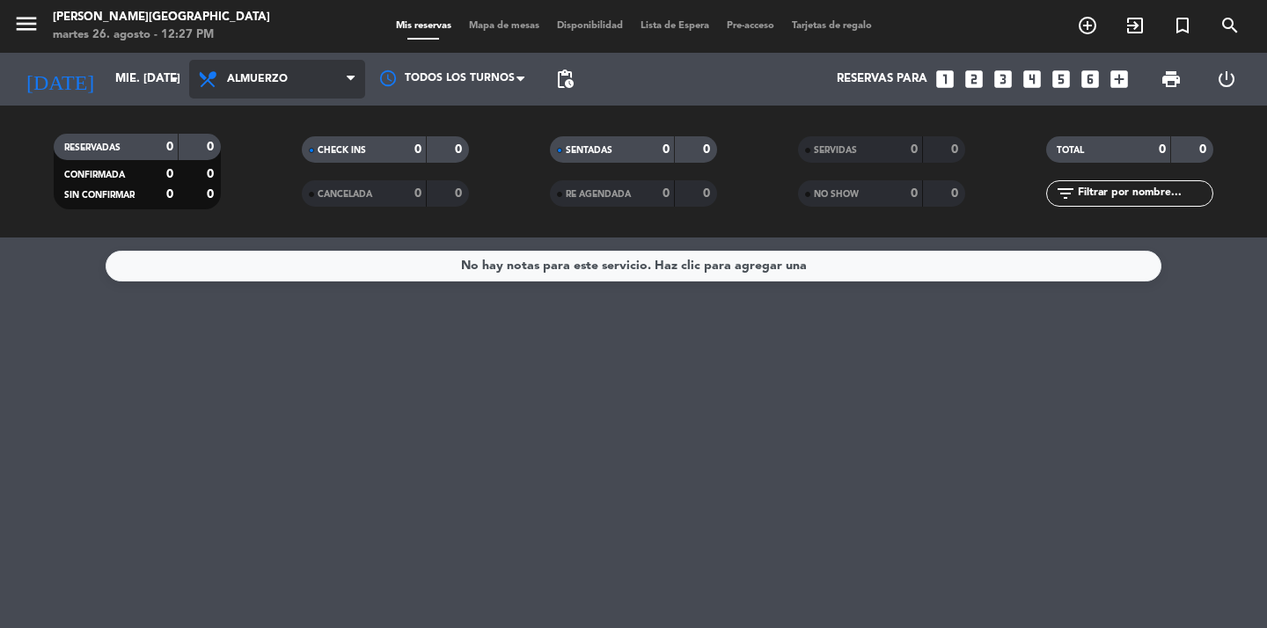
click at [319, 75] on span "Almuerzo" at bounding box center [277, 79] width 176 height 39
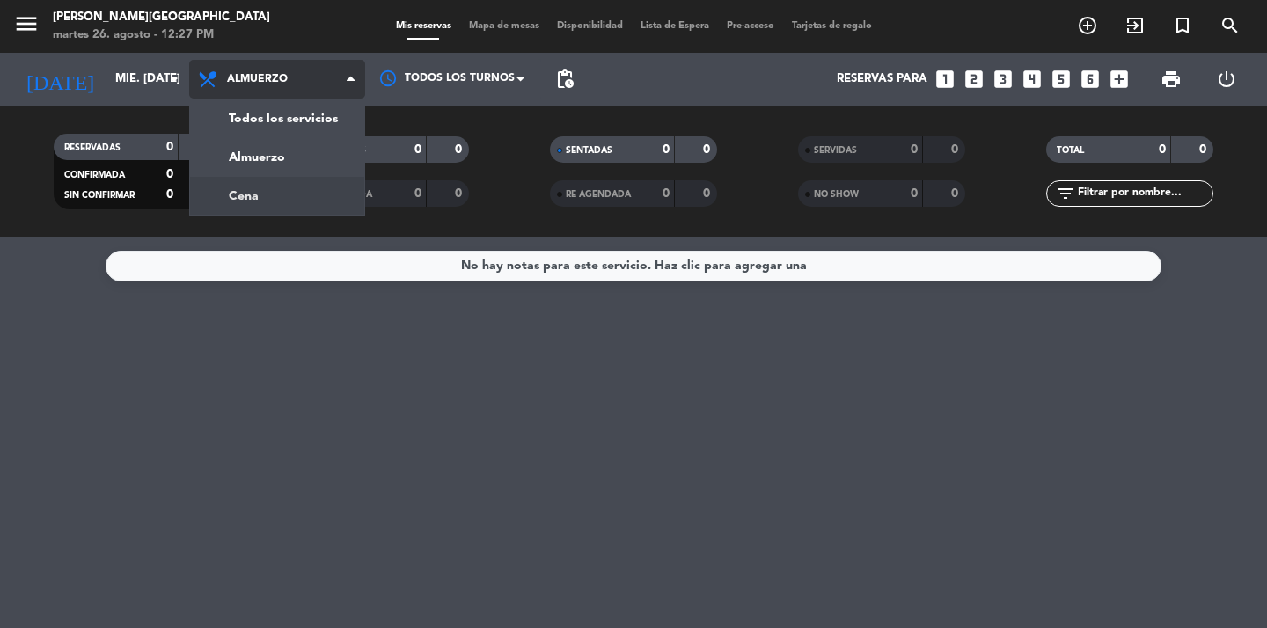
click at [264, 202] on div "menu [PERSON_NAME][GEOGRAPHIC_DATA] martes 26. agosto - 12:27 PM Mis reservas M…" at bounding box center [633, 119] width 1267 height 238
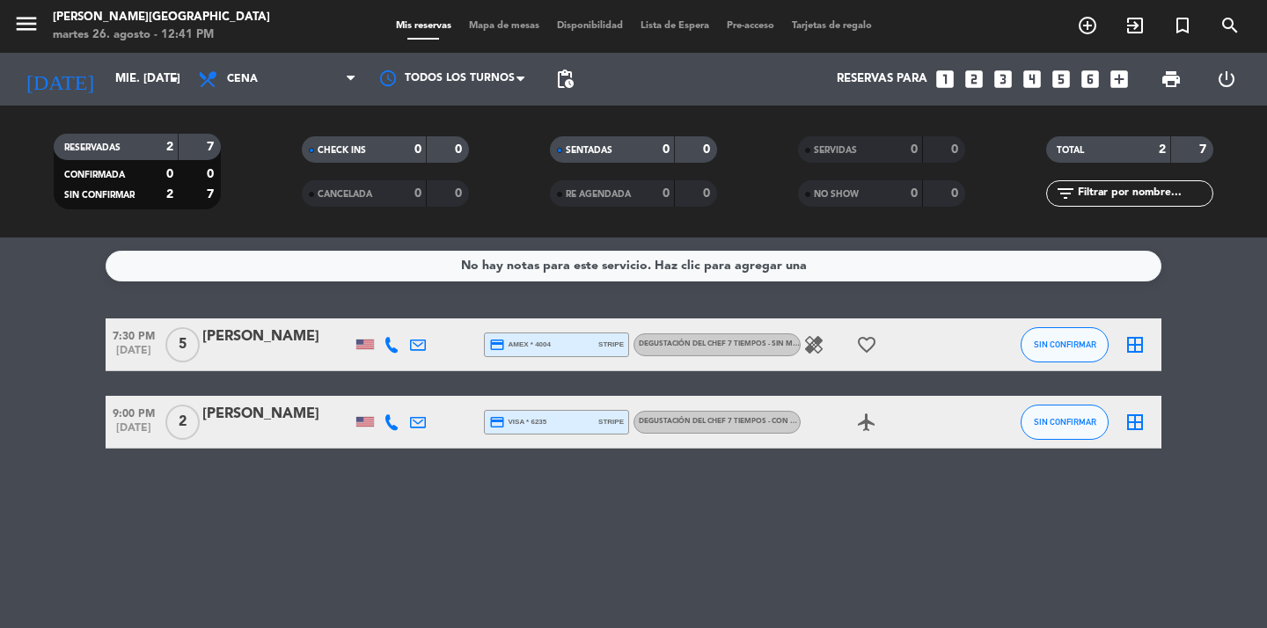
click at [31, 423] on bookings-row "7:30 PM [DATE] 5 [PERSON_NAME] credit_card amex * 4004 stripe Degustación del C…" at bounding box center [633, 384] width 1267 height 130
click at [169, 82] on icon "arrow_drop_down" at bounding box center [174, 79] width 21 height 21
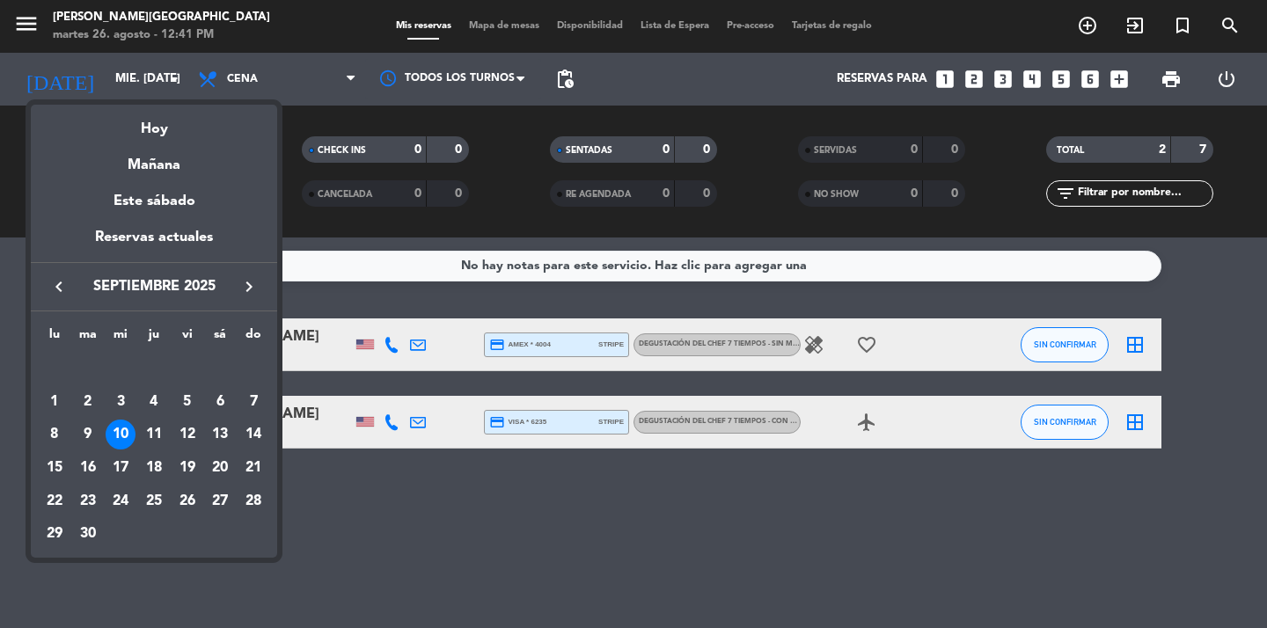
click at [253, 83] on div at bounding box center [633, 314] width 1267 height 628
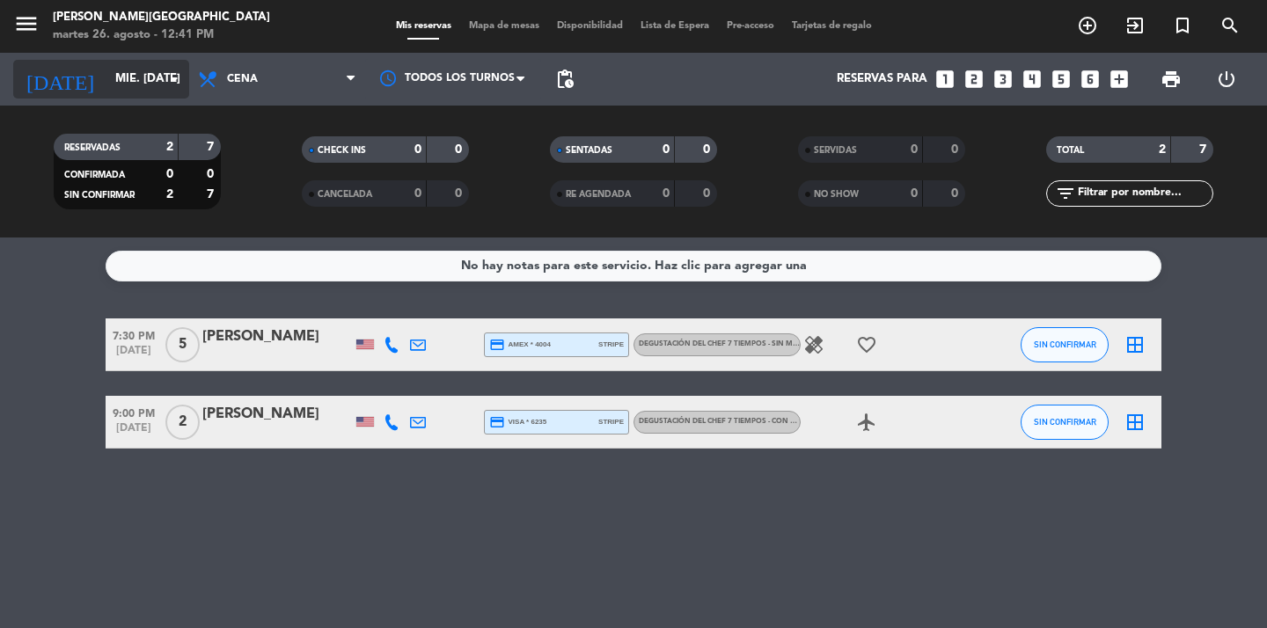
click at [163, 84] on input "mié. [DATE]" at bounding box center [183, 79] width 155 height 32
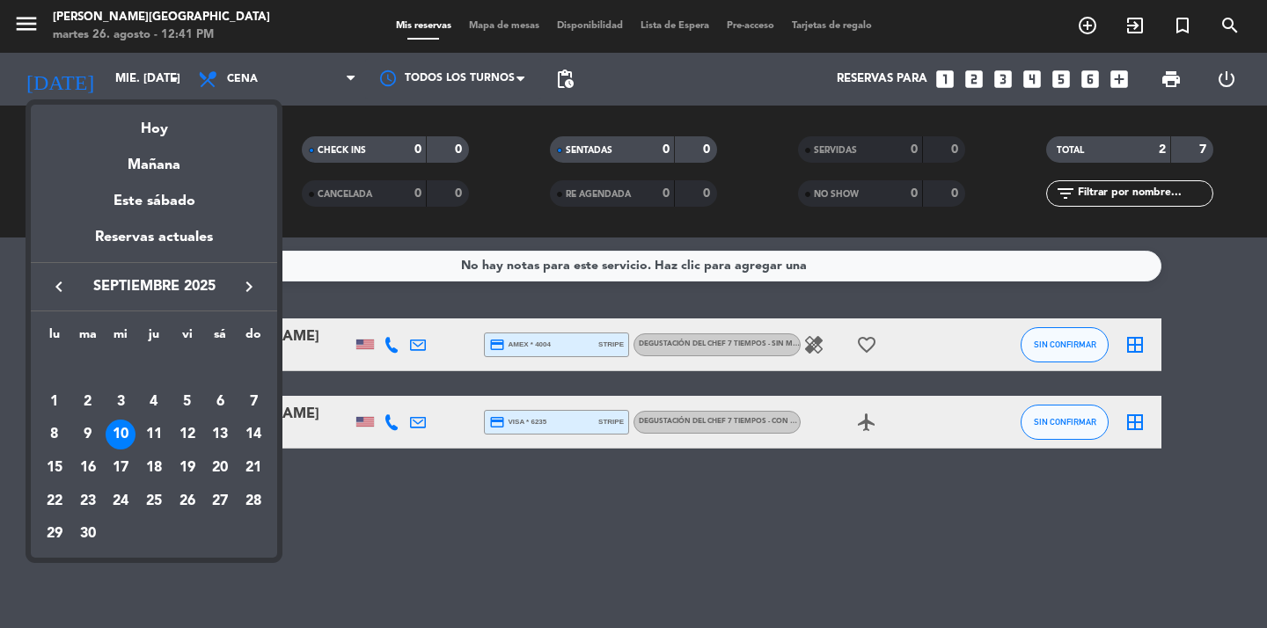
click at [60, 284] on icon "keyboard_arrow_left" at bounding box center [58, 286] width 21 height 21
click at [92, 499] on div "26" at bounding box center [88, 502] width 30 height 30
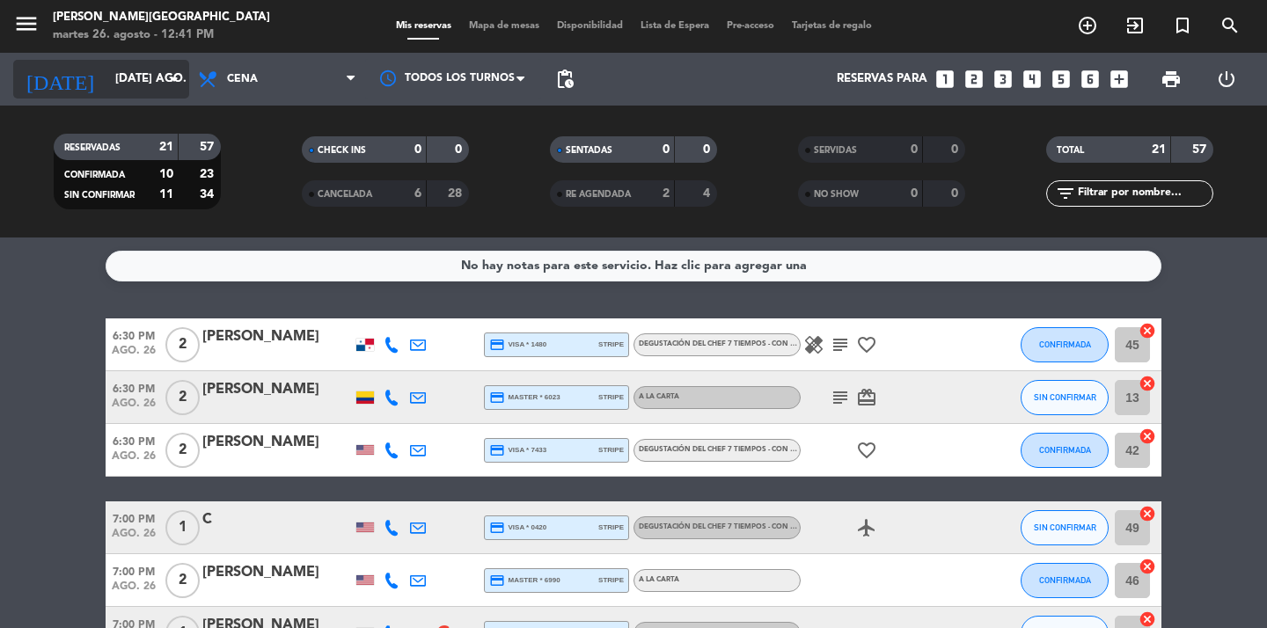
click at [170, 84] on icon "arrow_drop_down" at bounding box center [174, 79] width 21 height 21
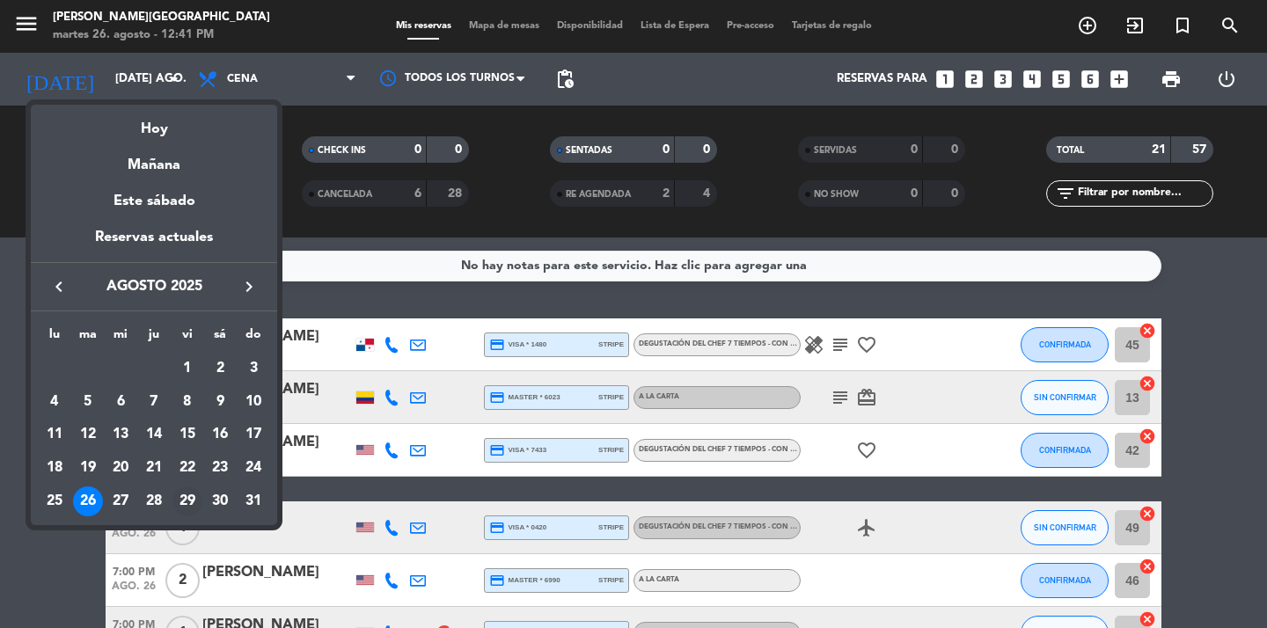
click at [184, 502] on div "29" at bounding box center [187, 502] width 30 height 30
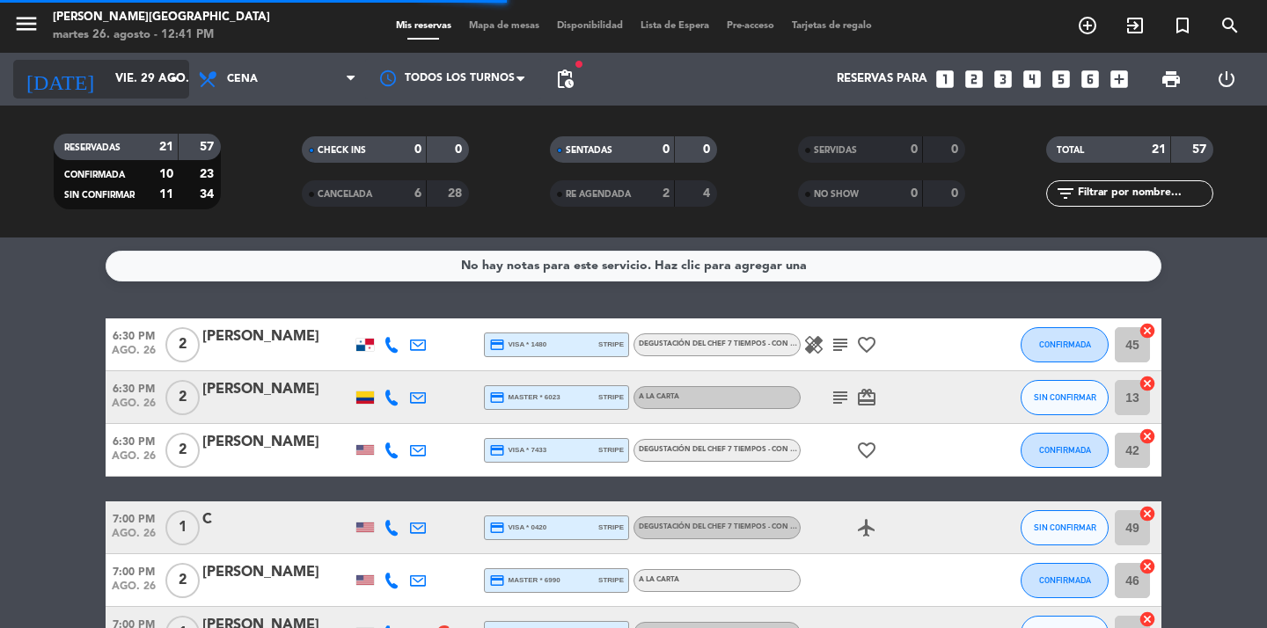
click at [177, 79] on icon "arrow_drop_down" at bounding box center [174, 79] width 21 height 21
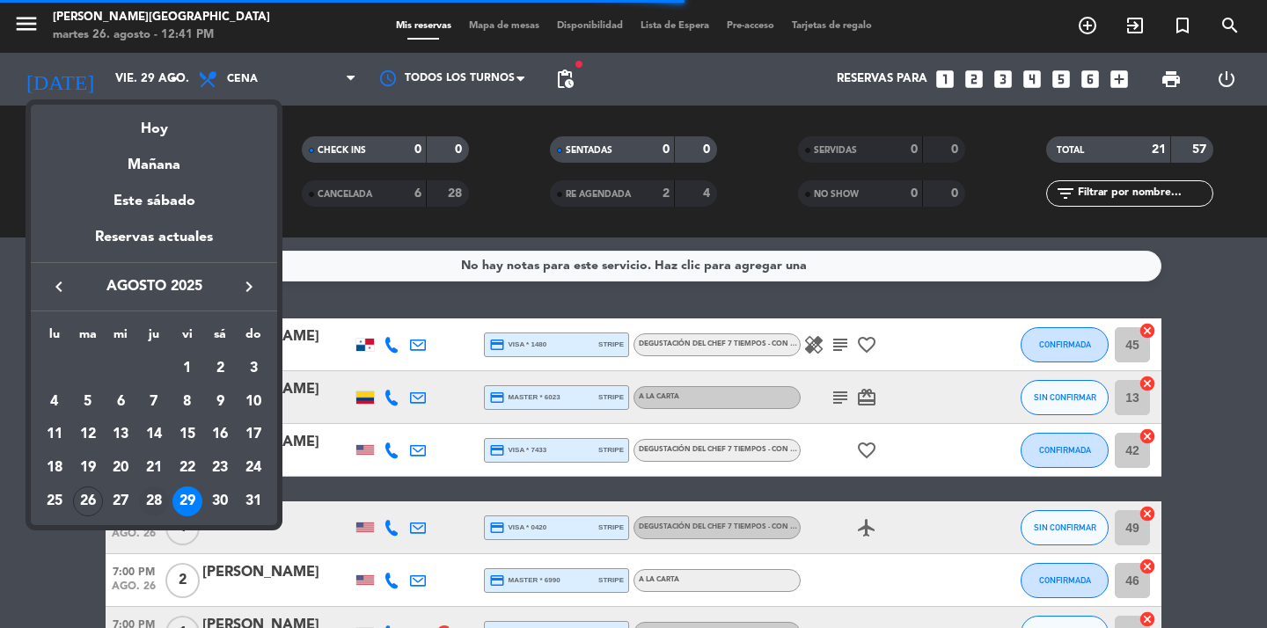
click at [150, 509] on div "28" at bounding box center [154, 502] width 30 height 30
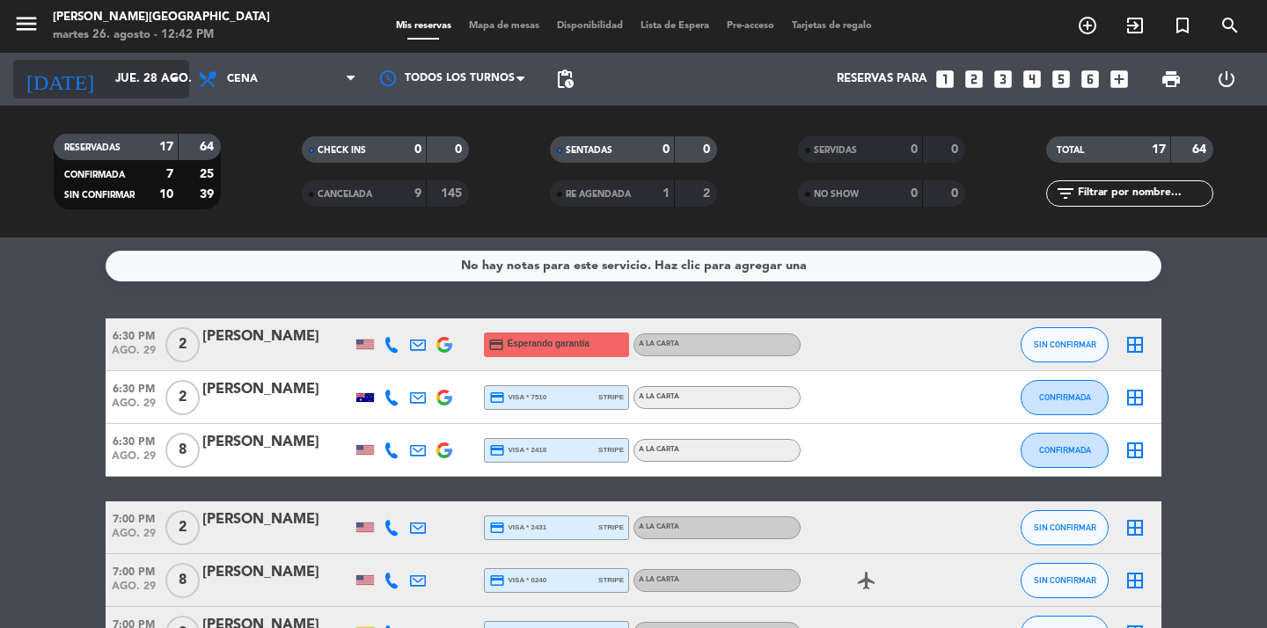
click at [176, 89] on icon "arrow_drop_down" at bounding box center [174, 79] width 21 height 21
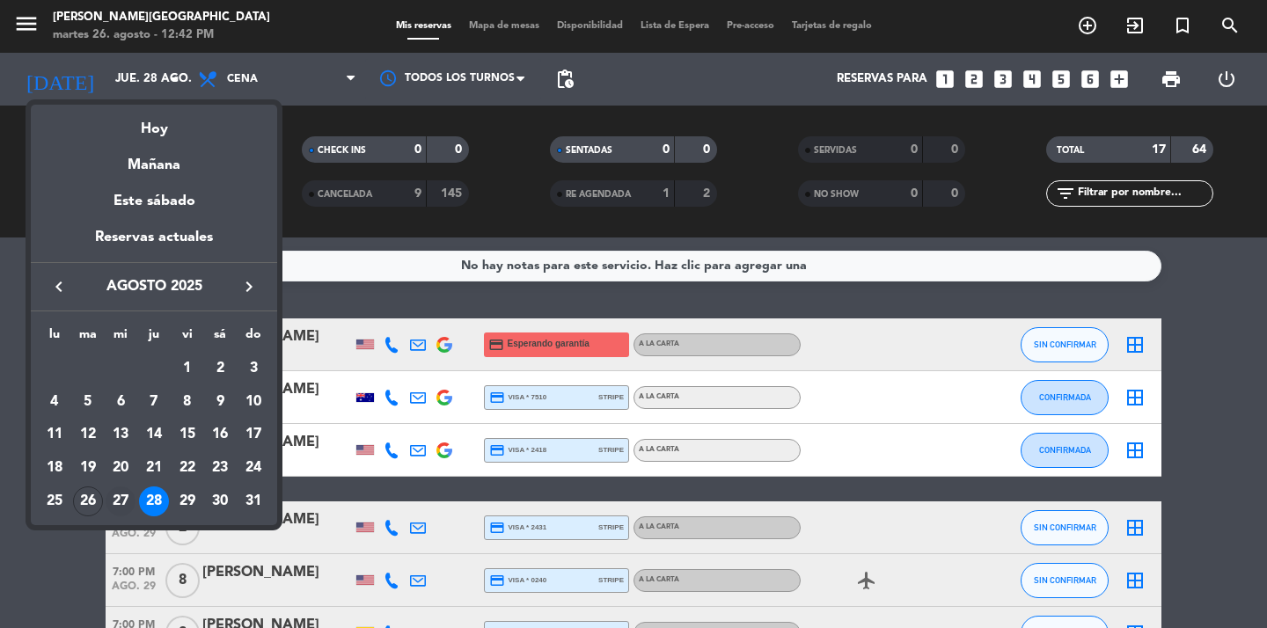
click at [122, 494] on div "27" at bounding box center [121, 502] width 30 height 30
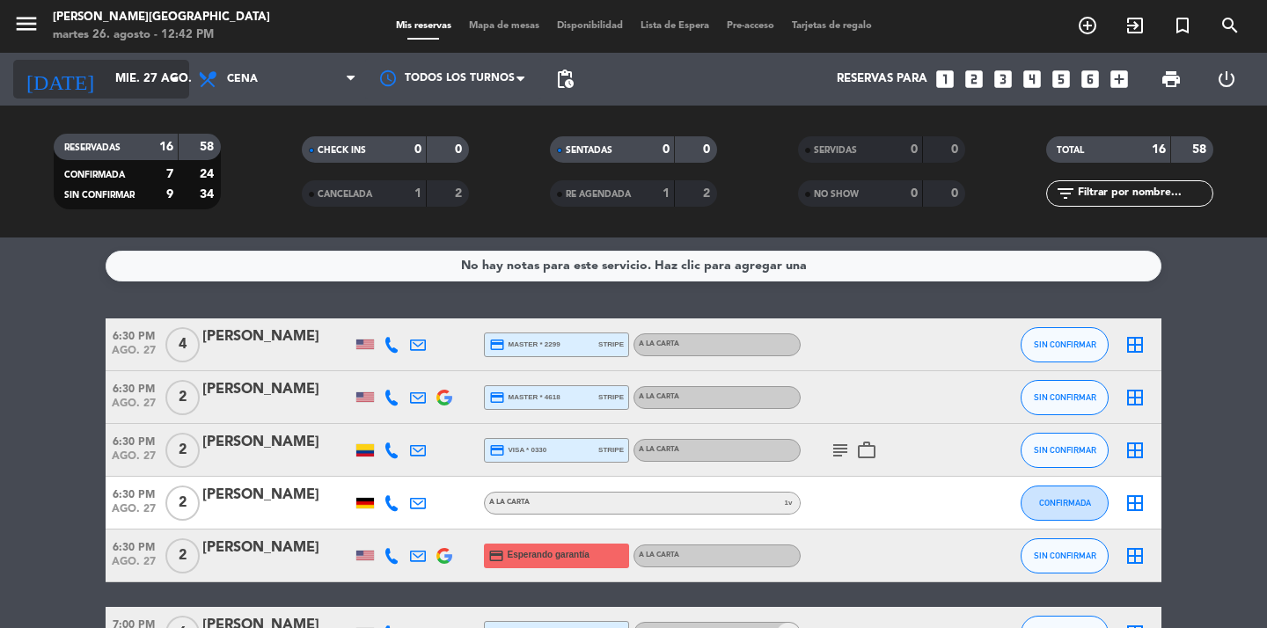
click at [164, 86] on icon "arrow_drop_down" at bounding box center [174, 79] width 21 height 21
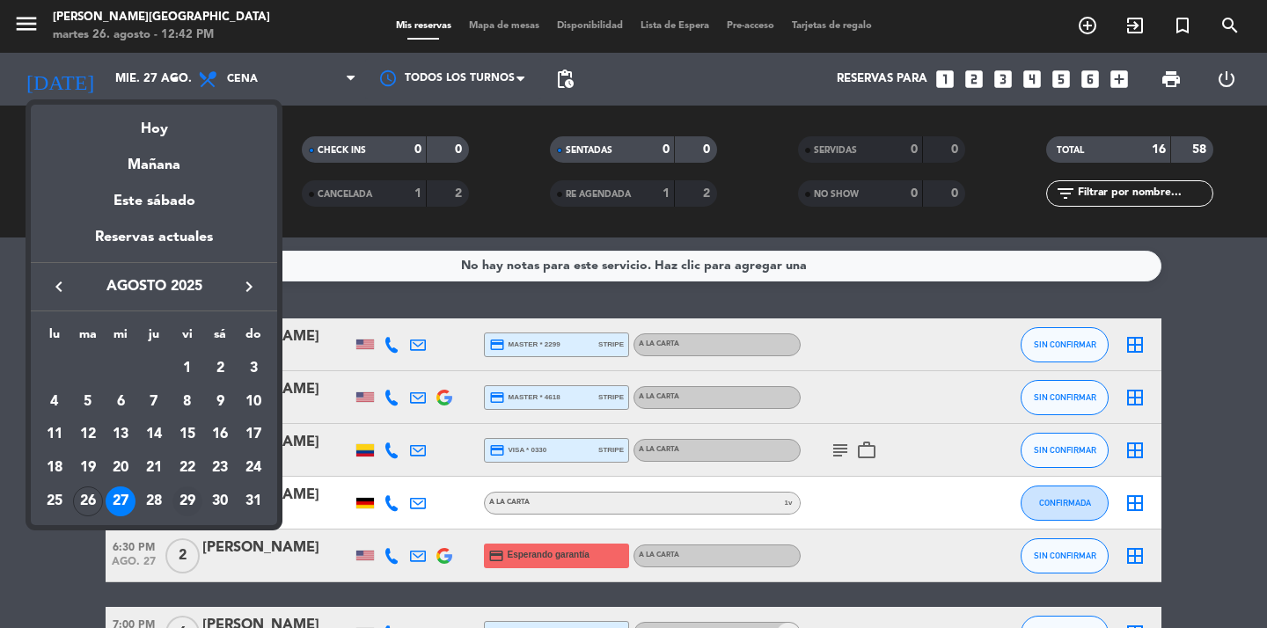
click at [188, 495] on div "29" at bounding box center [187, 502] width 30 height 30
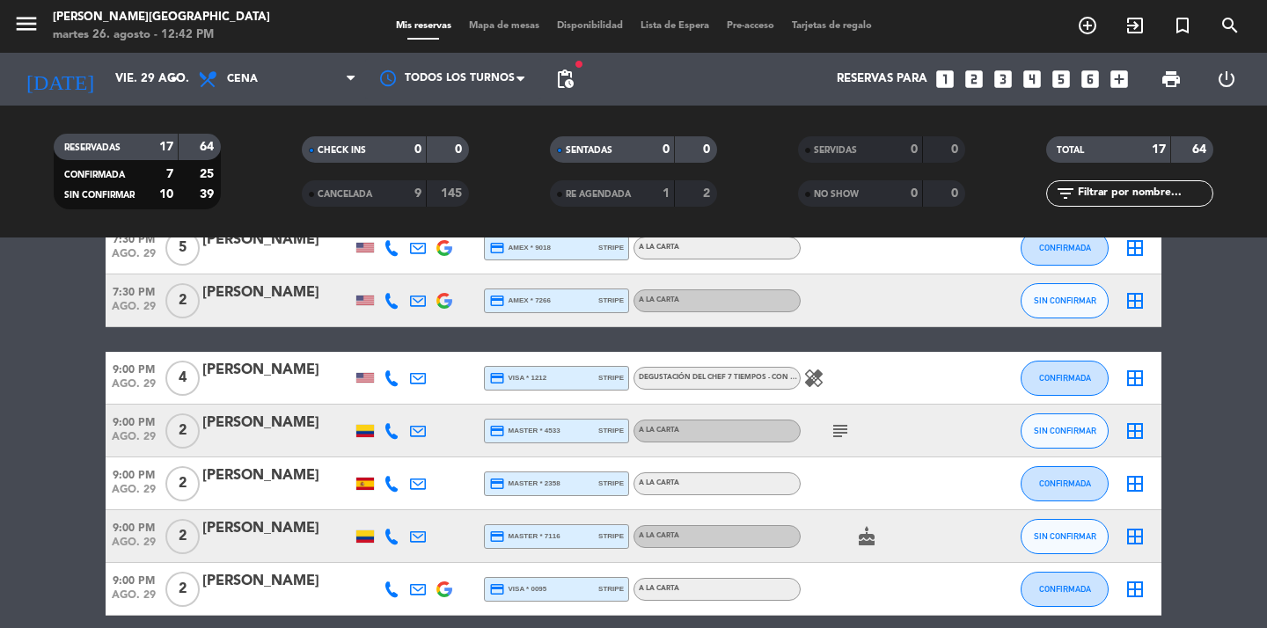
scroll to position [656, 0]
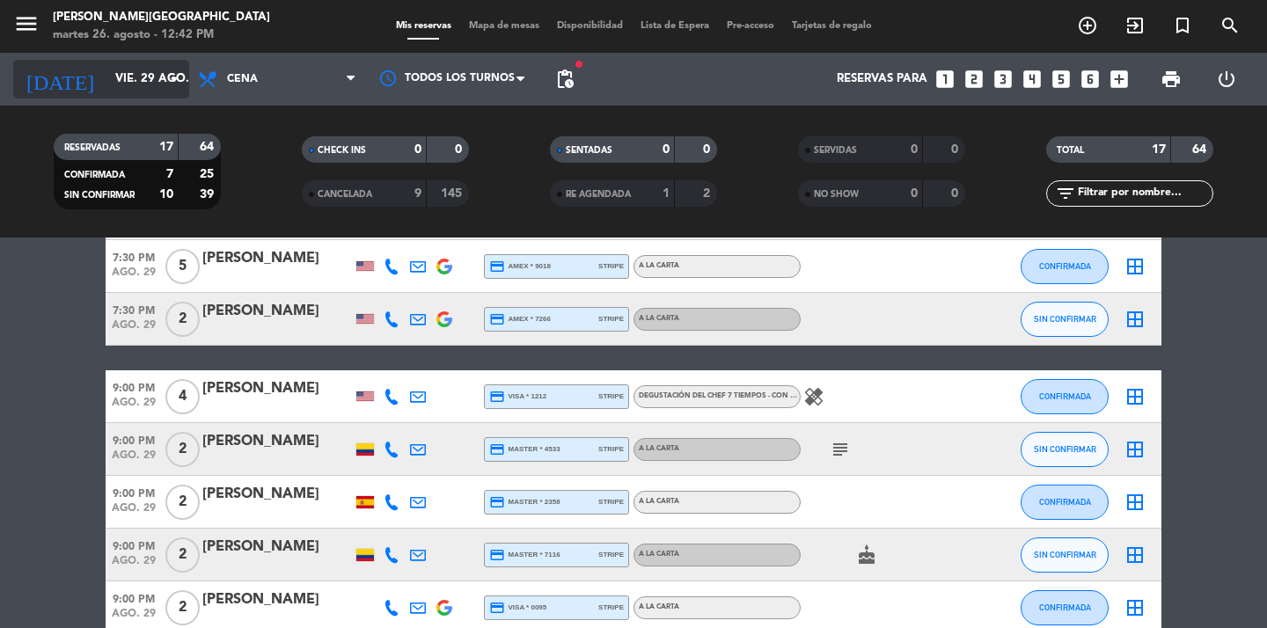
click at [173, 97] on div "[DATE] vie. 29 ago. arrow_drop_down" at bounding box center [101, 79] width 176 height 39
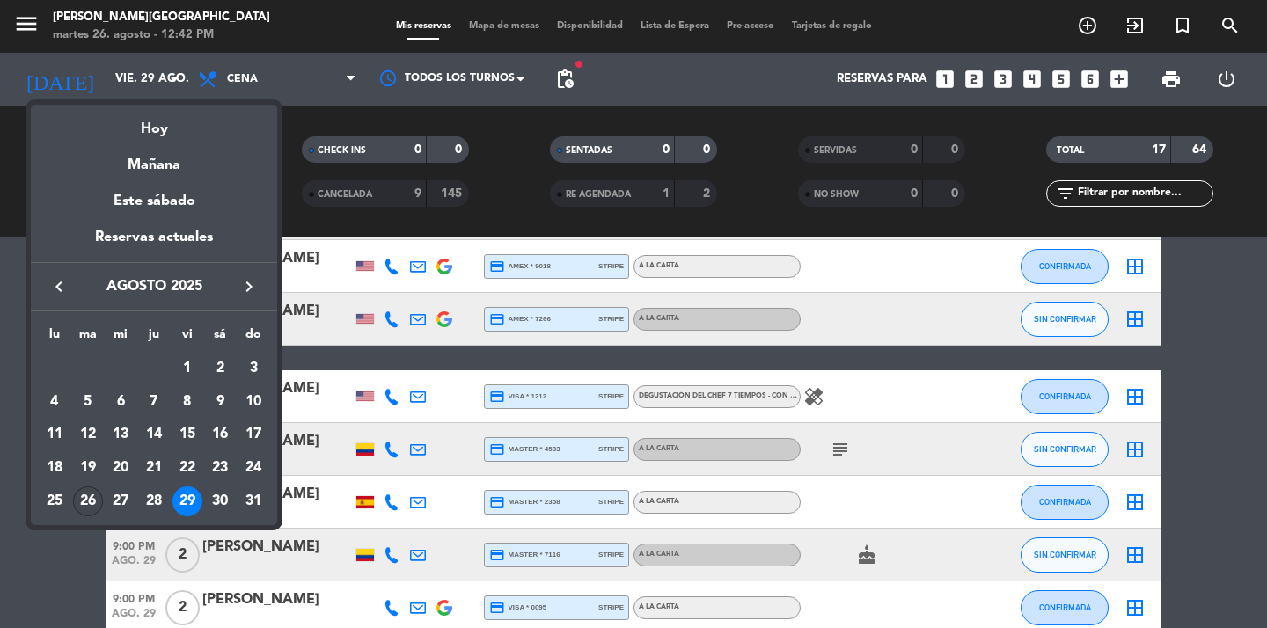
click at [100, 499] on div "26" at bounding box center [88, 502] width 30 height 30
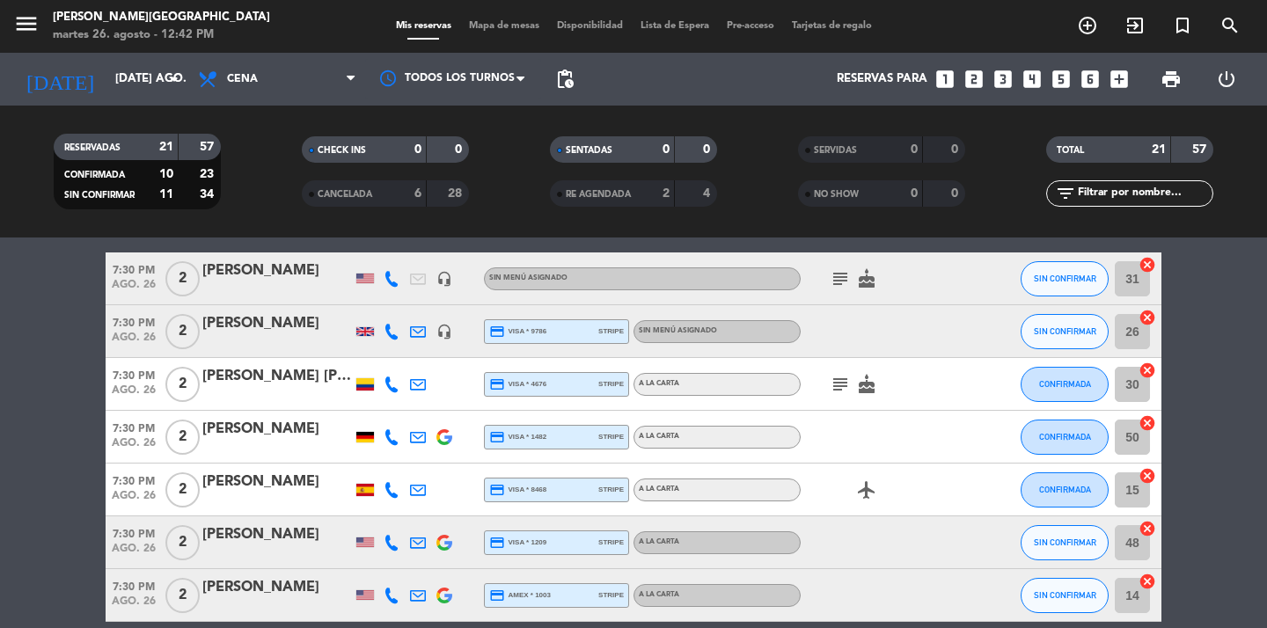
scroll to position [458, 0]
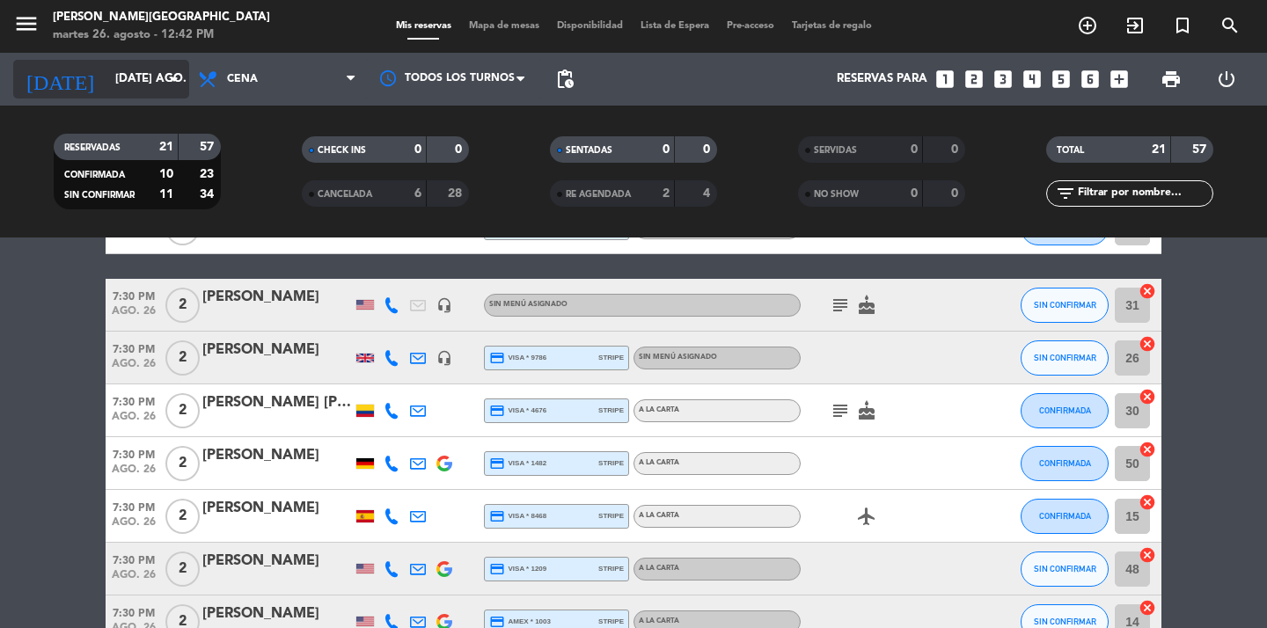
click at [165, 83] on icon "arrow_drop_down" at bounding box center [174, 79] width 21 height 21
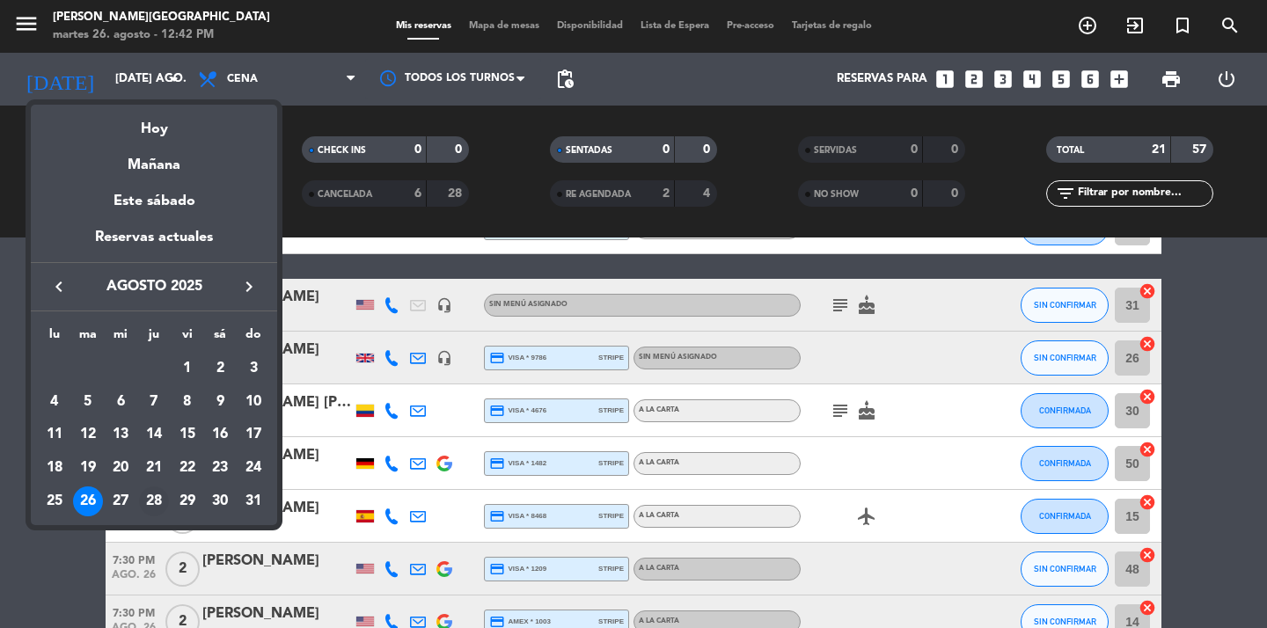
click at [158, 495] on div "28" at bounding box center [154, 502] width 30 height 30
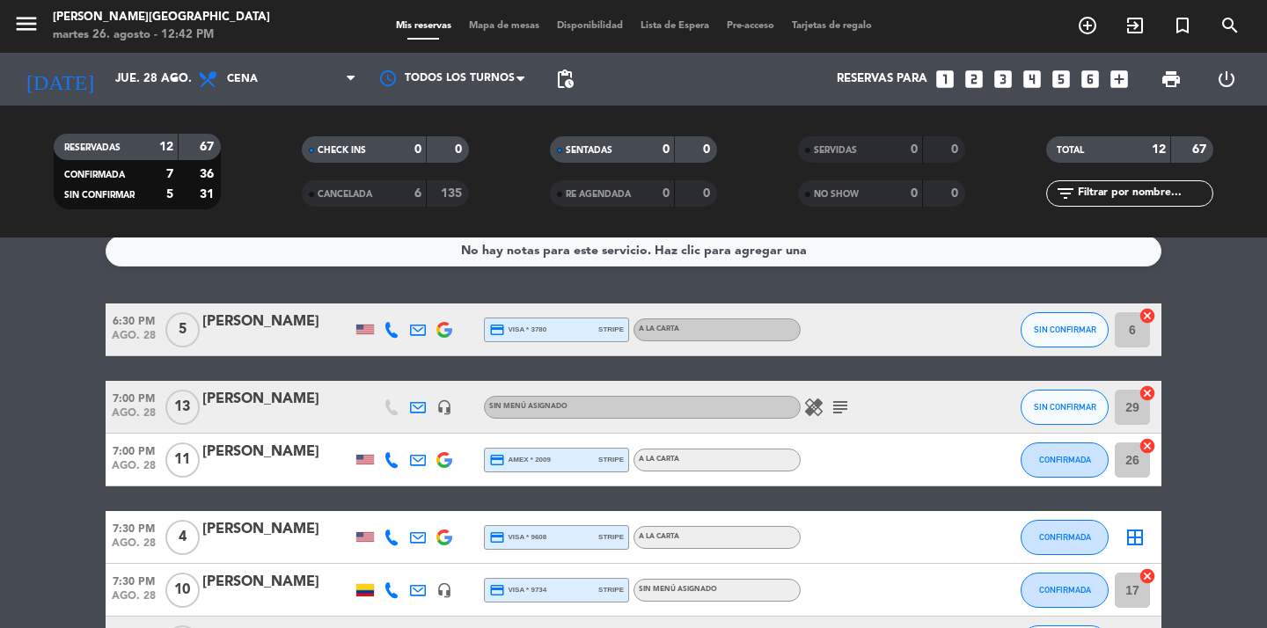
scroll to position [0, 0]
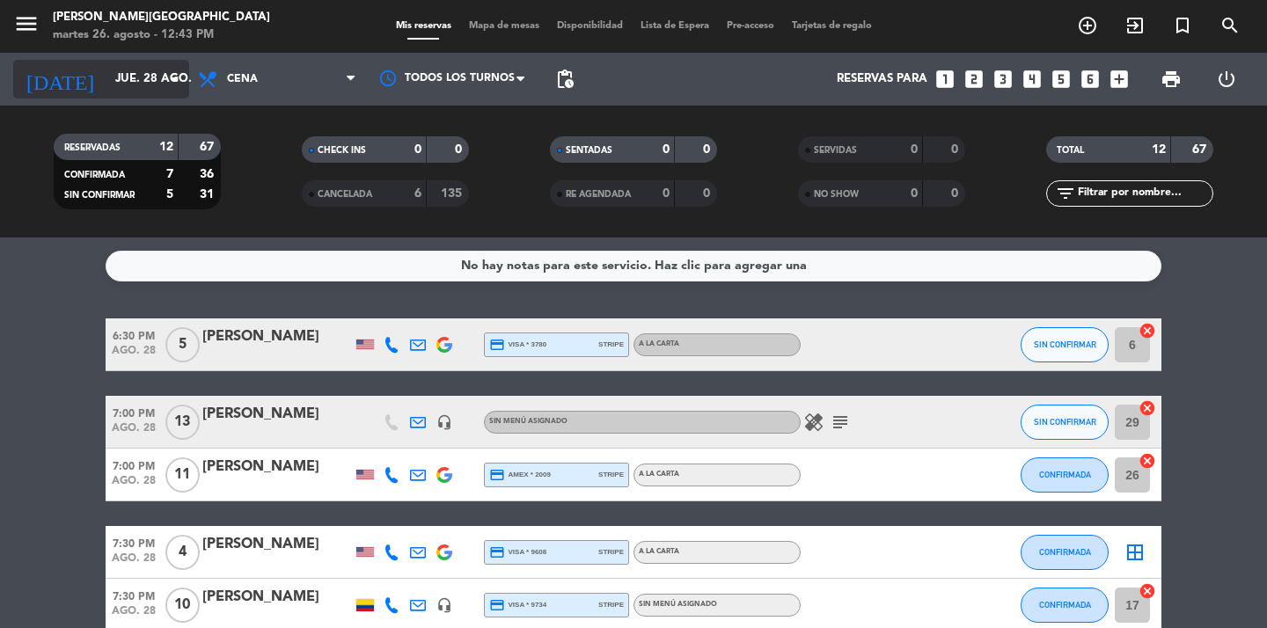
click at [174, 82] on icon "arrow_drop_down" at bounding box center [174, 79] width 21 height 21
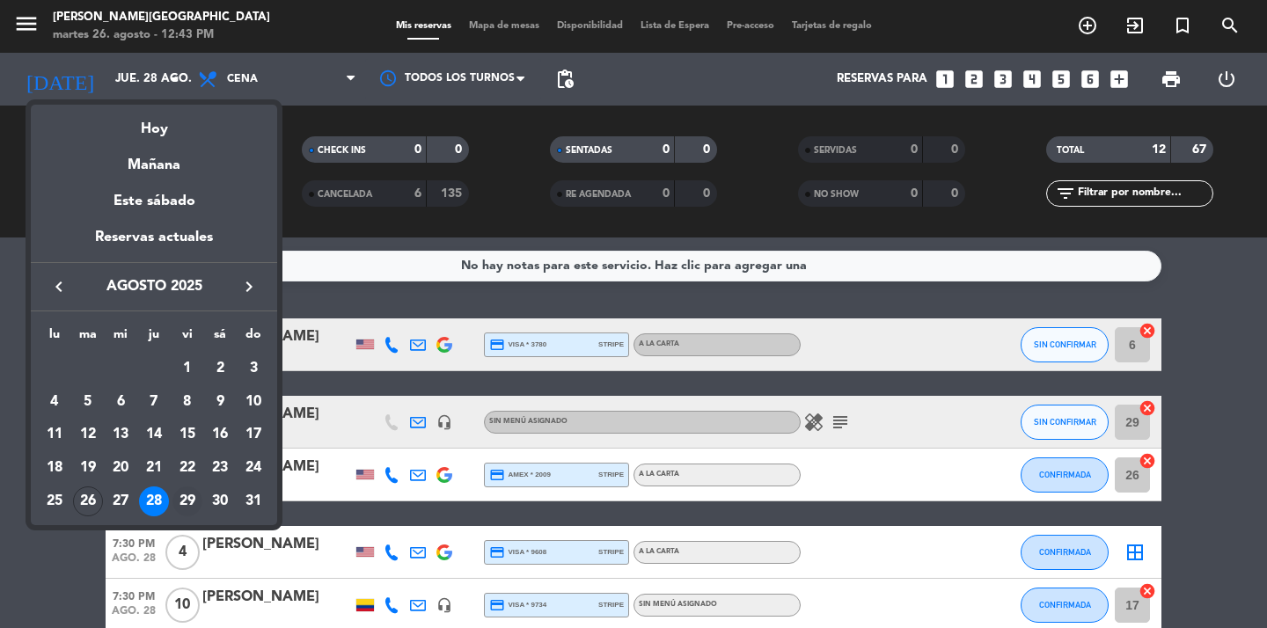
click at [179, 506] on div "29" at bounding box center [187, 502] width 30 height 30
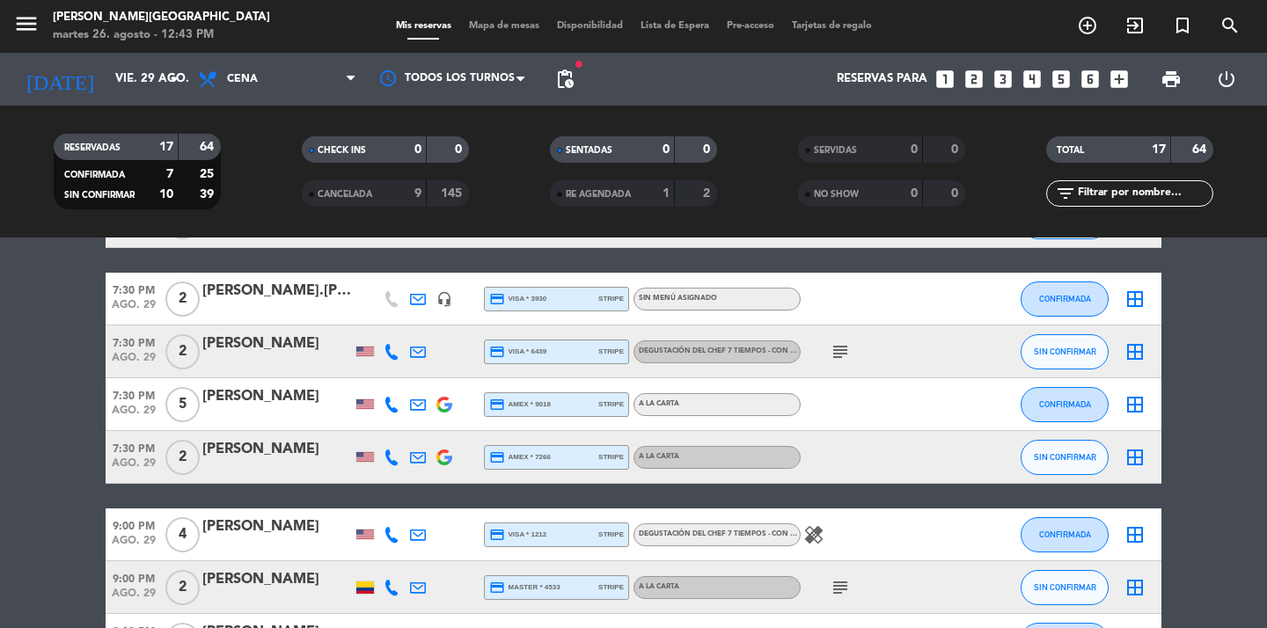
scroll to position [515, 0]
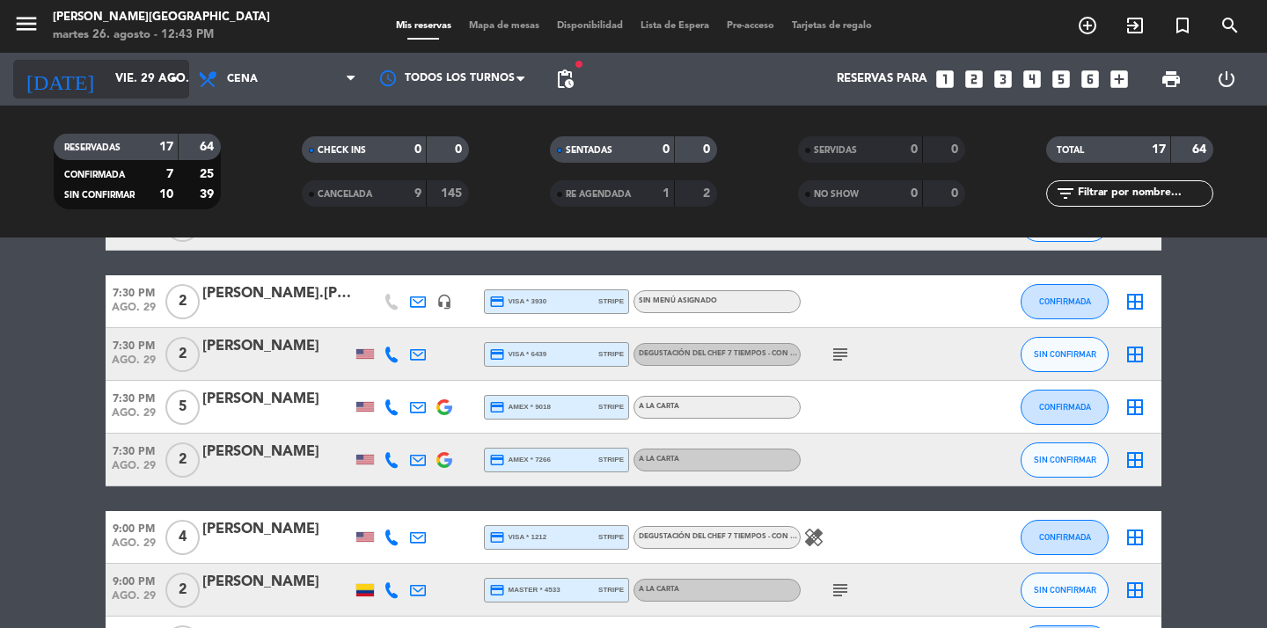
click at [172, 77] on icon "arrow_drop_down" at bounding box center [174, 79] width 21 height 21
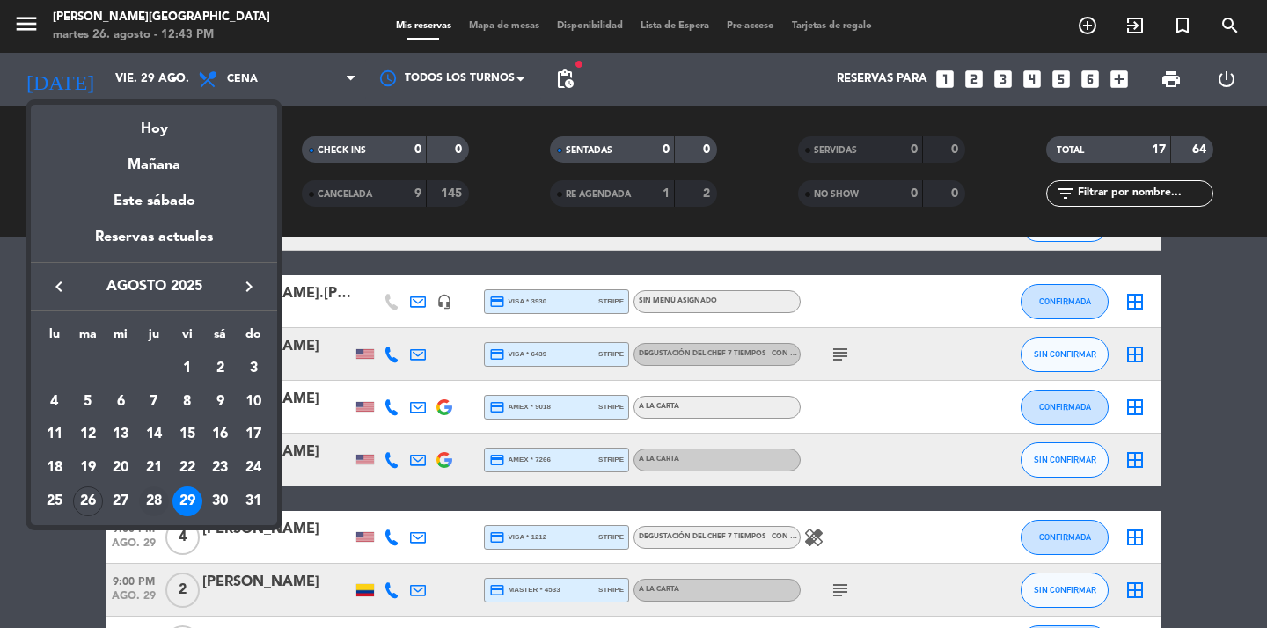
click at [150, 500] on div "28" at bounding box center [154, 502] width 30 height 30
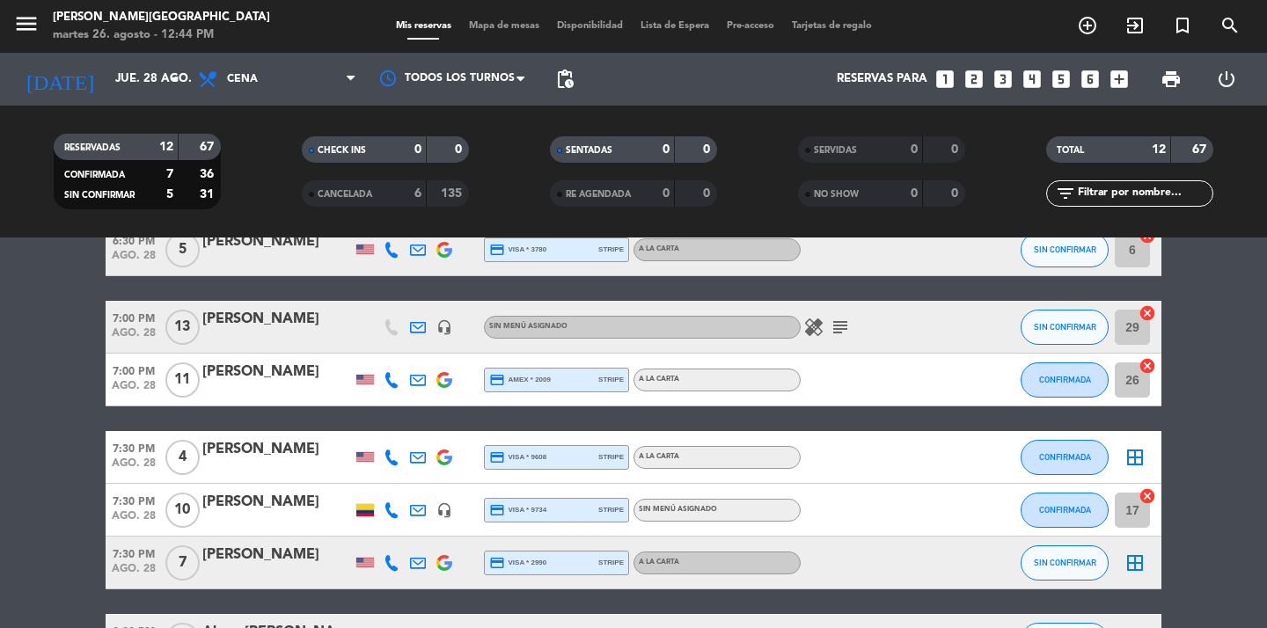
scroll to position [0, 0]
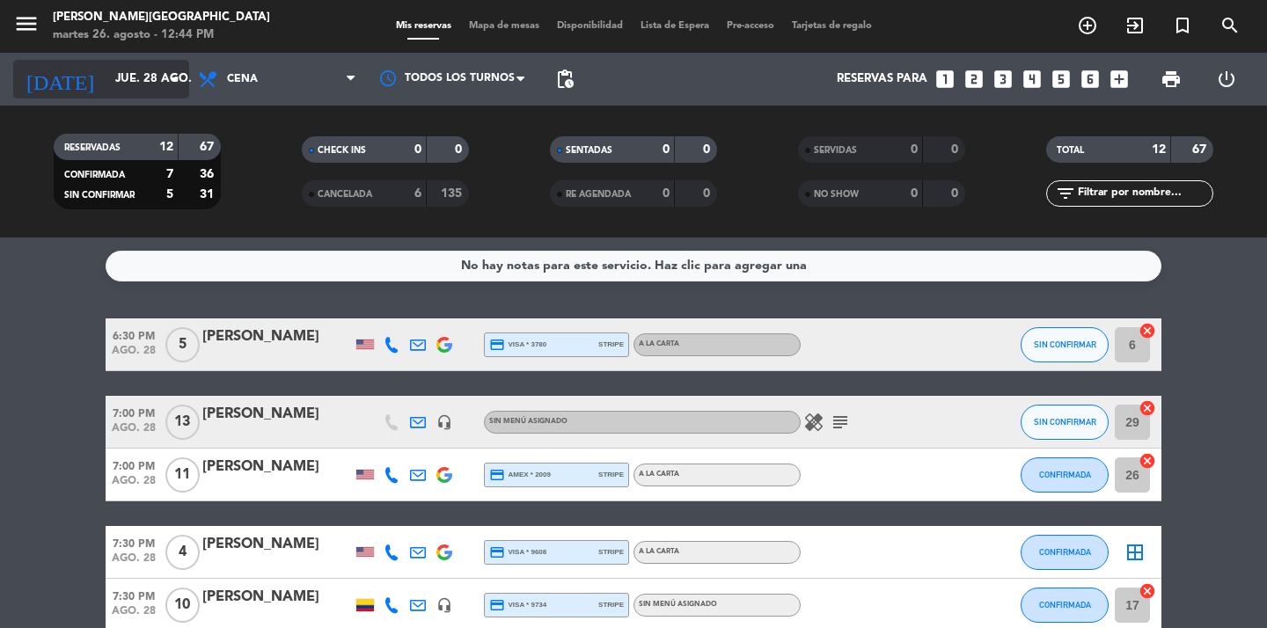
click at [152, 82] on input "jue. 28 ago." at bounding box center [183, 79] width 155 height 32
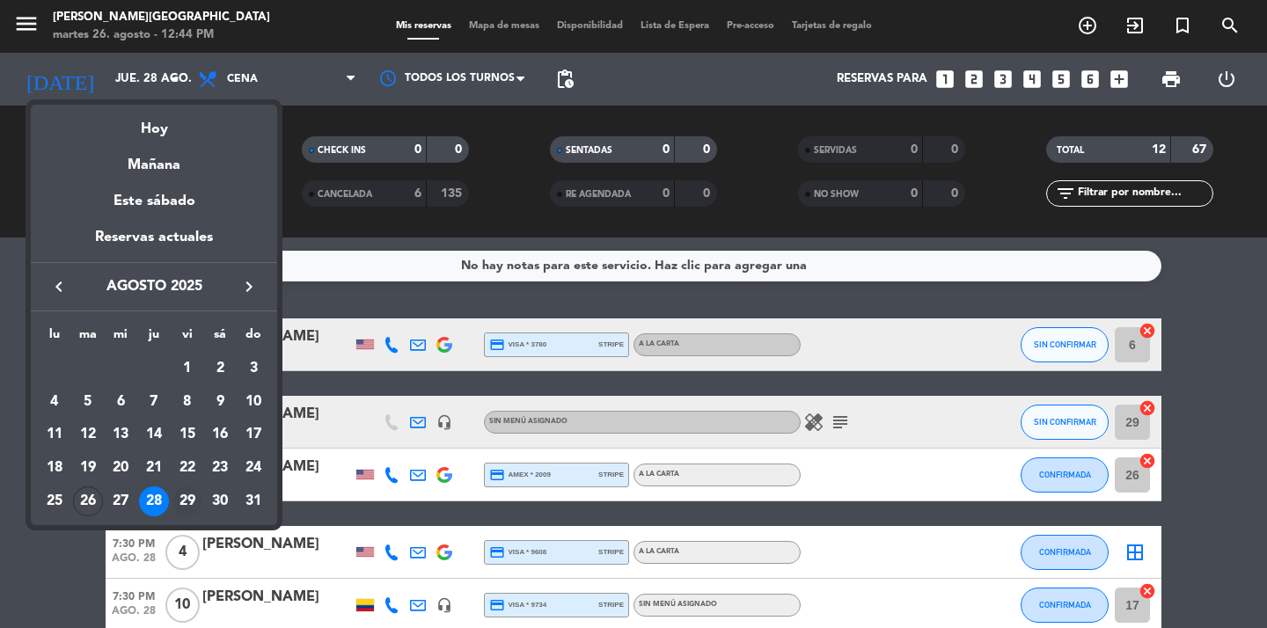
click at [179, 497] on div "29" at bounding box center [187, 502] width 30 height 30
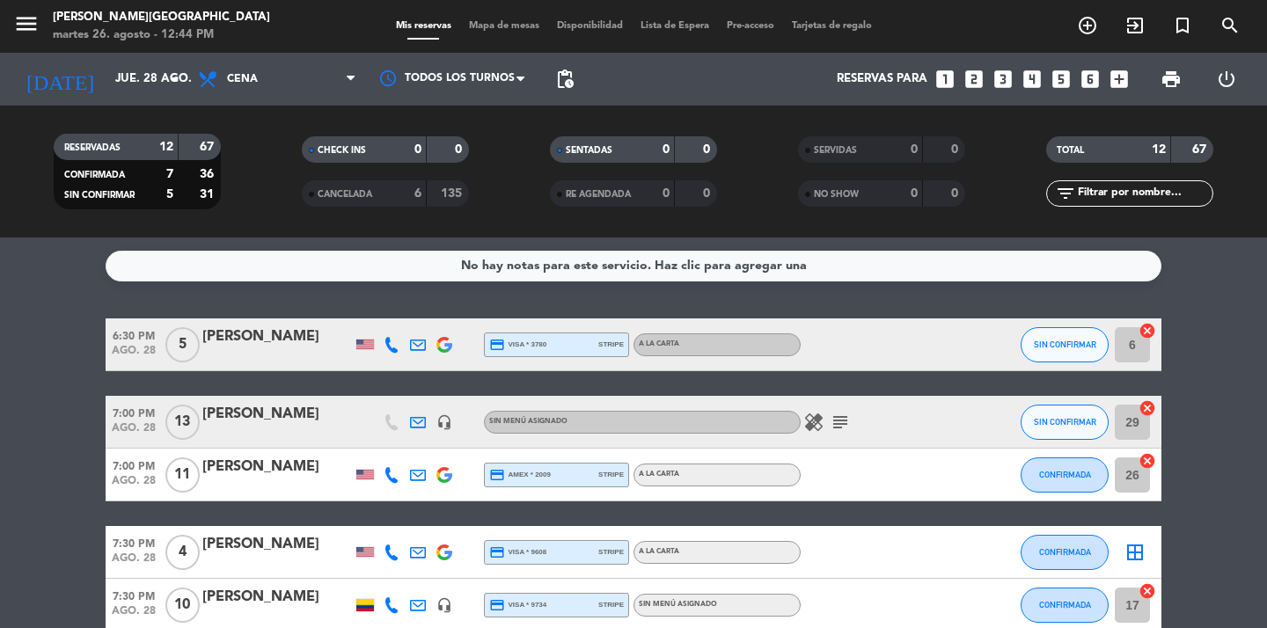
type input "vie. 29 ago."
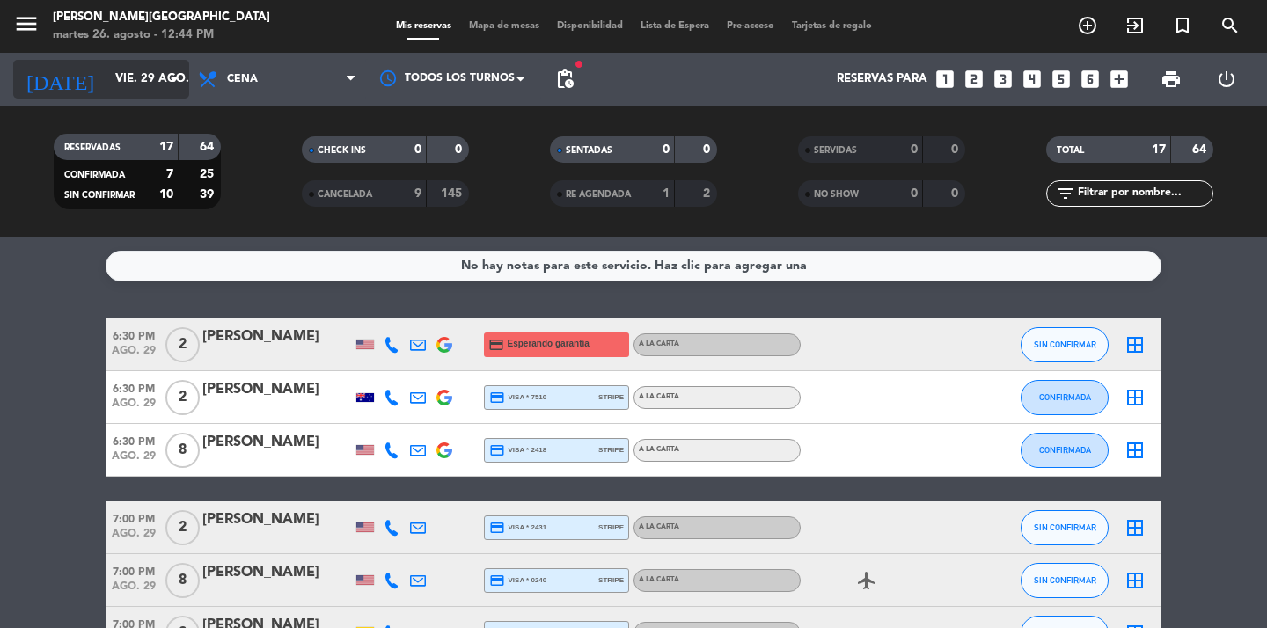
click at [172, 90] on input "vie. 29 ago." at bounding box center [183, 79] width 155 height 32
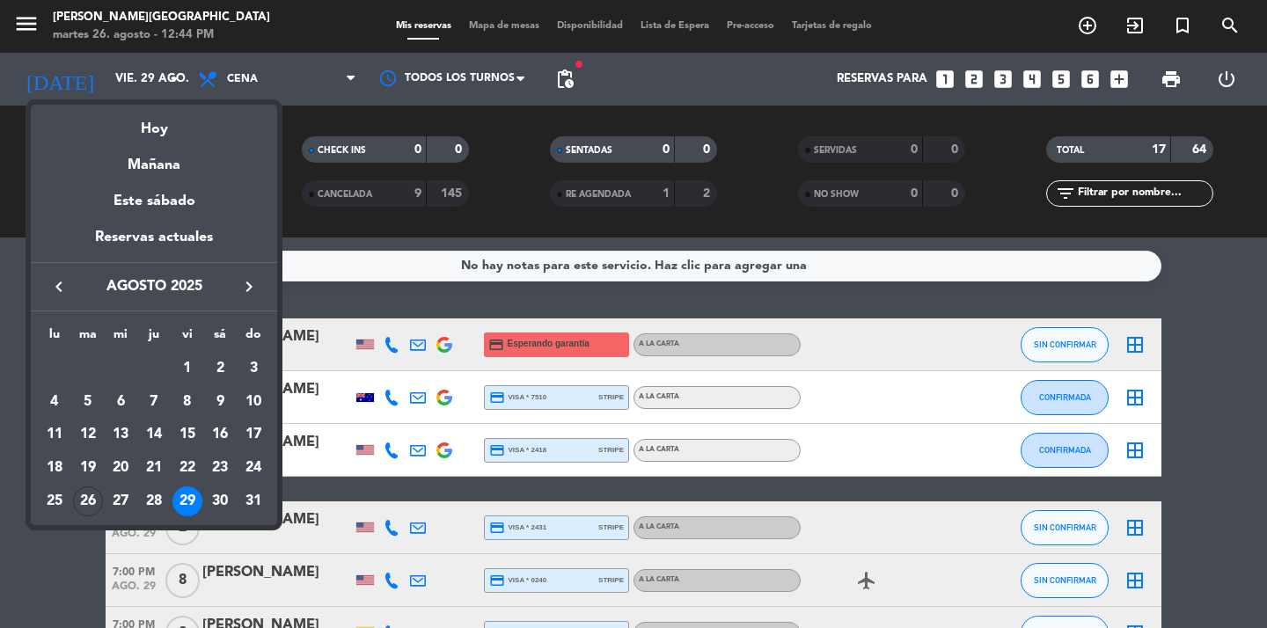
click at [48, 544] on div at bounding box center [633, 314] width 1267 height 628
